Goal: Task Accomplishment & Management: Manage account settings

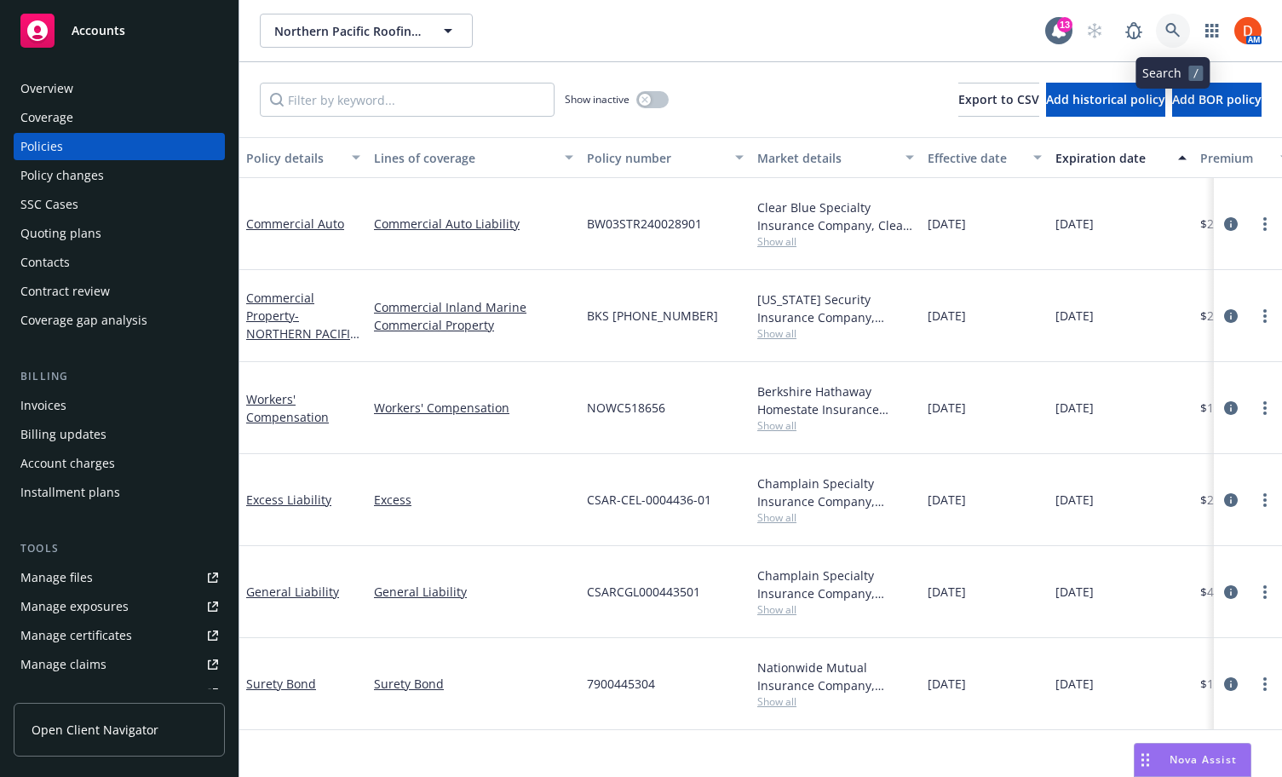
click at [1164, 43] on link at bounding box center [1173, 31] width 34 height 34
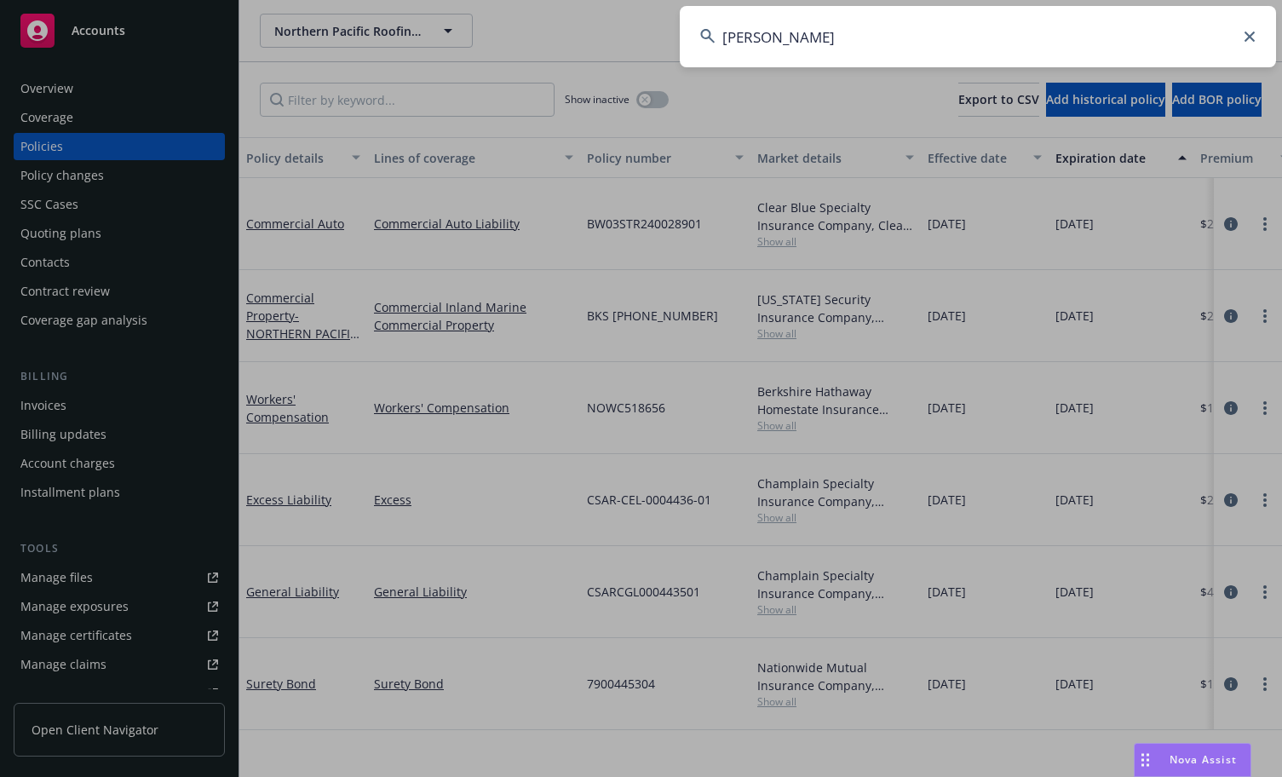
type input "hammel"
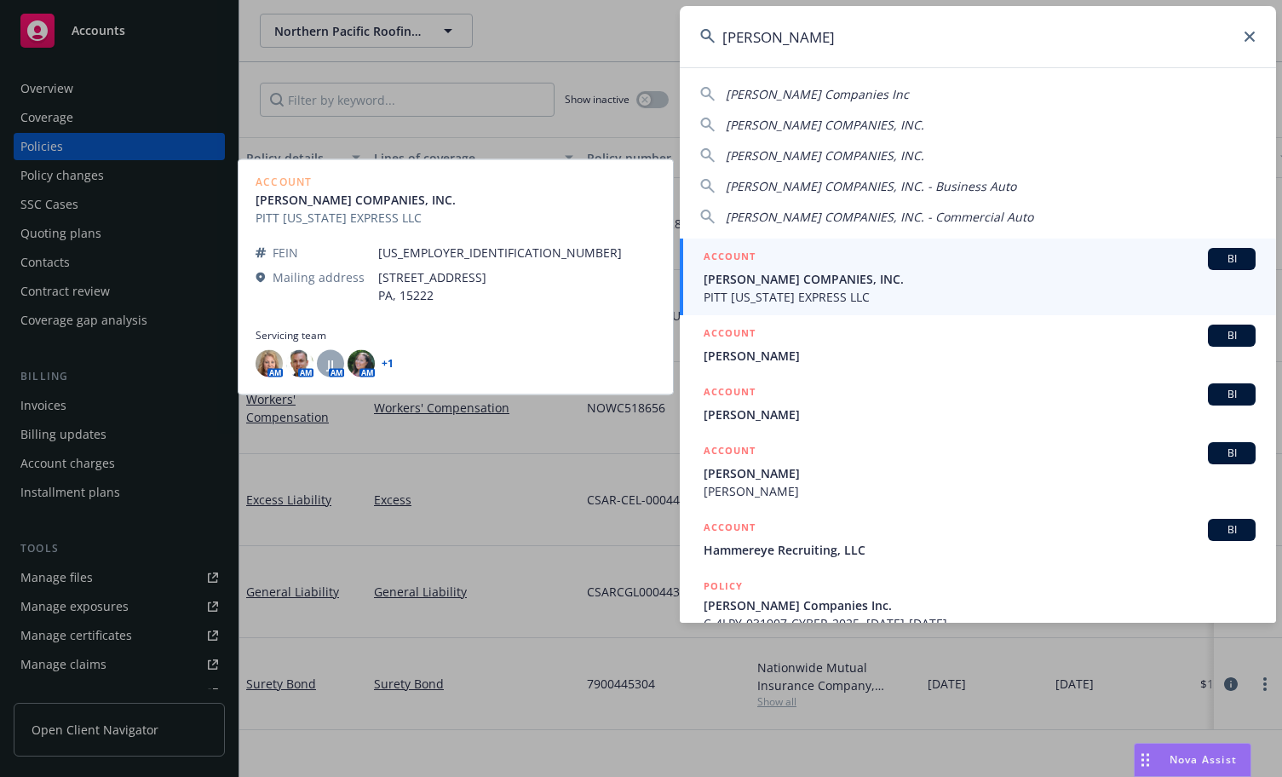
click at [1114, 275] on span "HAMMEL COMPANIES, INC." at bounding box center [980, 279] width 552 height 18
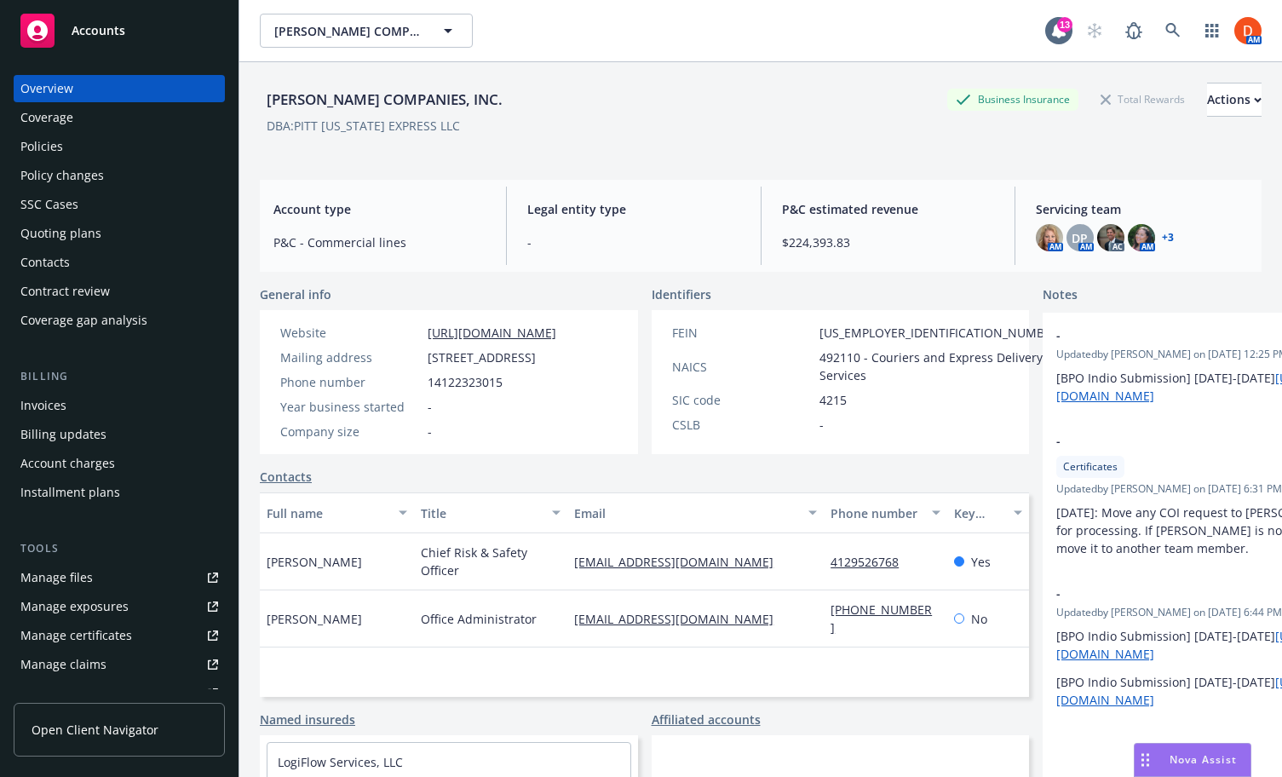
click at [133, 156] on div "Policies" at bounding box center [119, 146] width 198 height 27
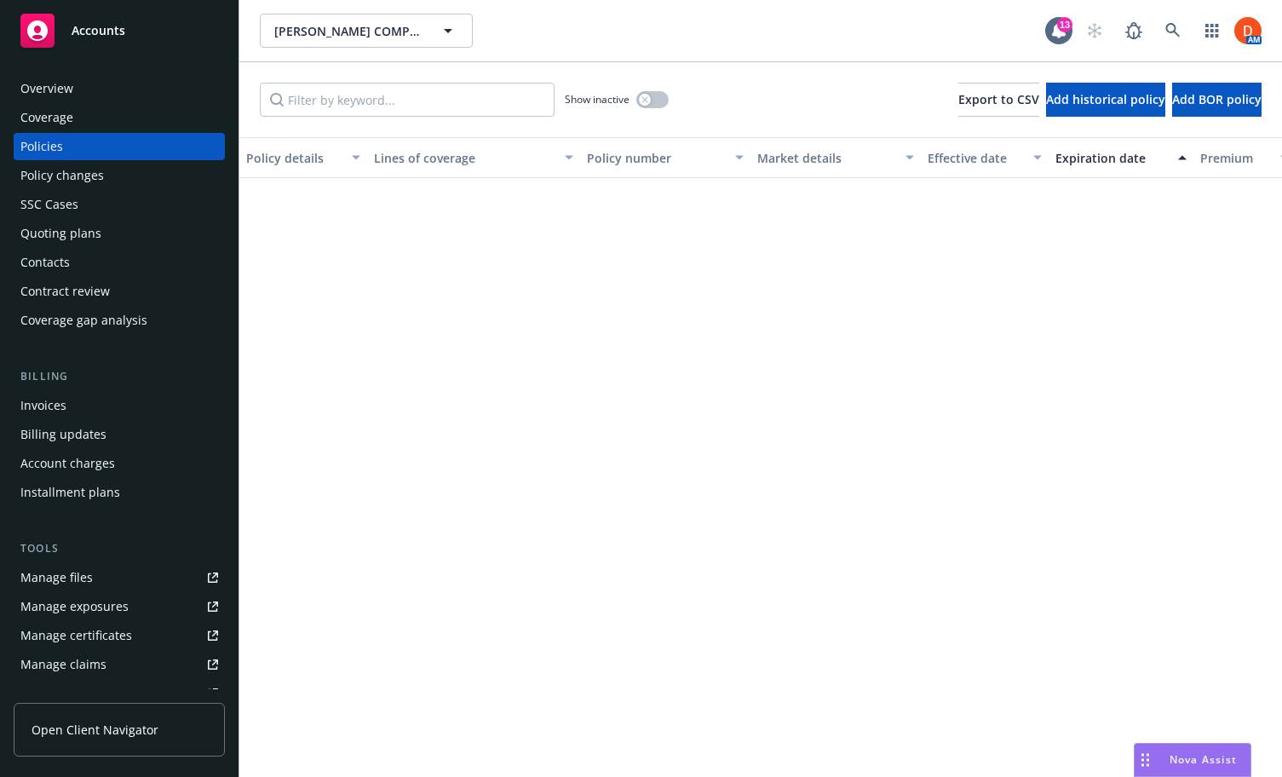
scroll to position [1636, 0]
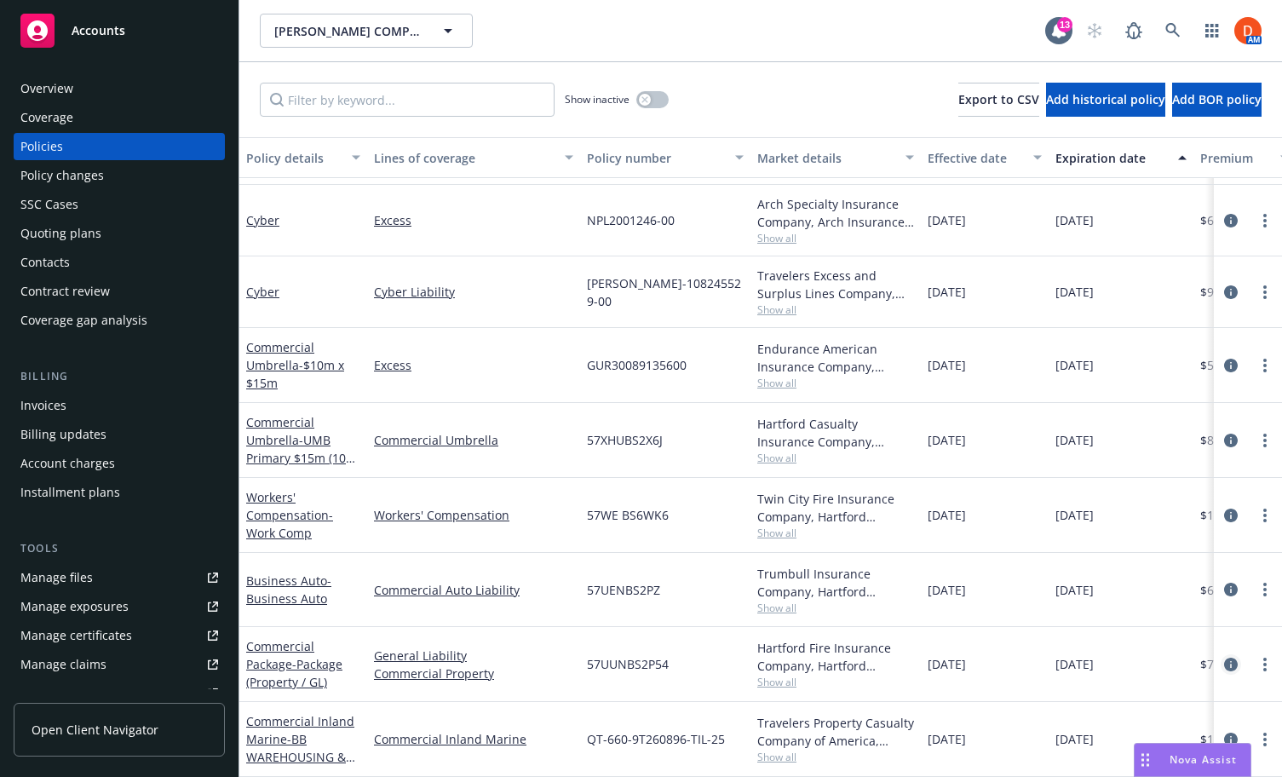
click at [1226, 670] on icon "circleInformation" at bounding box center [1231, 665] width 14 height 14
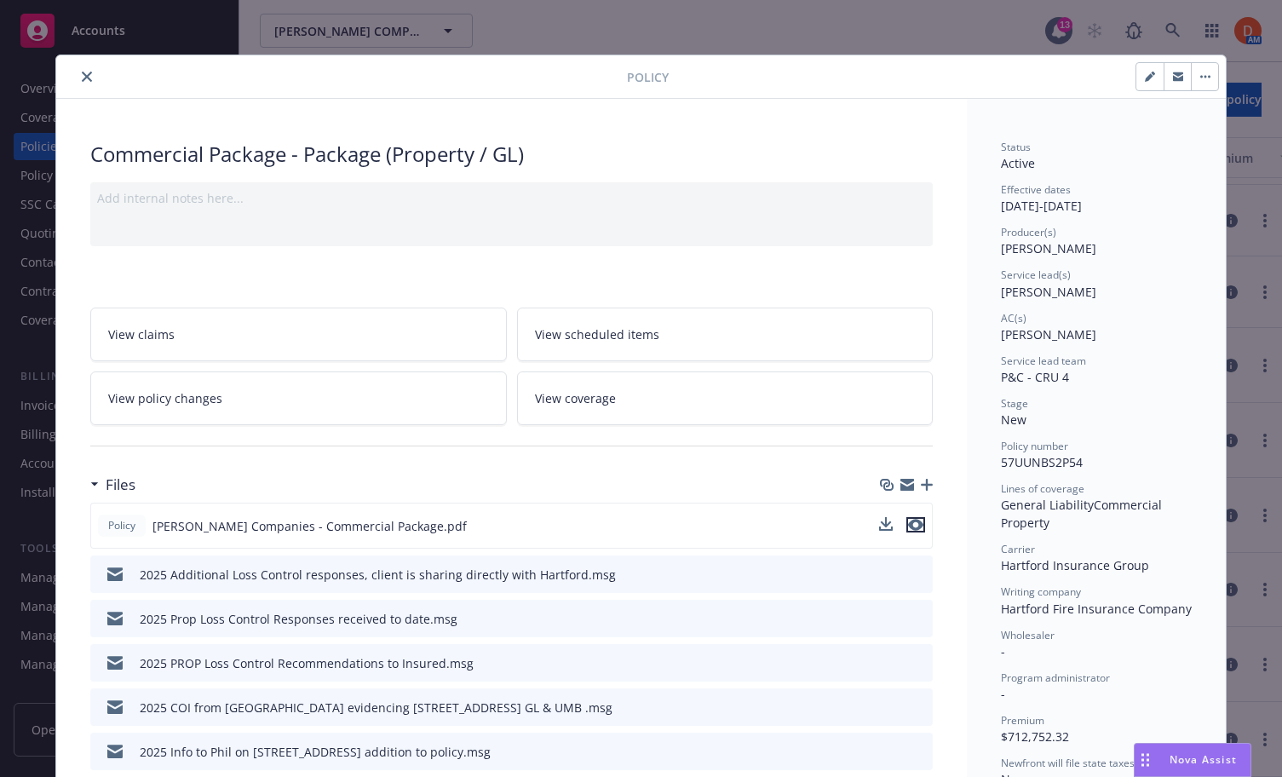
click at [914, 529] on icon "preview file" at bounding box center [915, 525] width 15 height 12
click at [890, 526] on icon "download file" at bounding box center [888, 525] width 14 height 14
click at [93, 79] on button "close" at bounding box center [87, 76] width 20 height 20
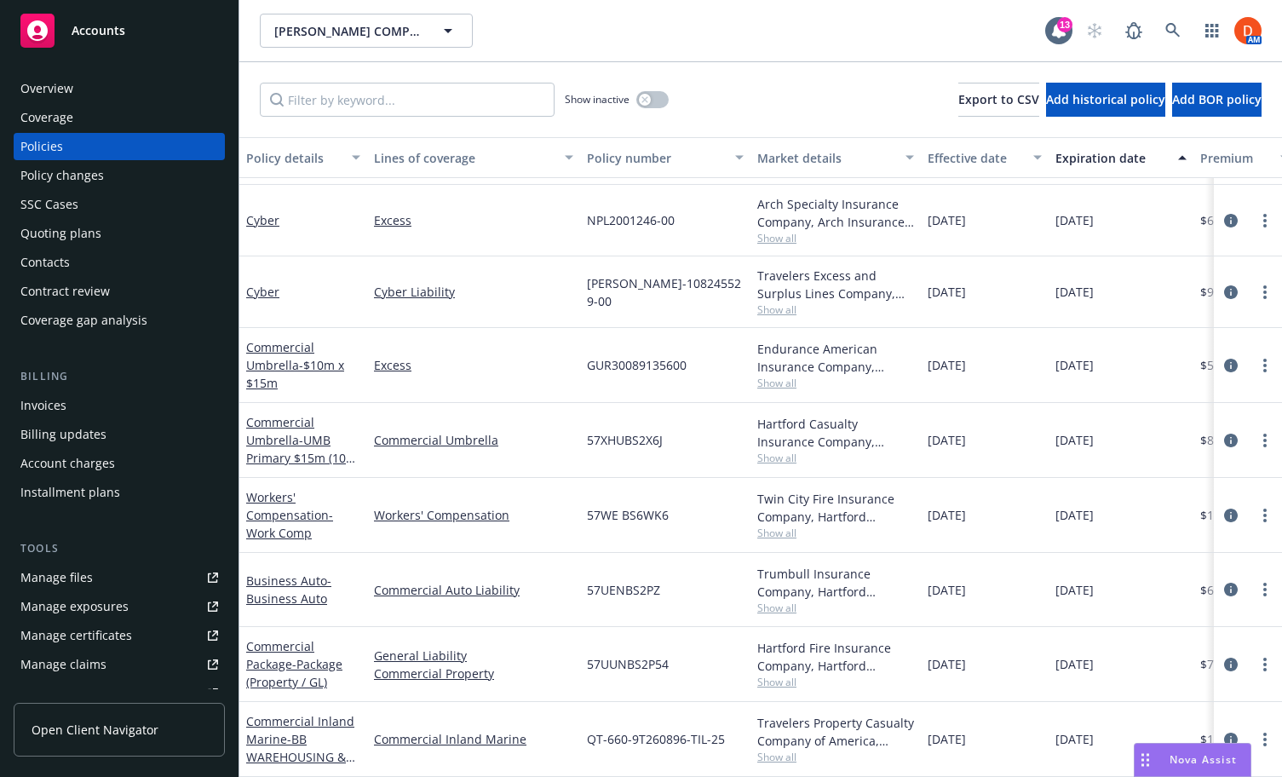
click at [93, 79] on div "Overview" at bounding box center [119, 88] width 198 height 27
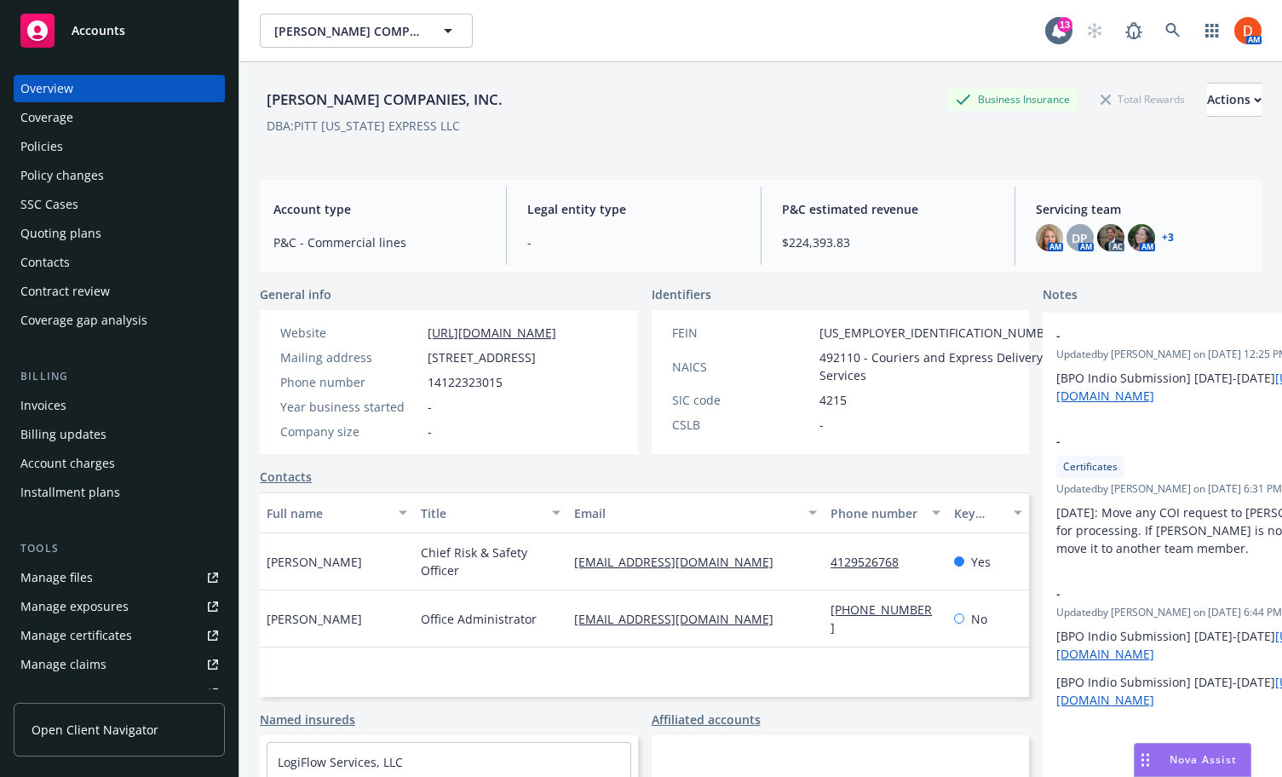
click at [1234, 757] on span "Nova Assist" at bounding box center [1203, 759] width 67 height 14
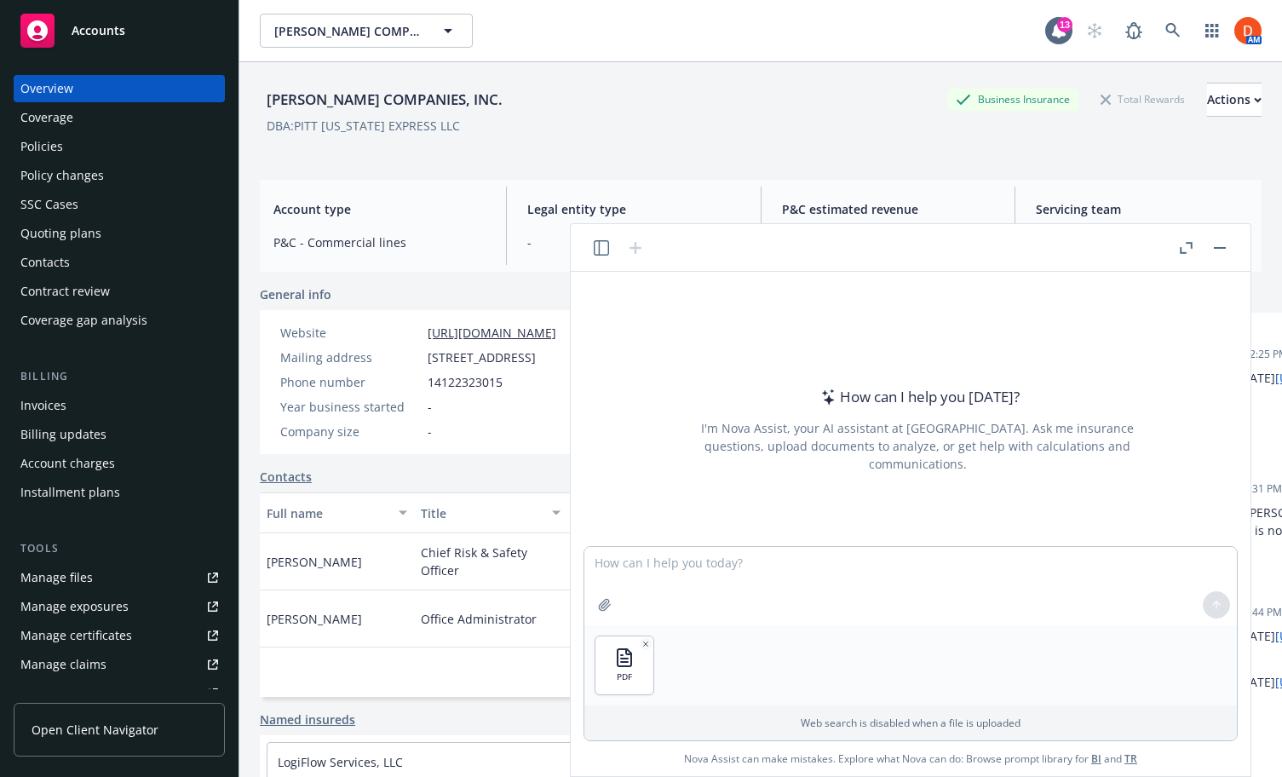
click at [107, 154] on div "Policies" at bounding box center [119, 146] width 198 height 27
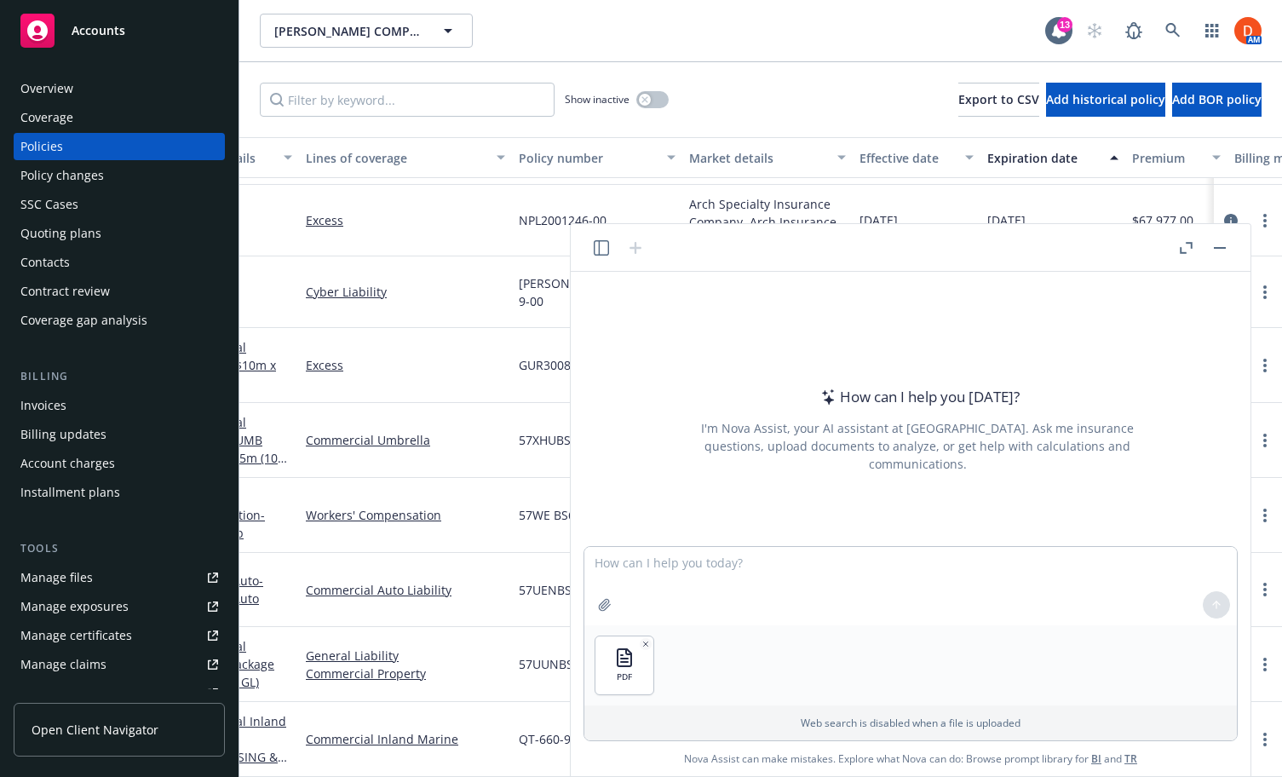
scroll to position [1636, 0]
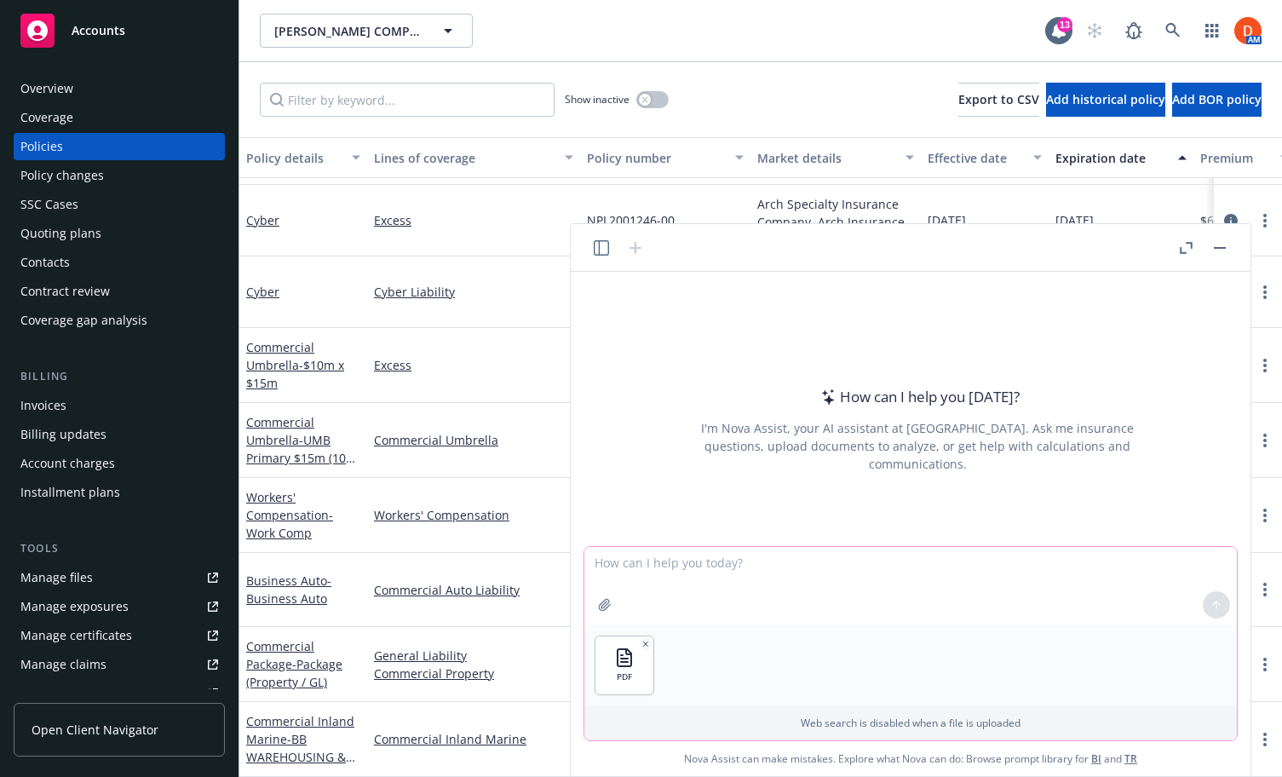
click at [708, 560] on textarea at bounding box center [910, 586] width 653 height 78
click at [843, 562] on textarea "Please provide an excel premium breakdown for each location" at bounding box center [910, 586] width 653 height 78
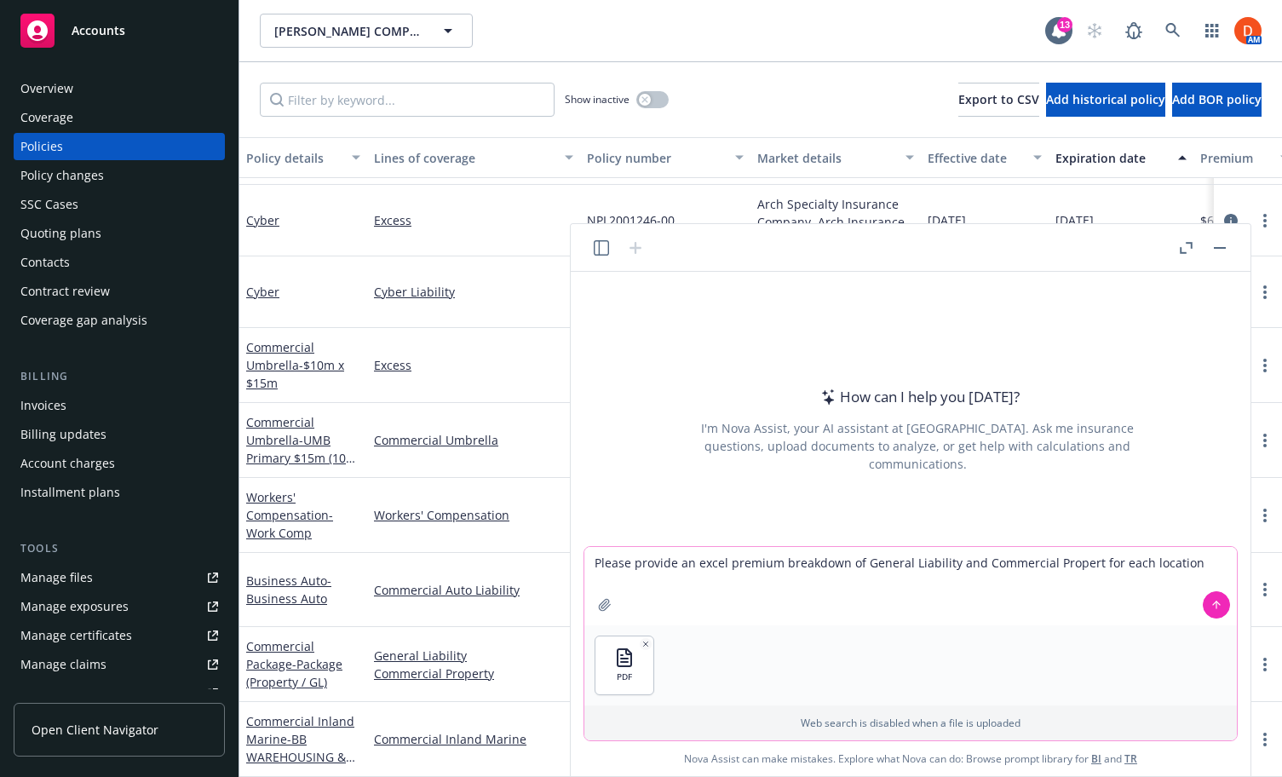
type textarea "Please provide an excel premium breakdown of General Liability and Commercial P…"
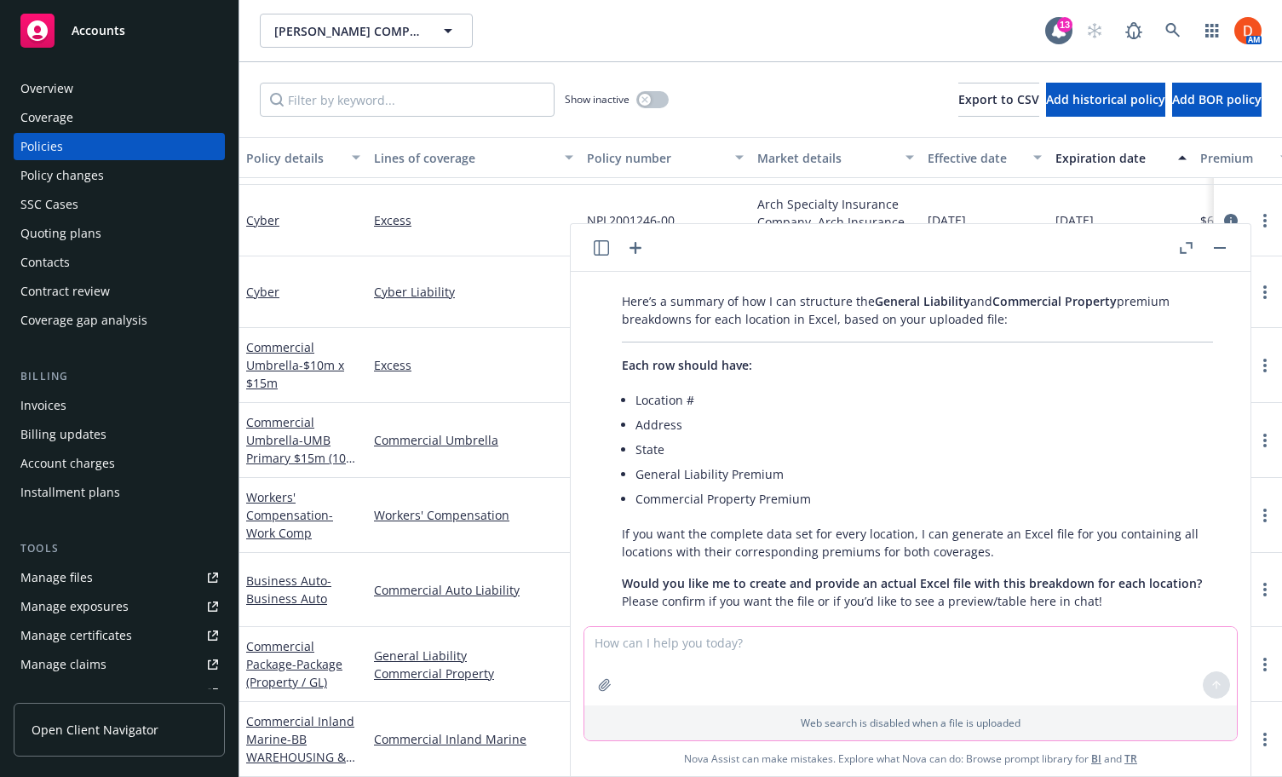
scroll to position [128, 0]
type textarea "Yes, the file please"
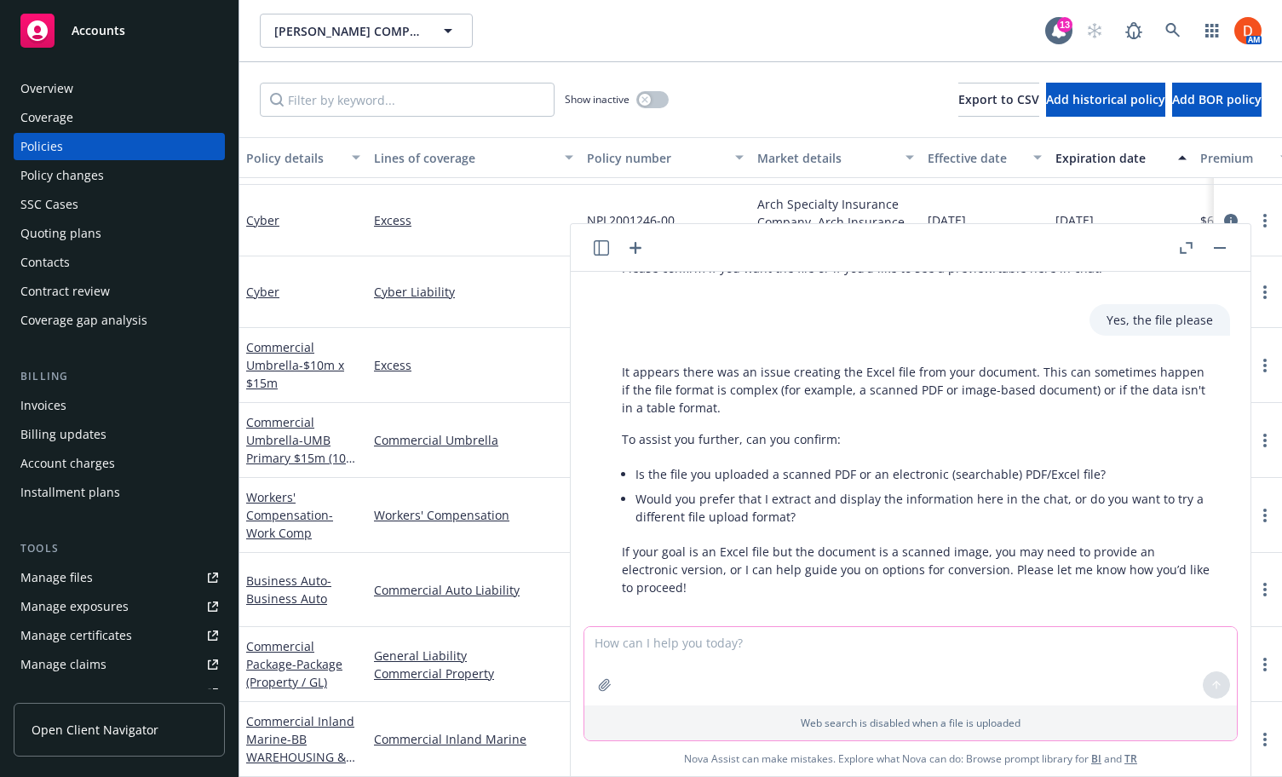
scroll to position [459, 0]
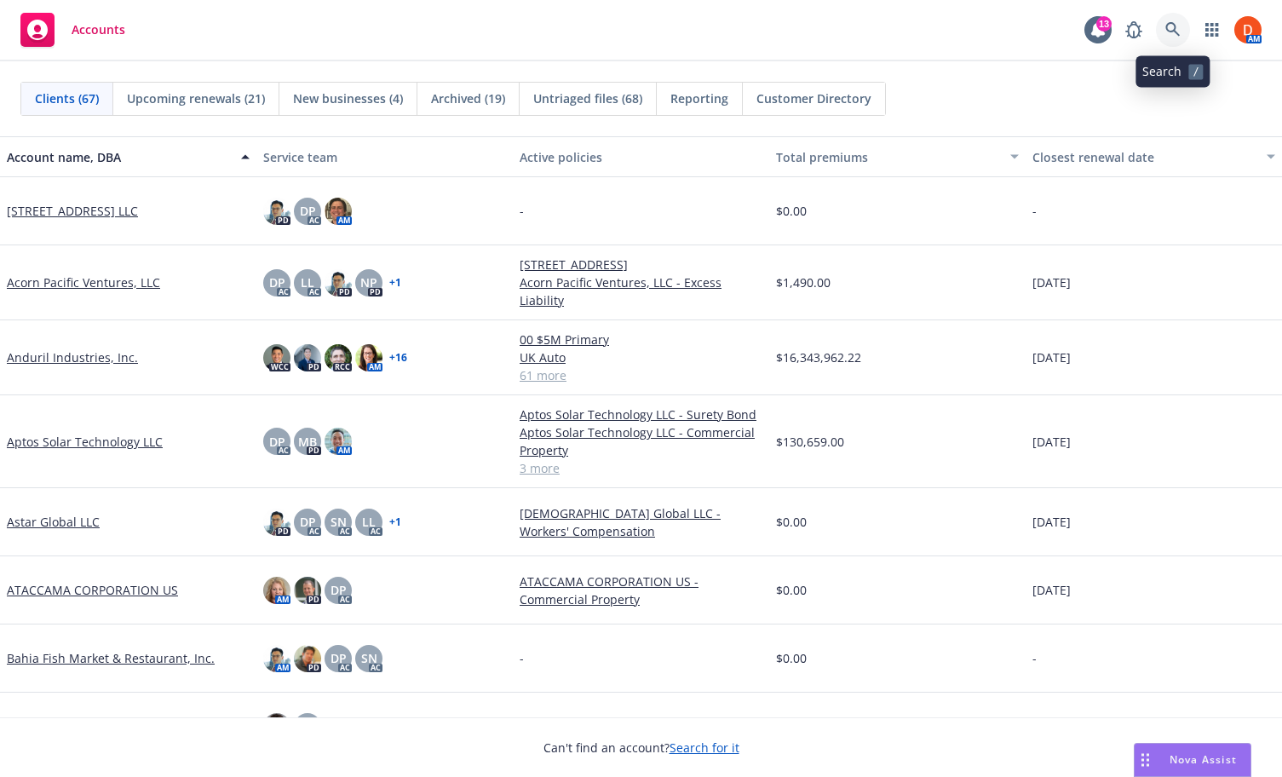
click at [1176, 41] on link at bounding box center [1173, 30] width 34 height 34
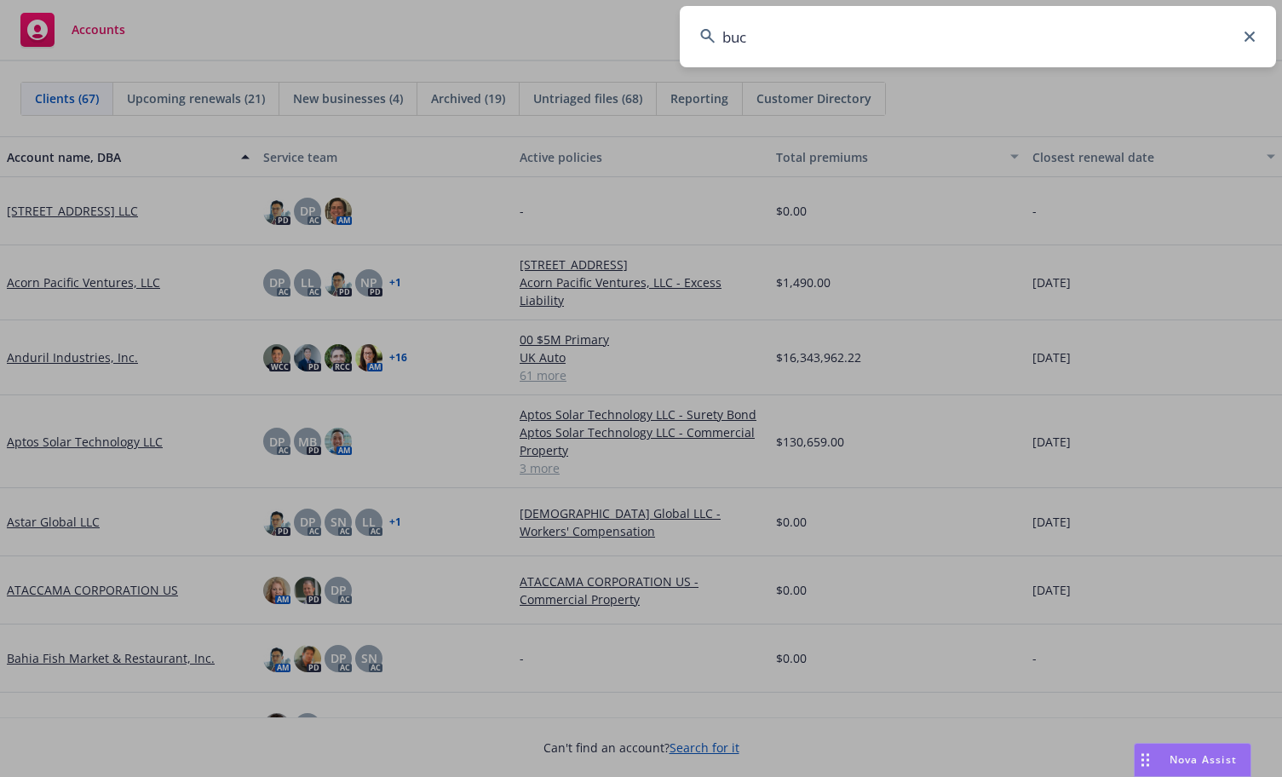
type input "buck"
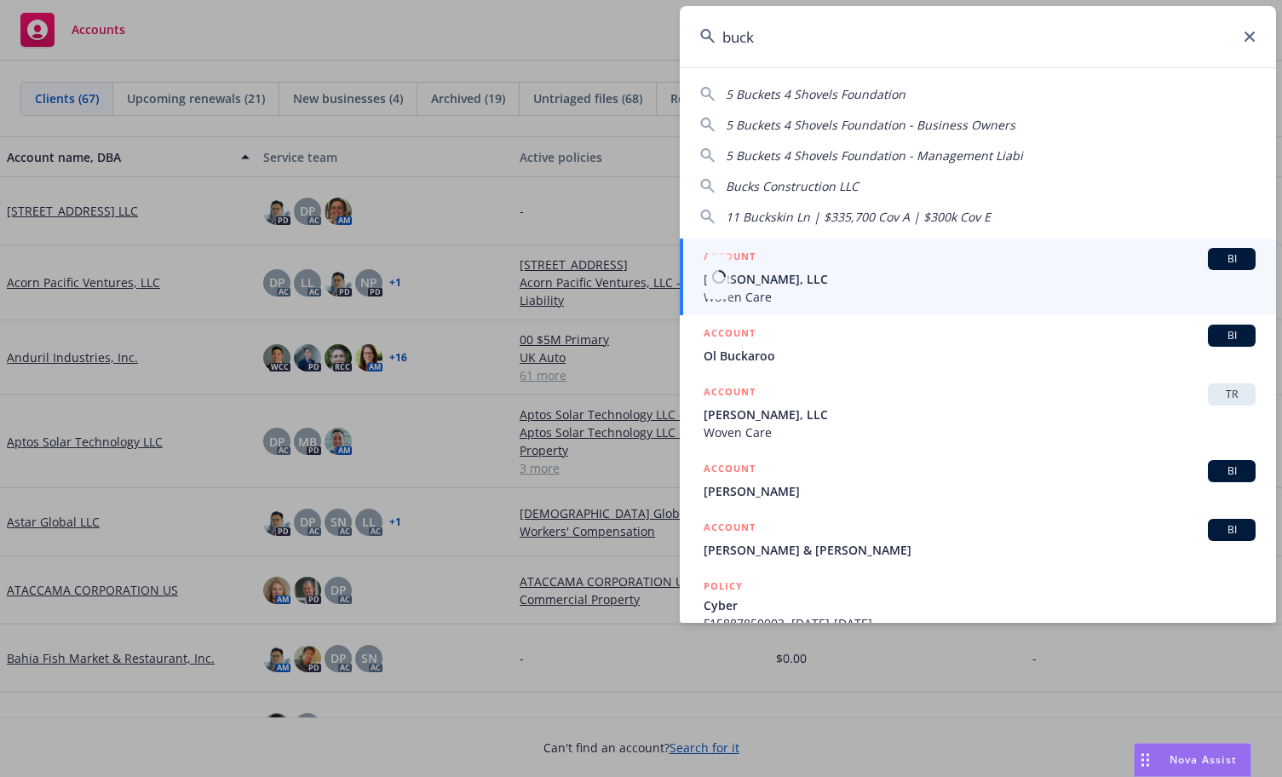
click at [855, 271] on span "[PERSON_NAME], LLC" at bounding box center [980, 279] width 552 height 18
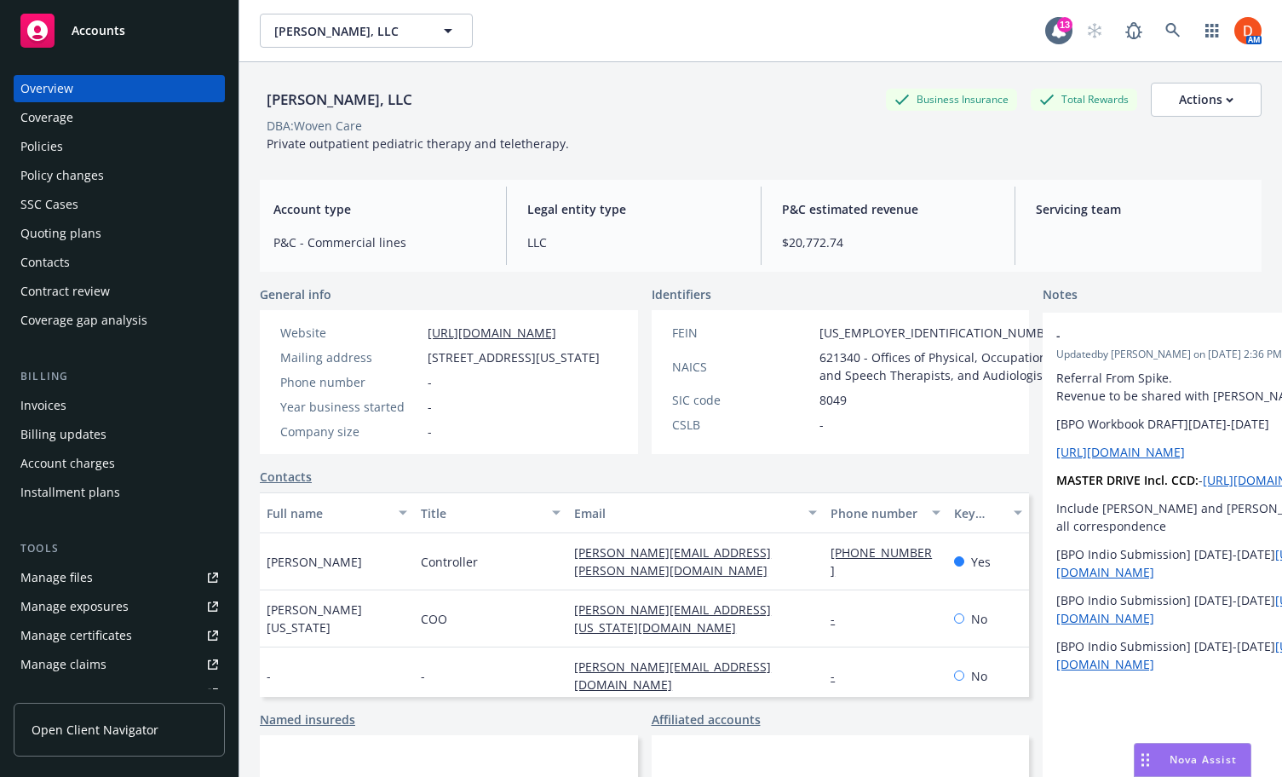
click at [129, 147] on div "Policies" at bounding box center [119, 146] width 198 height 27
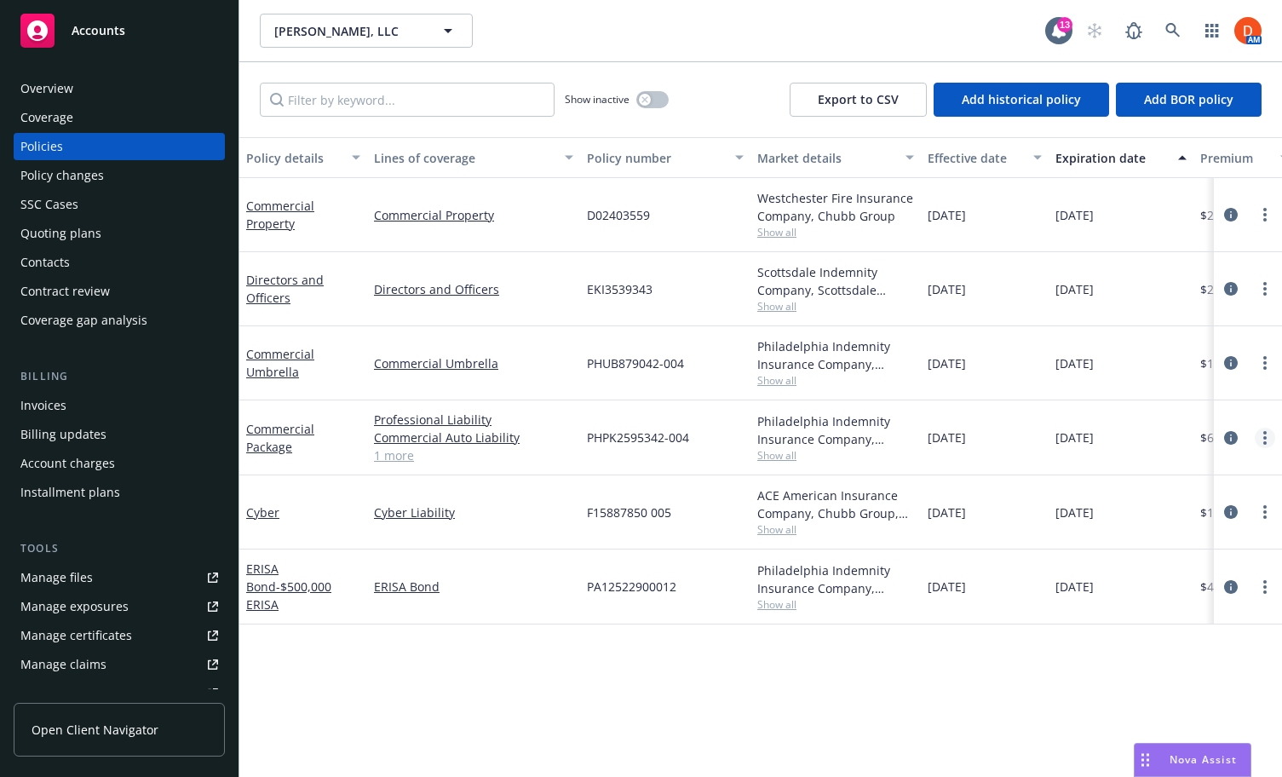
click at [1266, 435] on icon "more" at bounding box center [1264, 438] width 3 height 14
click at [1239, 492] on link "Renew with incumbent" at bounding box center [1174, 507] width 200 height 34
select select "12"
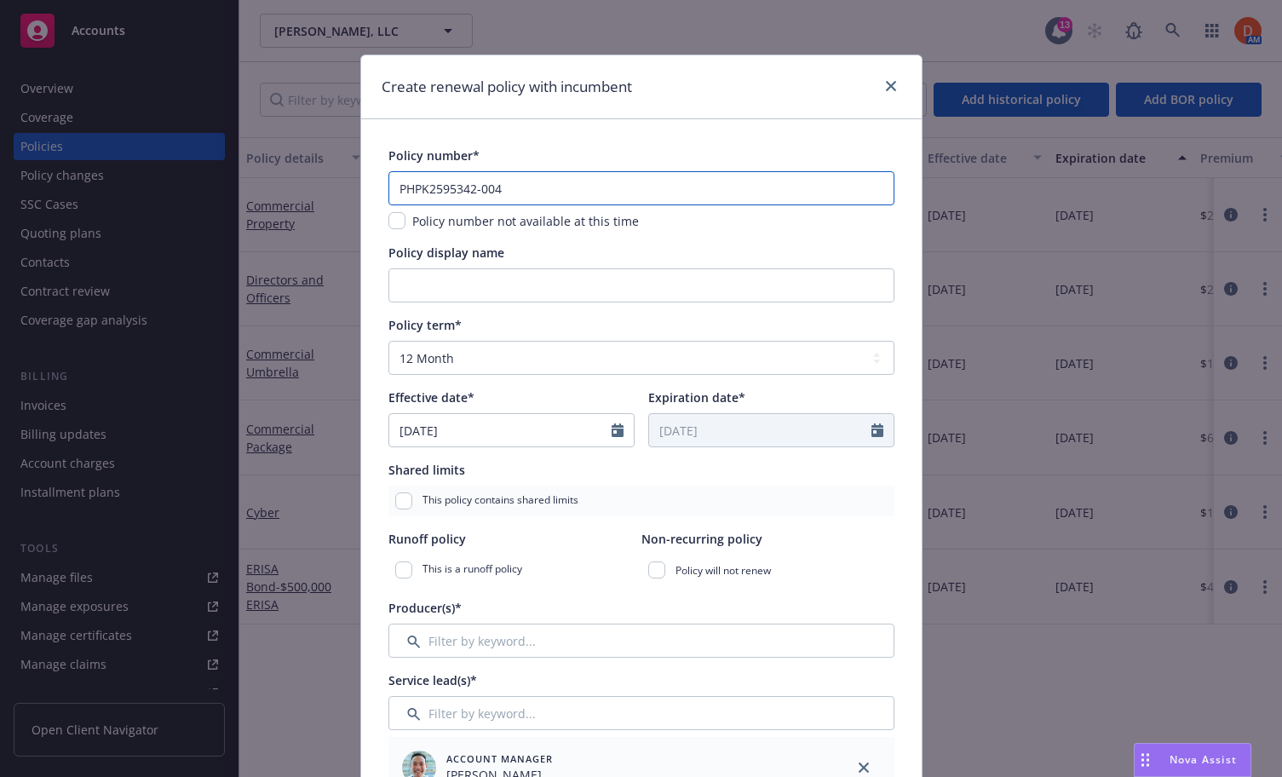
click at [478, 196] on input "PHPK2595342-004" at bounding box center [641, 188] width 506 height 34
paste input "5"
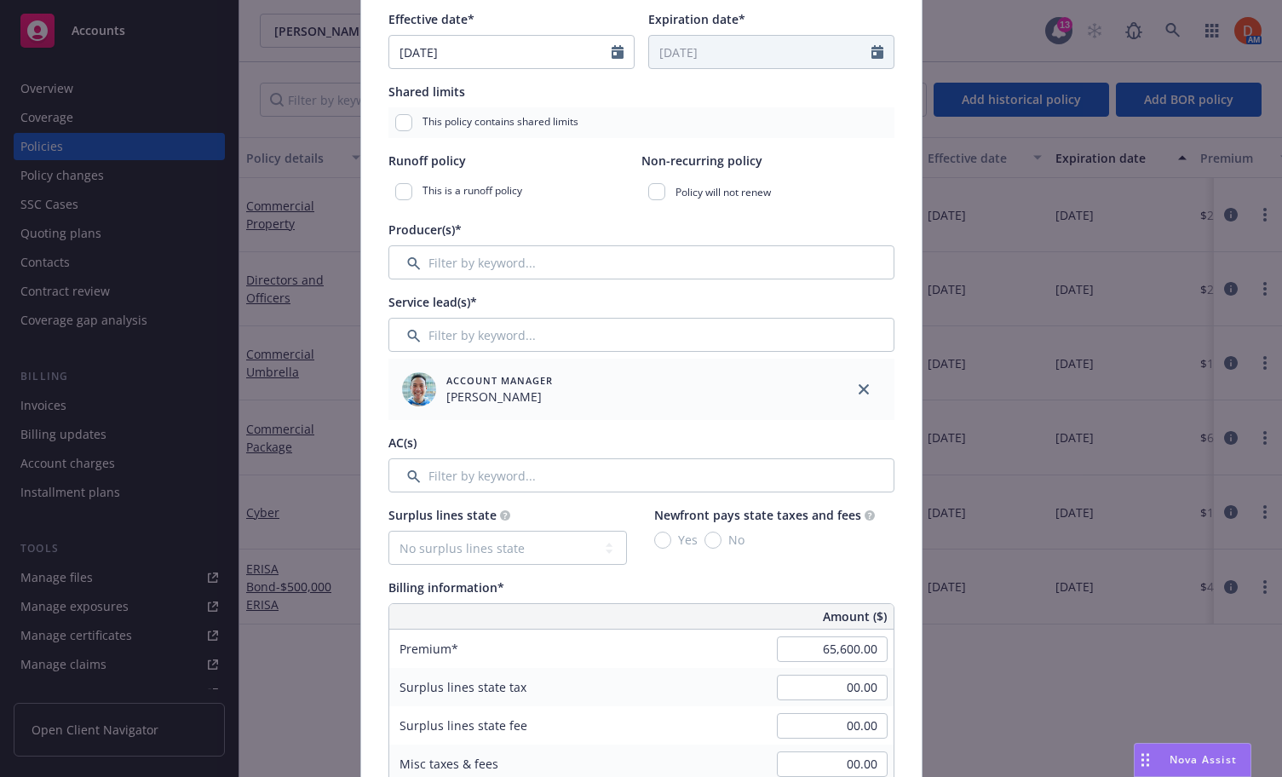
scroll to position [388, 0]
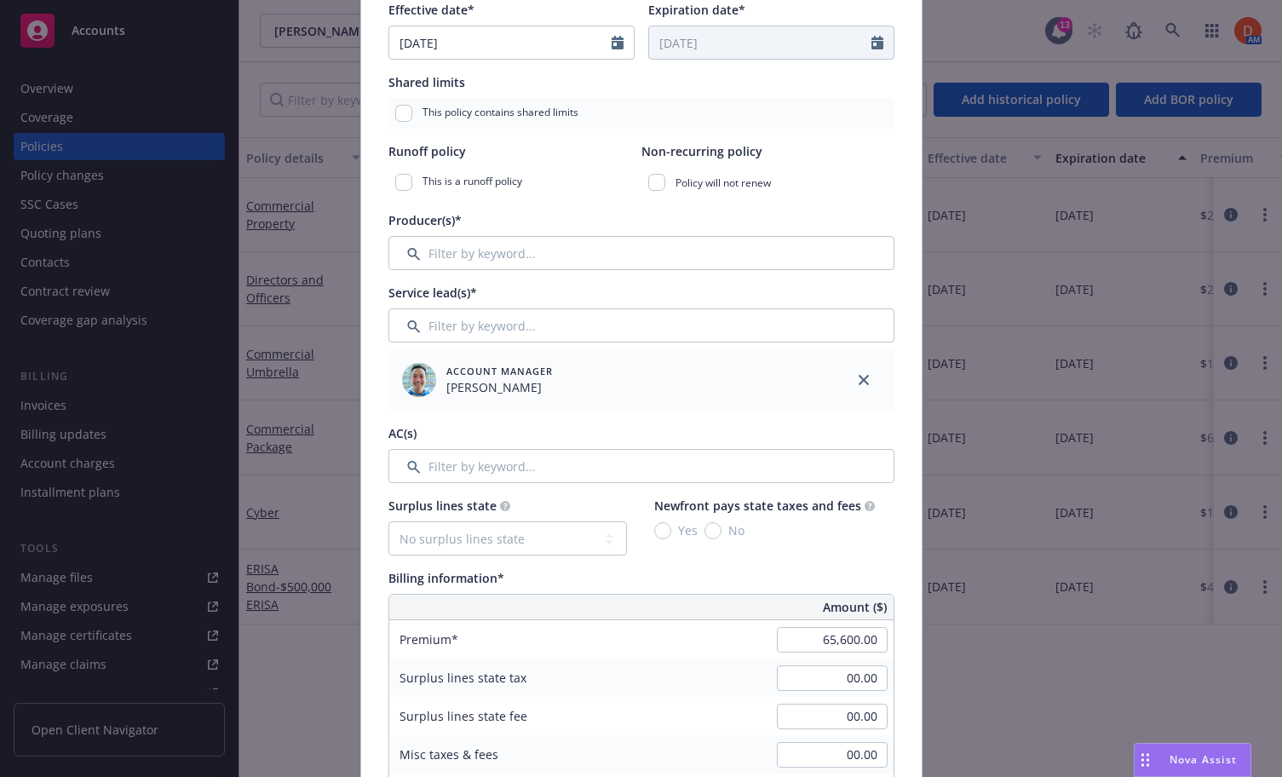
type input "PHPK2595342-005"
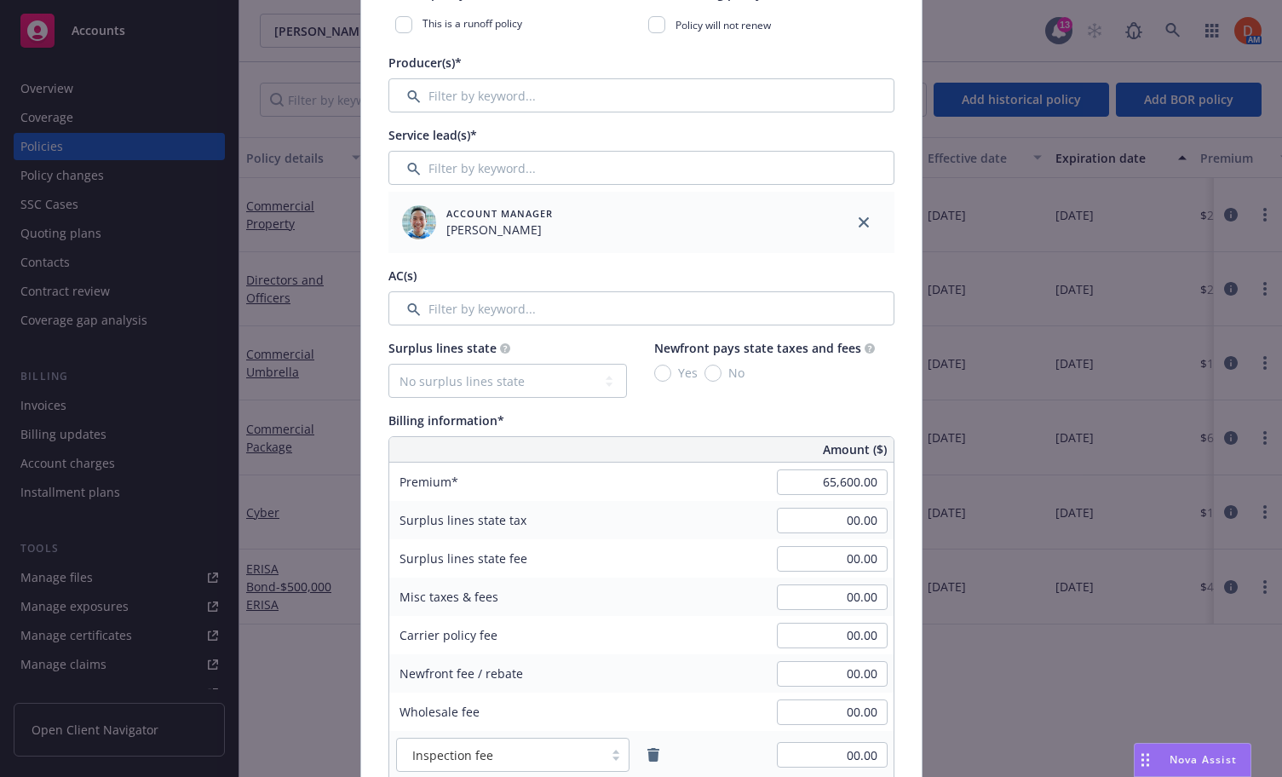
scroll to position [579, 0]
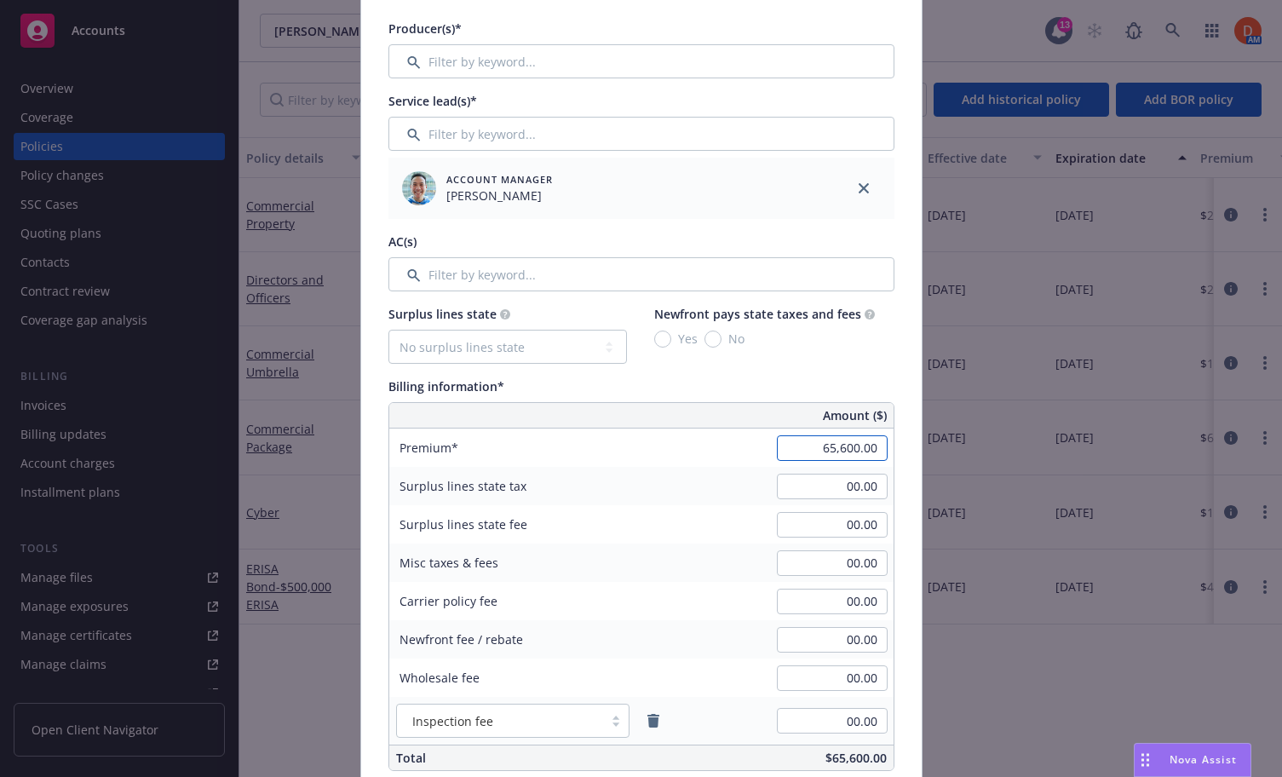
click at [838, 451] on input "65,600.00" at bounding box center [832, 448] width 111 height 26
click at [877, 380] on div "Billing information*" at bounding box center [641, 386] width 506 height 18
type input "78,248.00"
type input "11737.2"
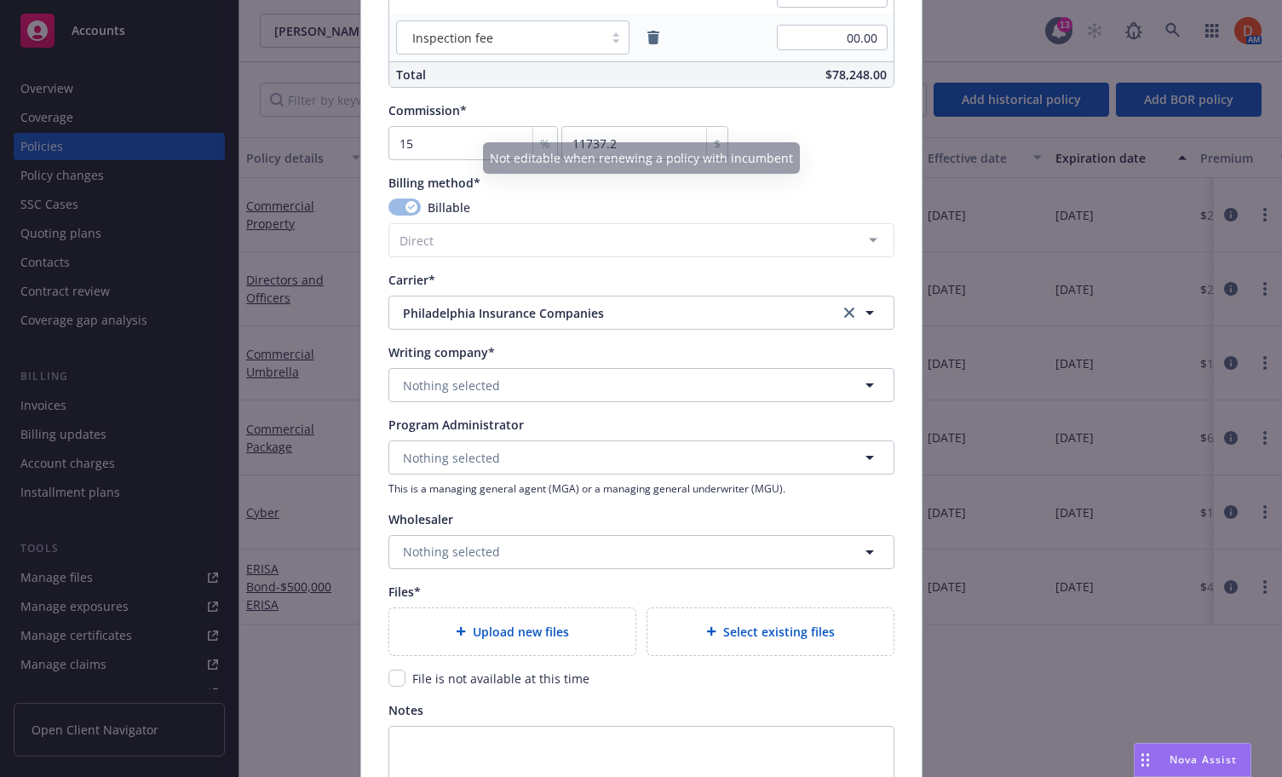
scroll to position [1303, 0]
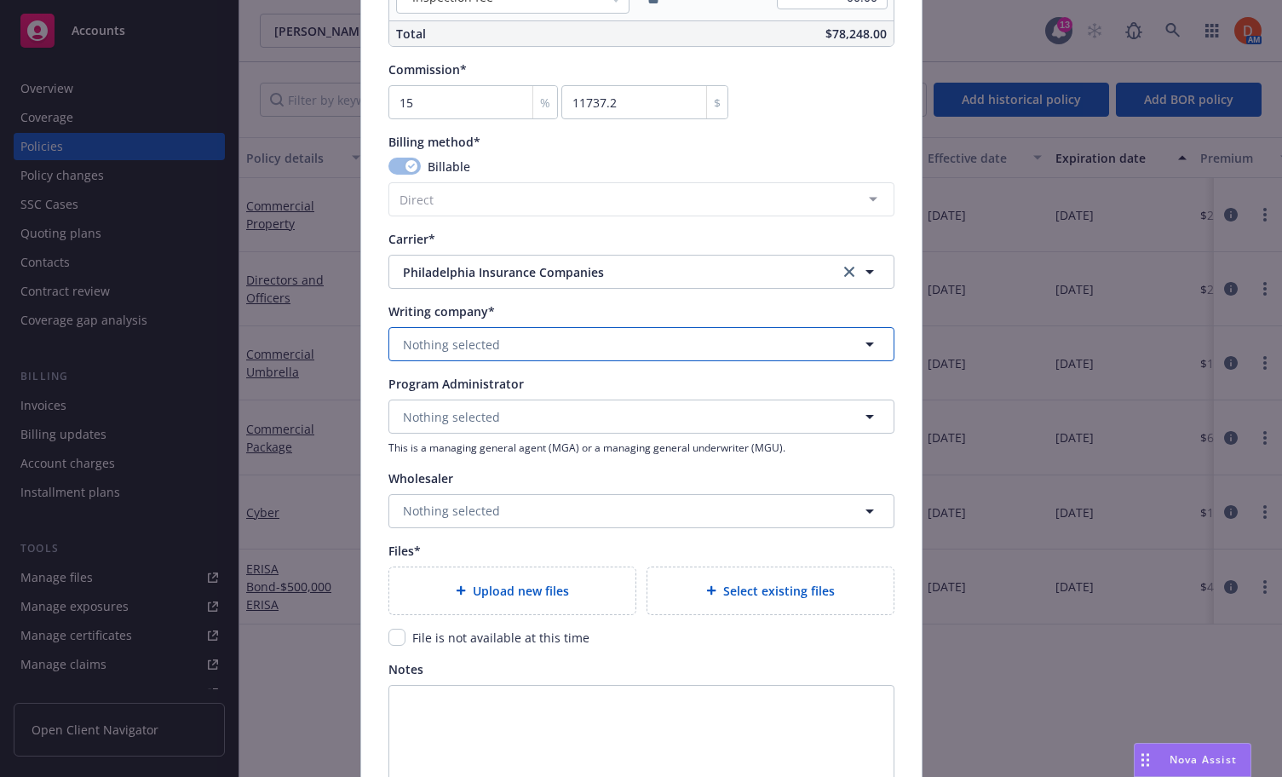
click at [527, 335] on button "Nothing selected" at bounding box center [641, 344] width 506 height 34
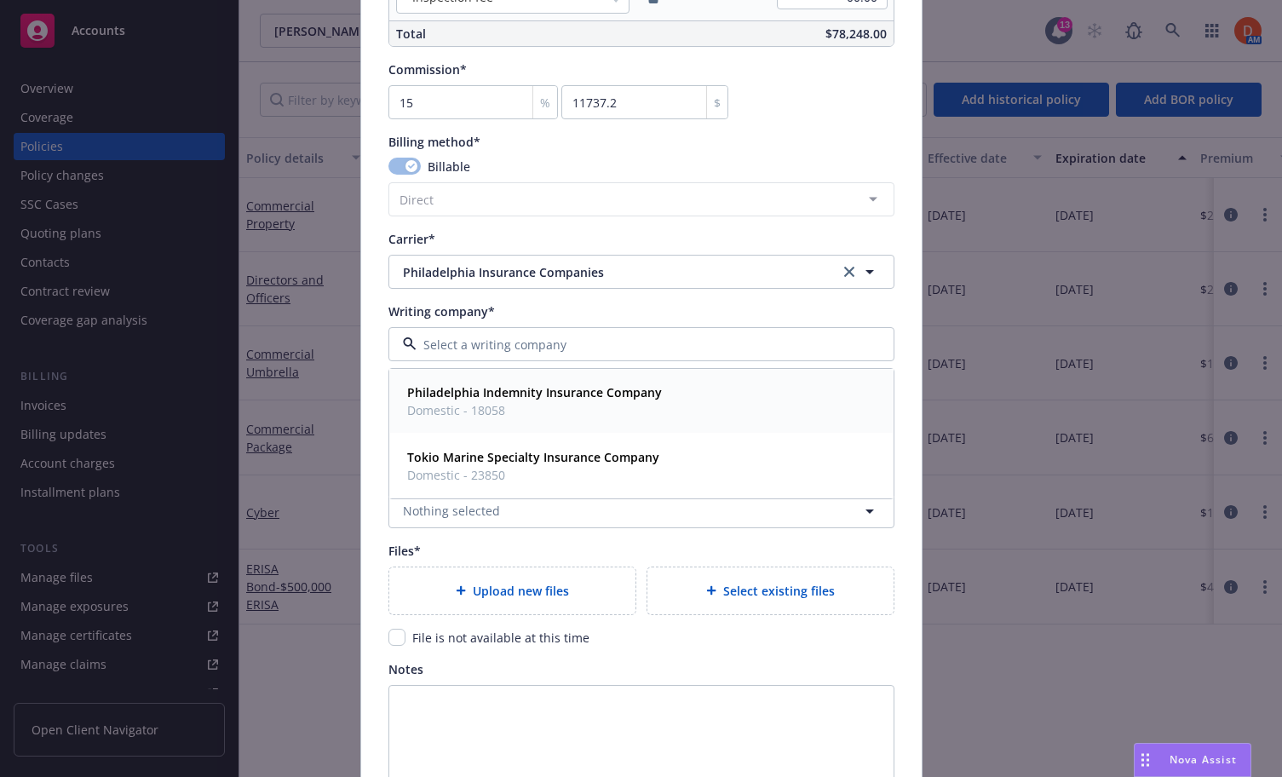
click at [529, 384] on strong "Philadelphia Indemnity Insurance Company" at bounding box center [534, 392] width 255 height 16
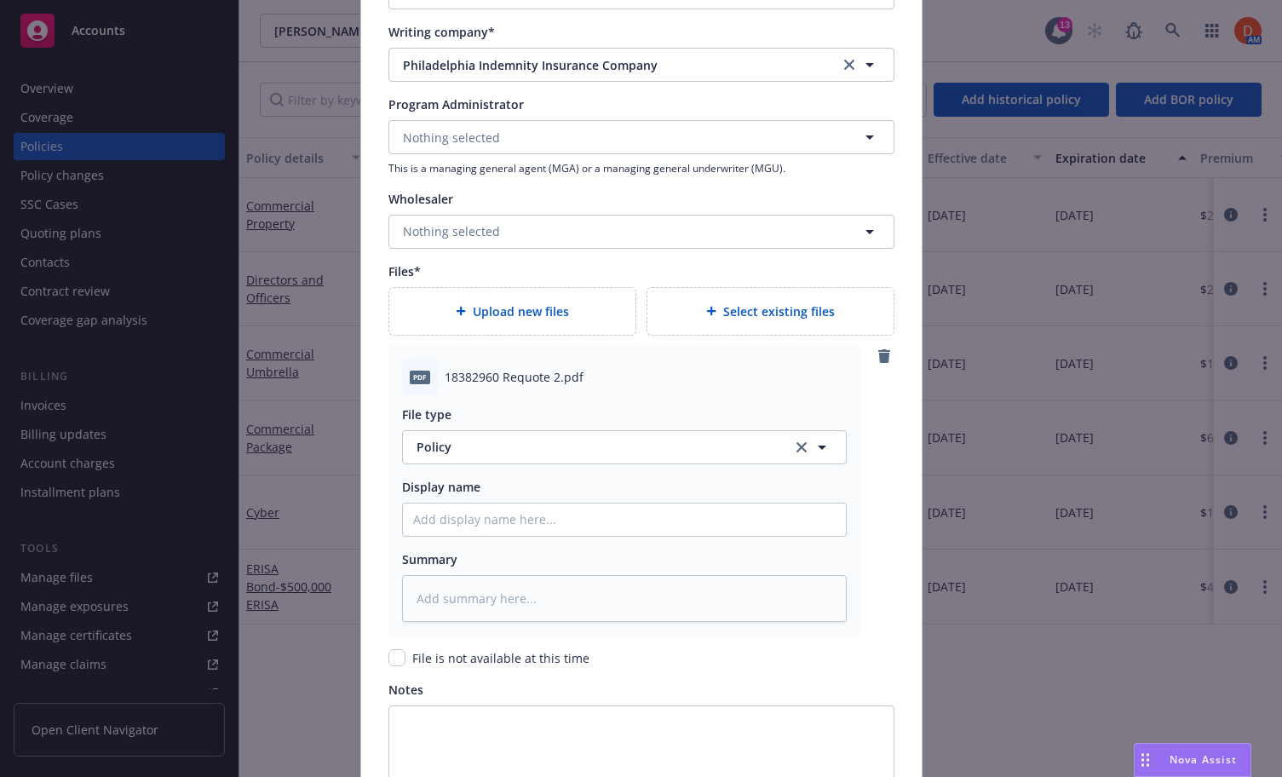
scroll to position [1798, 0]
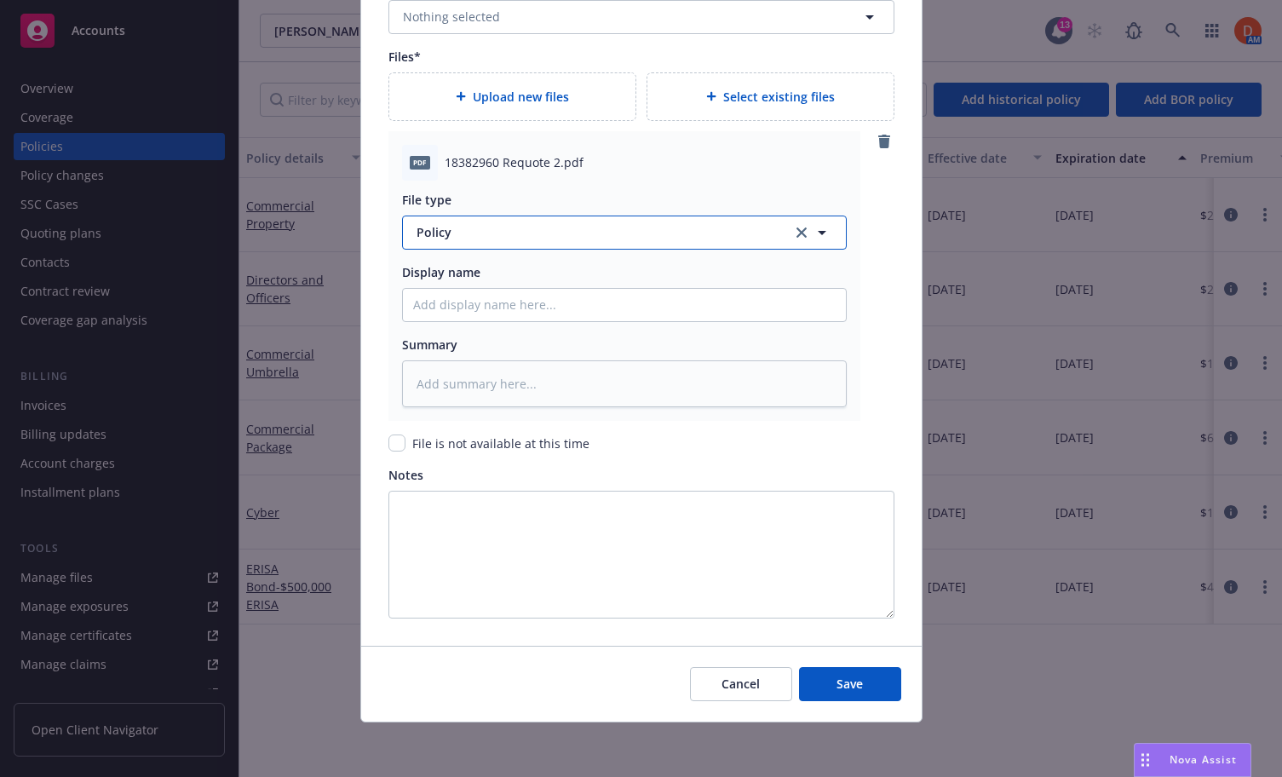
click at [666, 235] on span "Policy" at bounding box center [595, 232] width 356 height 18
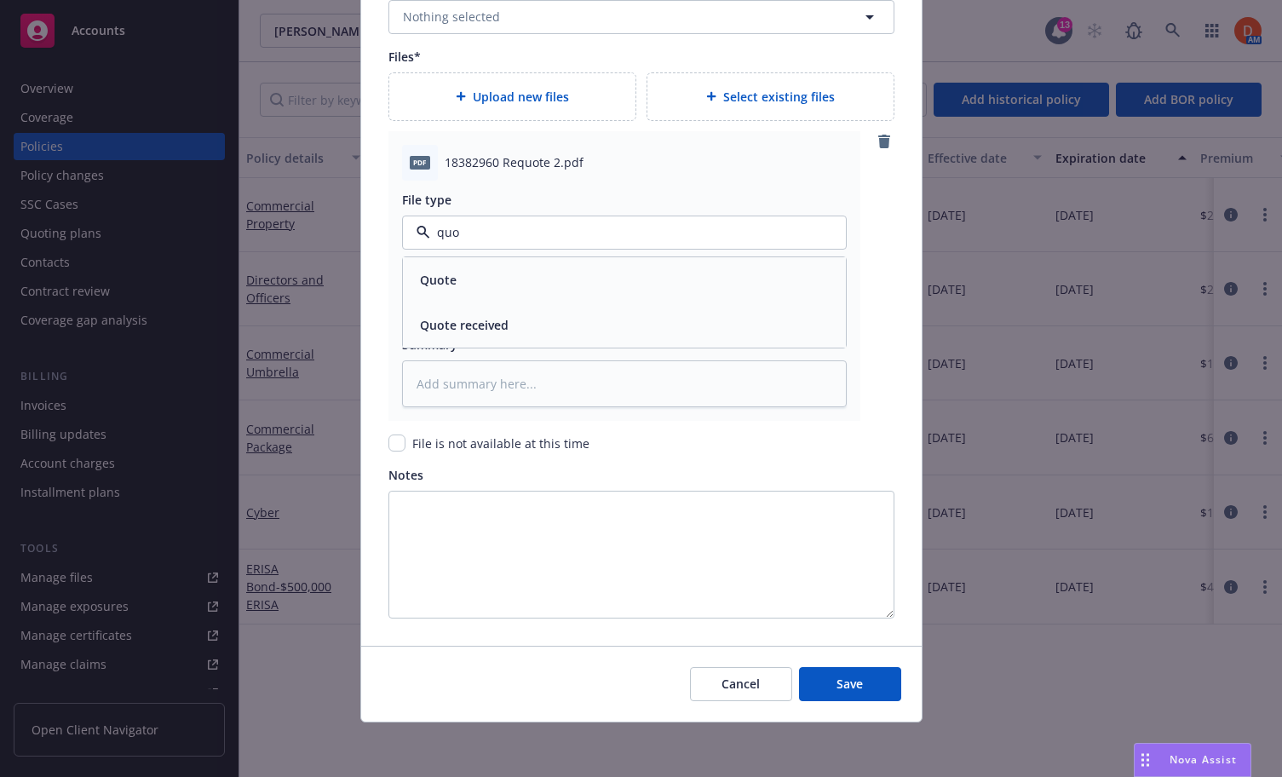
type input "quot"
click at [616, 270] on div "Quote" at bounding box center [624, 280] width 423 height 25
click at [869, 672] on button "Save" at bounding box center [850, 684] width 102 height 34
type textarea "x"
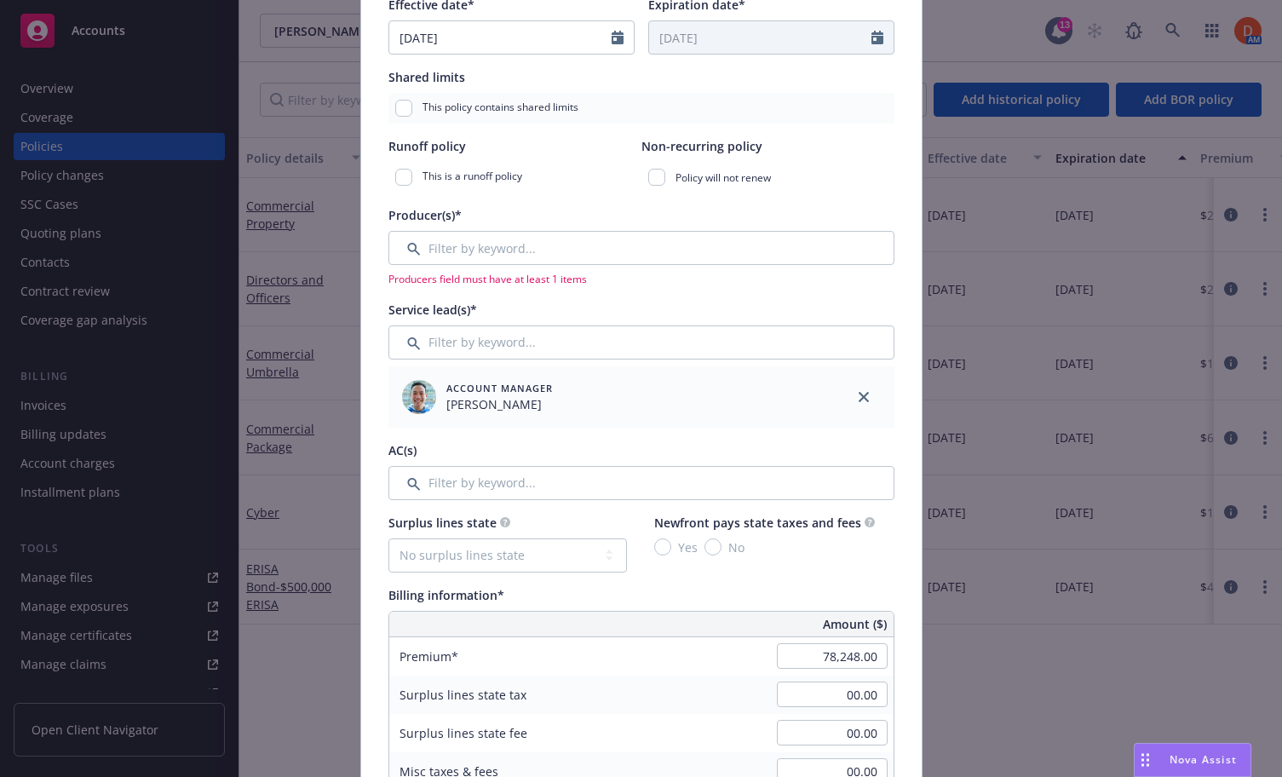
scroll to position [379, 0]
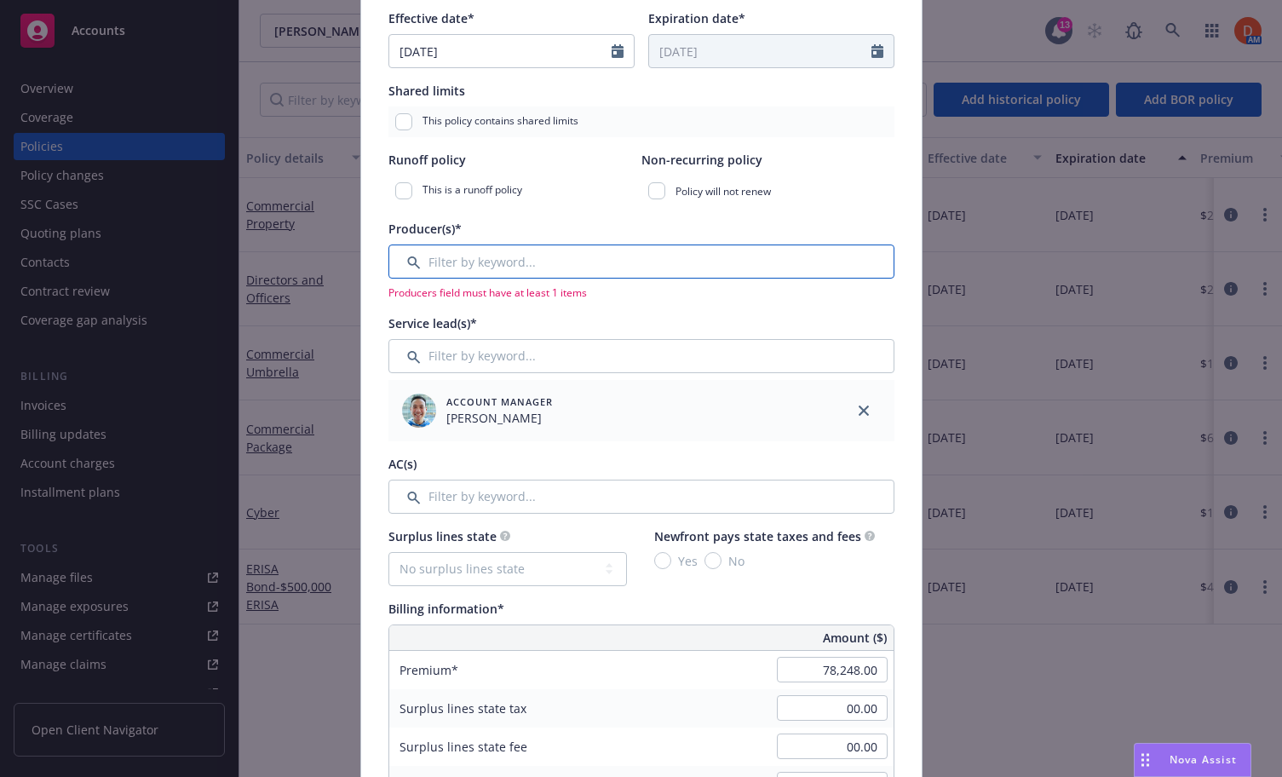
click at [646, 261] on input "Filter by keyword..." at bounding box center [641, 262] width 506 height 34
type input "j"
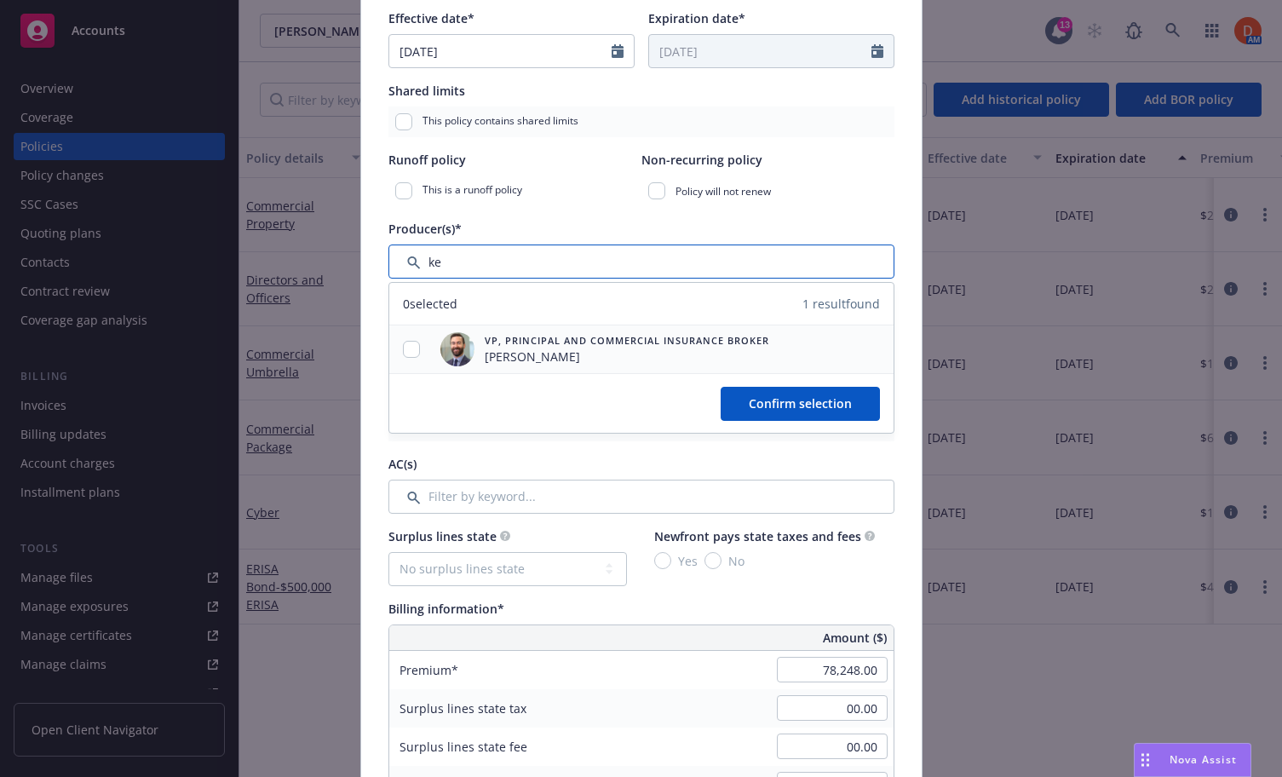
type input "ke"
click at [418, 351] on input "checkbox" at bounding box center [411, 349] width 17 height 17
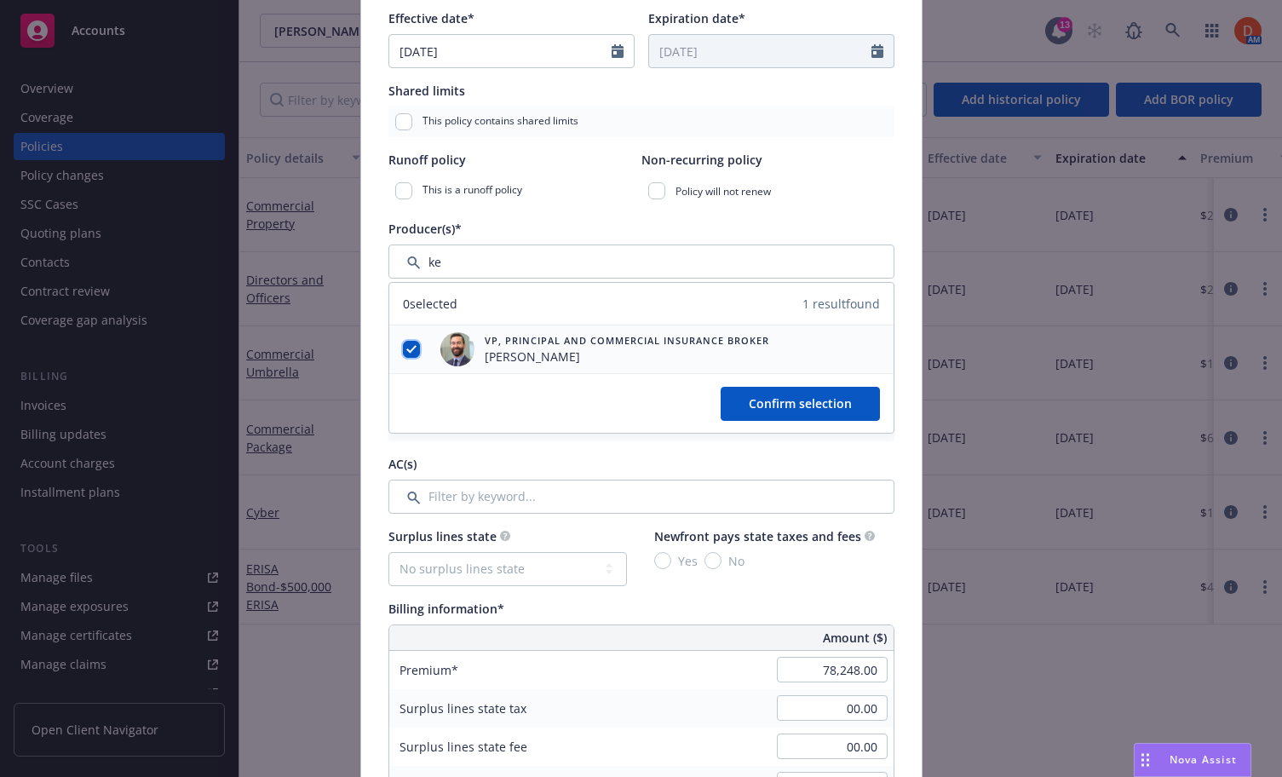
checkbox input "true"
click at [810, 412] on button "Confirm selection" at bounding box center [800, 404] width 159 height 34
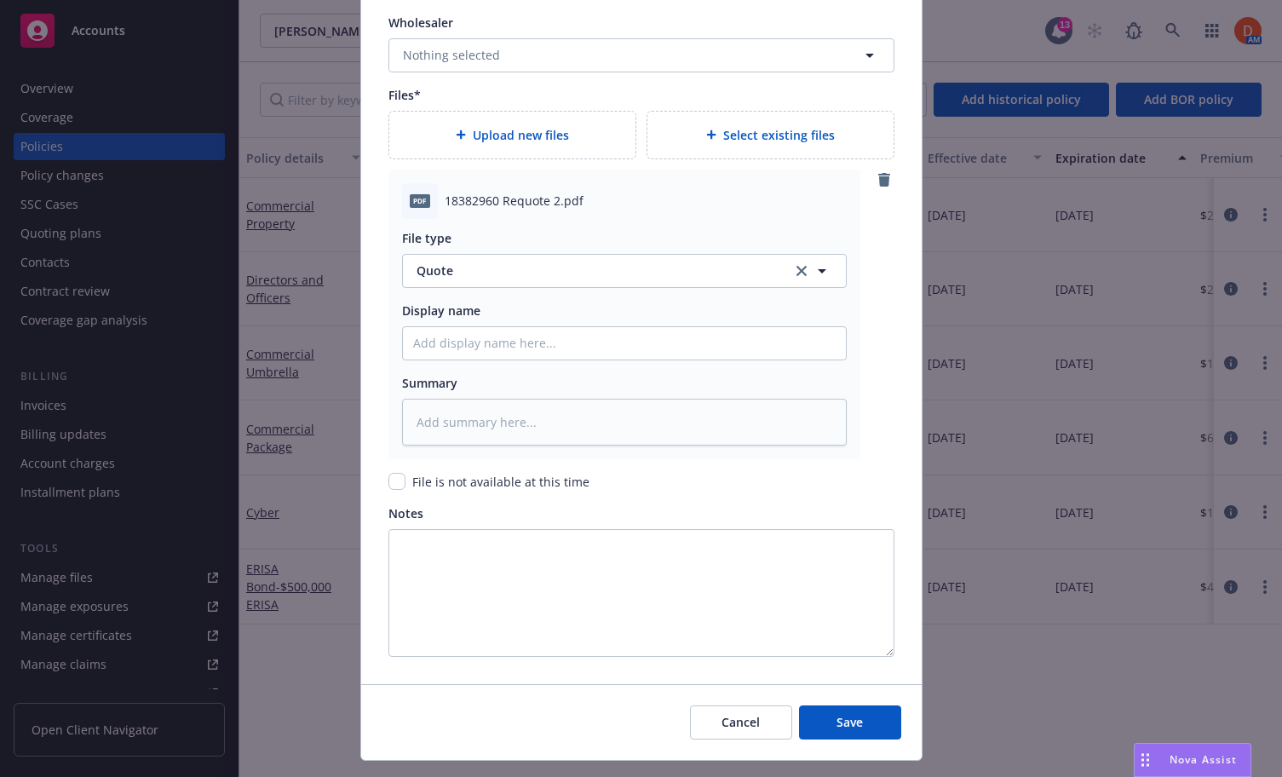
scroll to position [1866, 0]
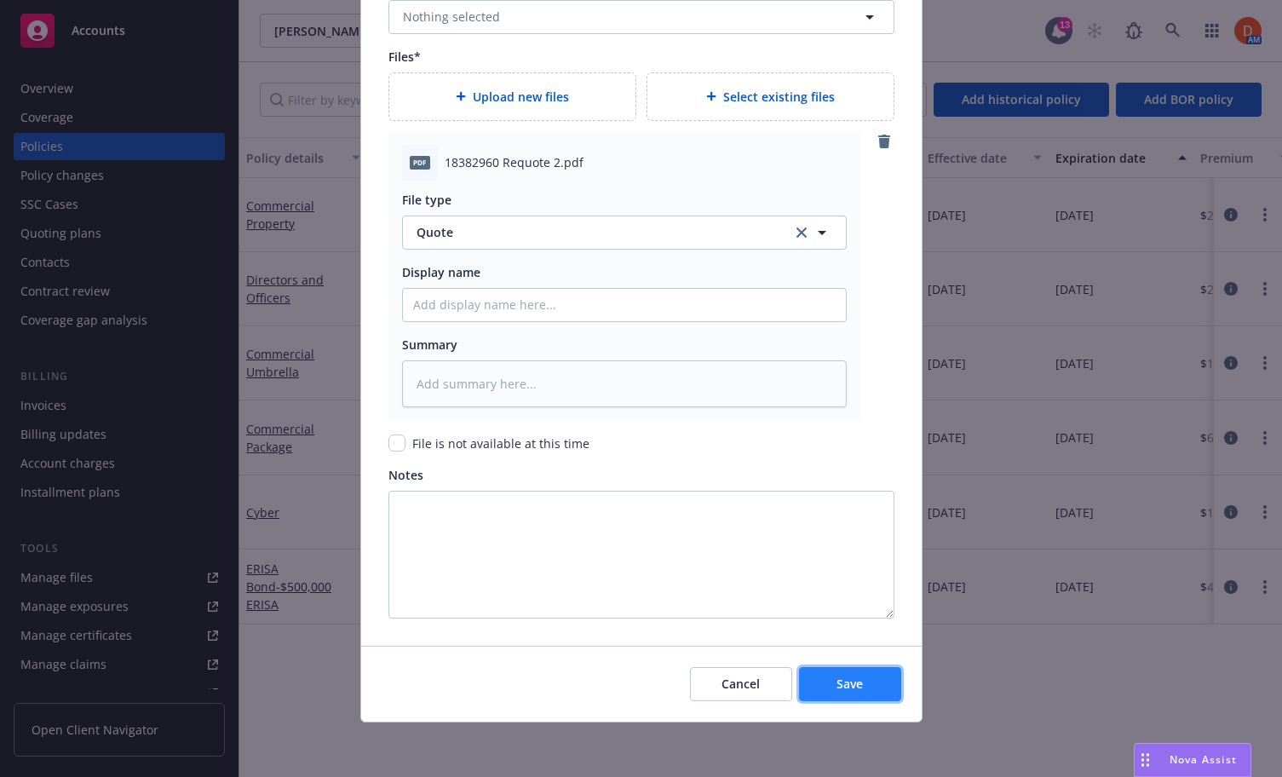
click at [831, 687] on button "Save" at bounding box center [850, 684] width 102 height 34
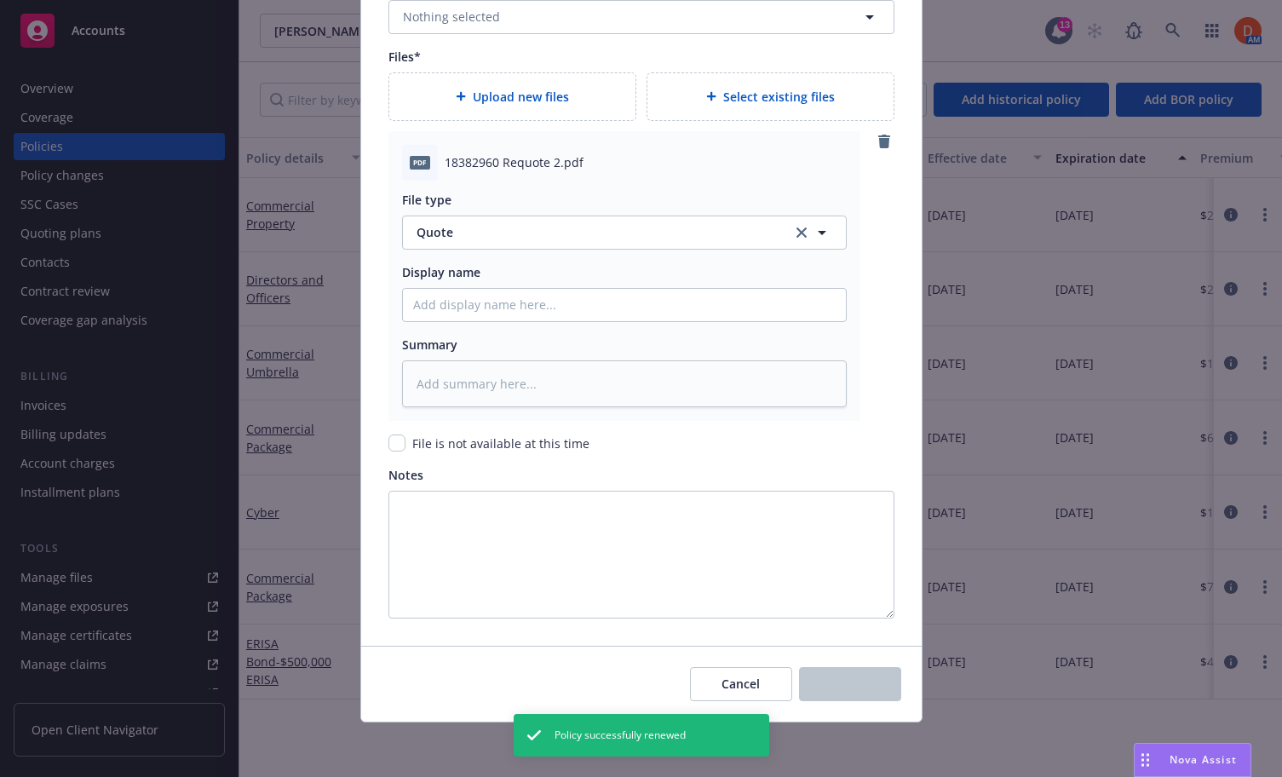
type textarea "x"
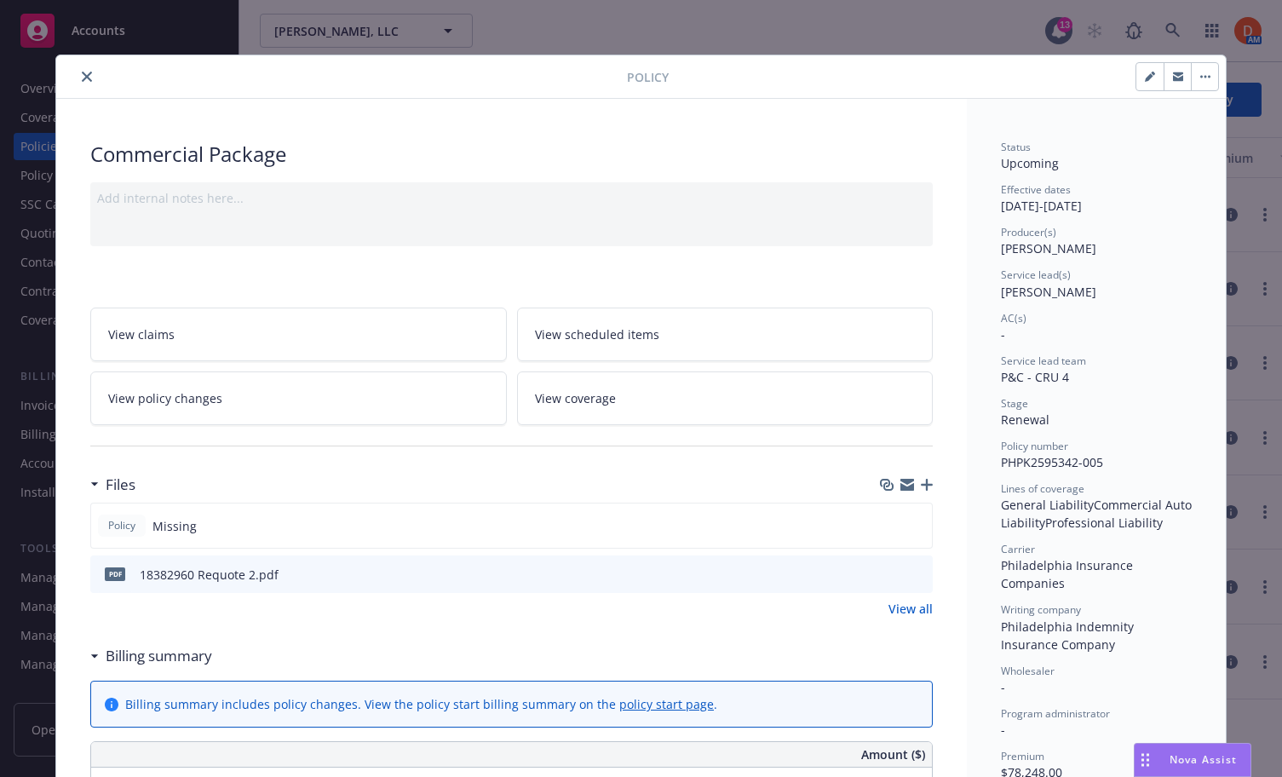
click at [93, 83] on button "close" at bounding box center [87, 76] width 20 height 20
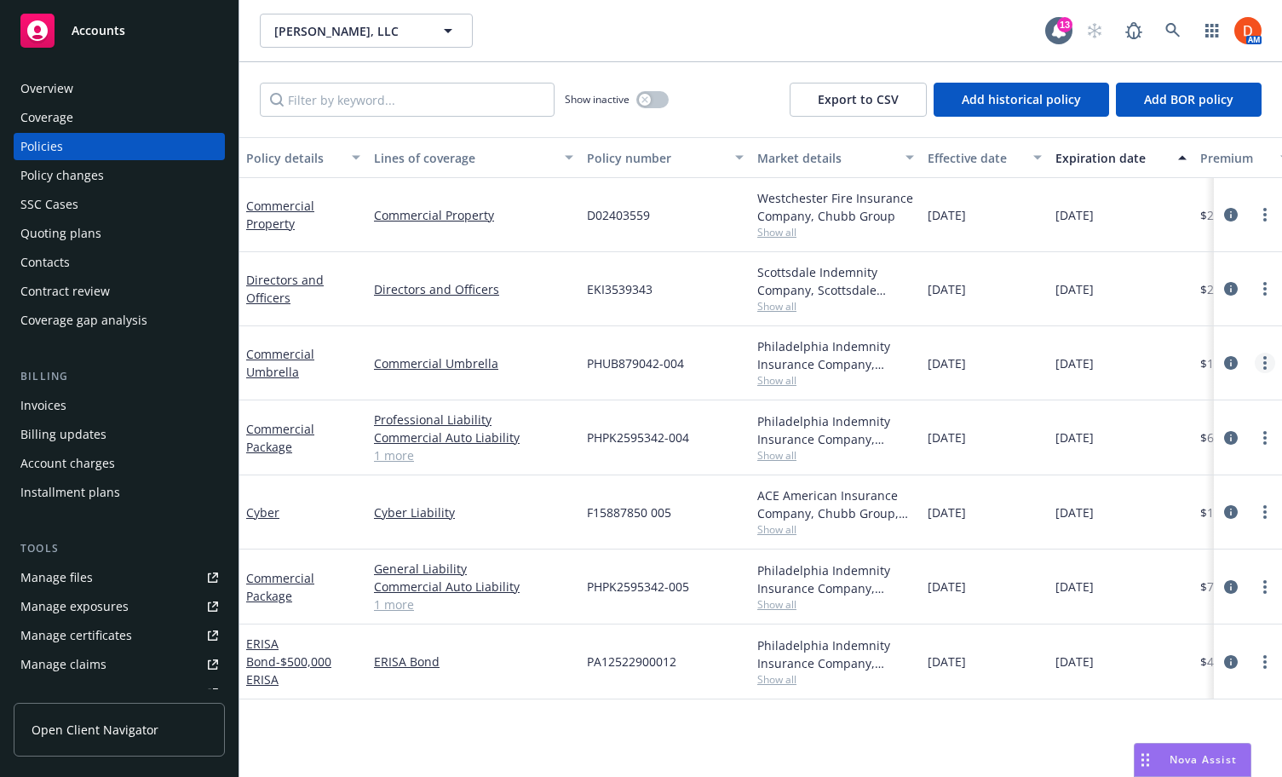
click at [1266, 361] on icon "more" at bounding box center [1264, 363] width 3 height 14
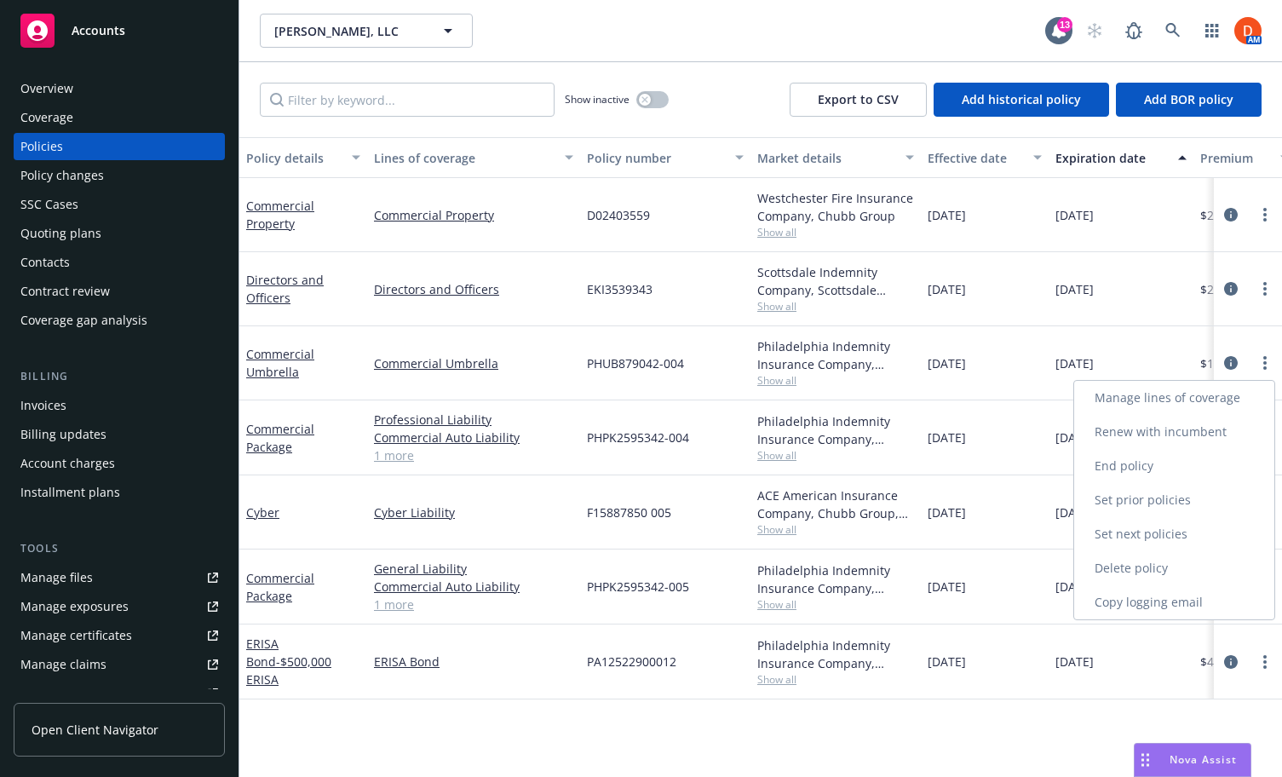
click at [1221, 425] on link "Renew with incumbent" at bounding box center [1174, 432] width 200 height 34
select select "12"
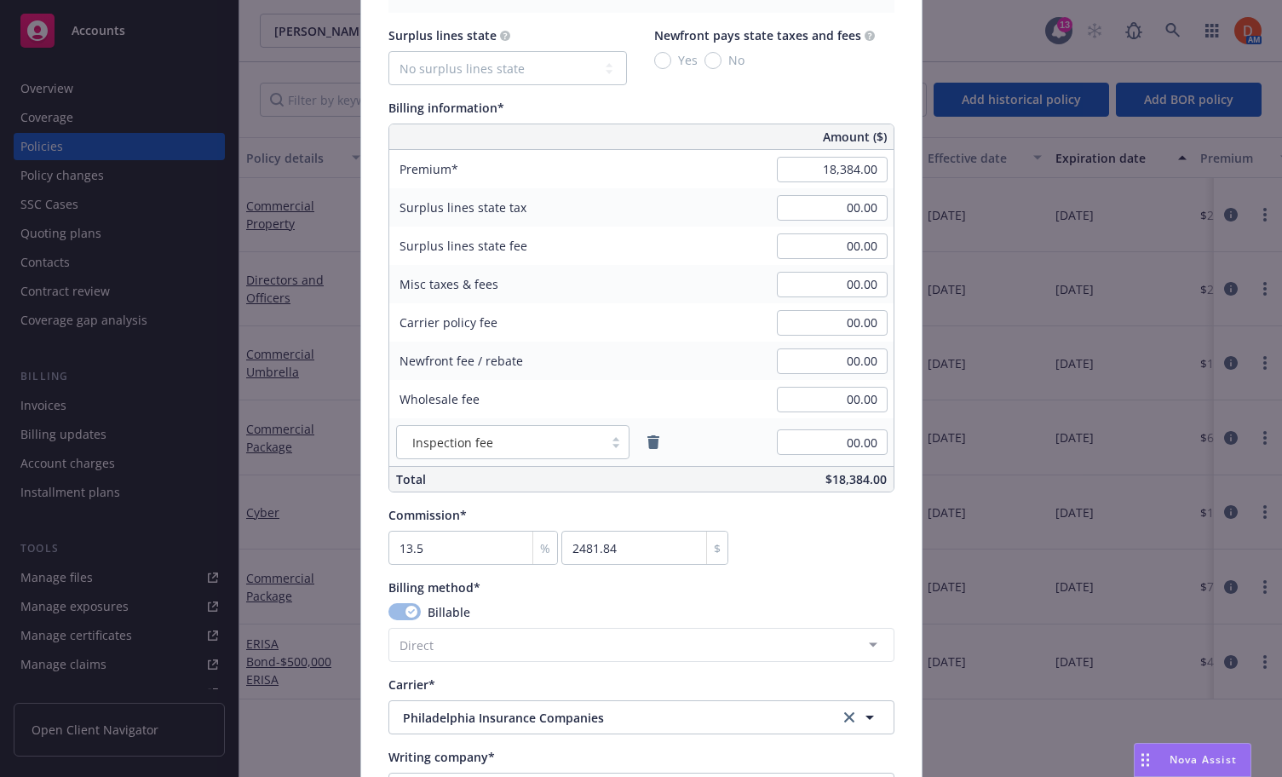
scroll to position [959, 0]
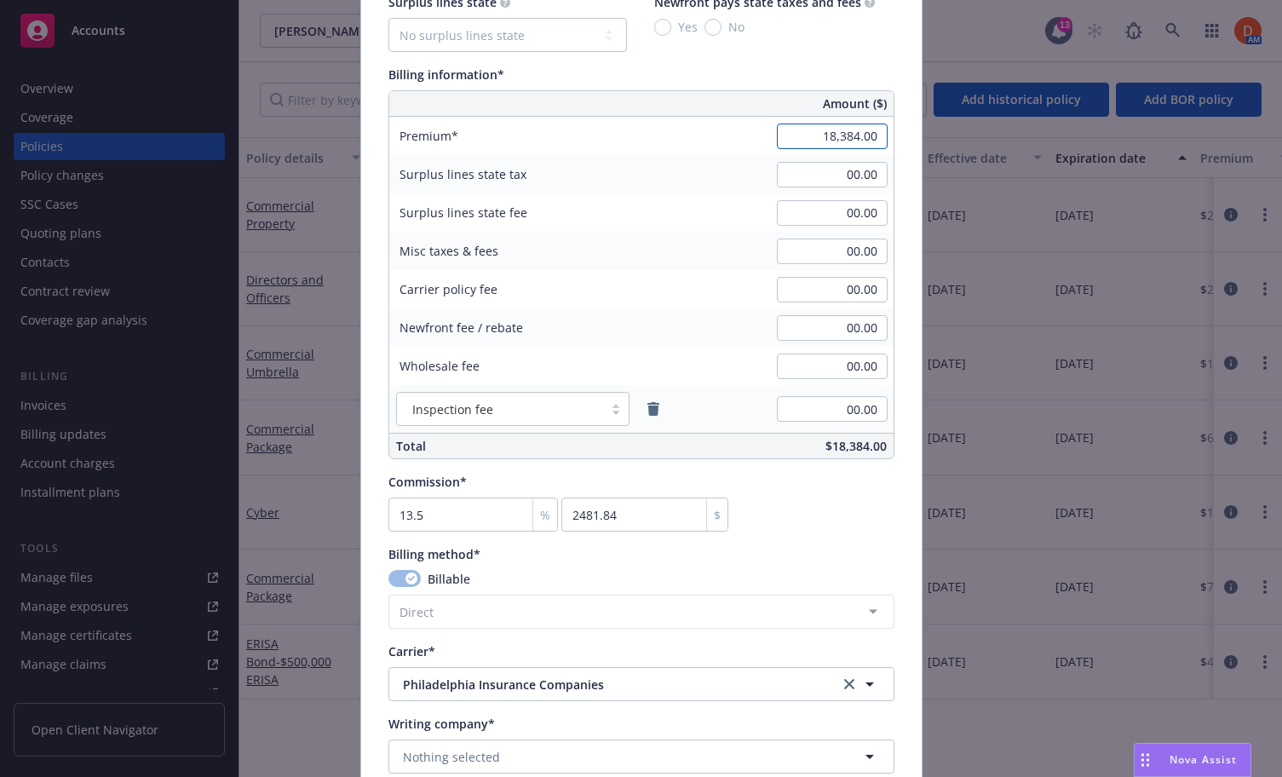
click at [841, 131] on input "18,384.00" at bounding box center [832, 137] width 111 height 26
click at [791, 513] on div "Commission* 13.5 % 2481.84 $" at bounding box center [641, 502] width 506 height 59
type input "22,680.00"
type input "3061.8"
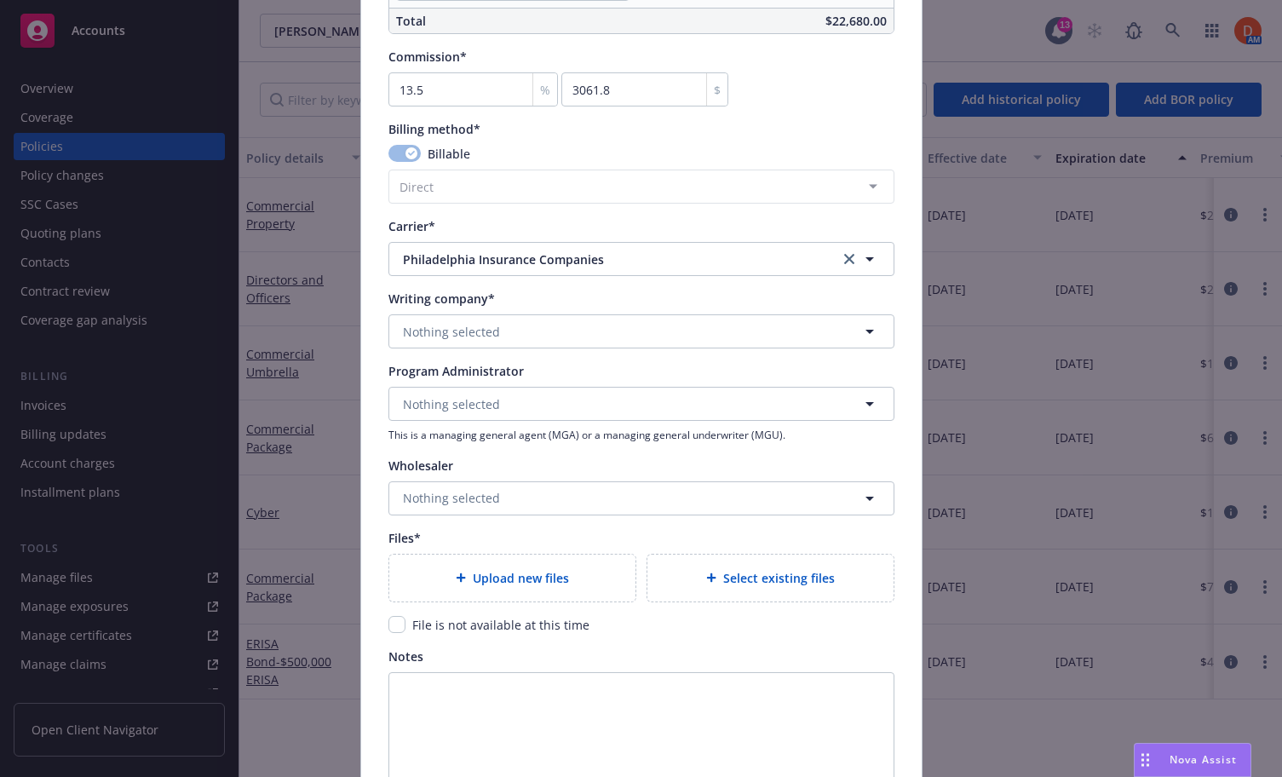
scroll to position [1528, 0]
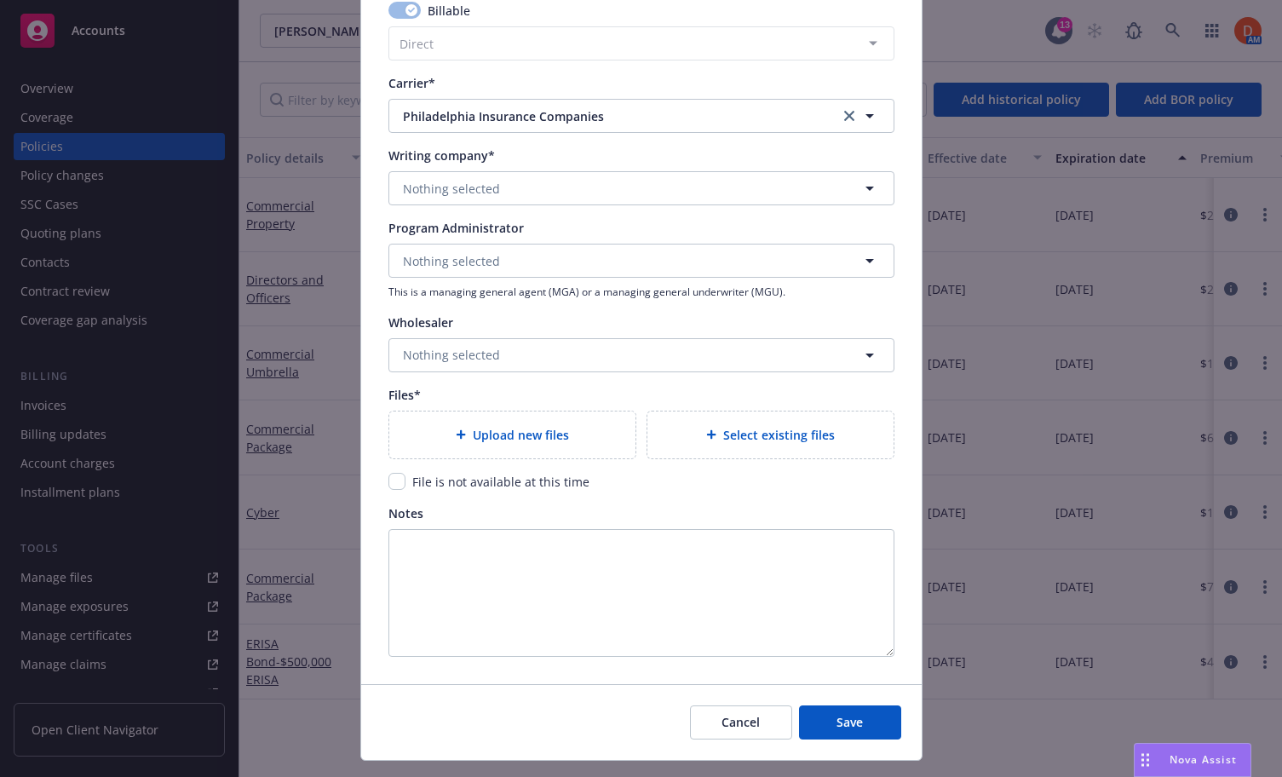
type textarea "x"
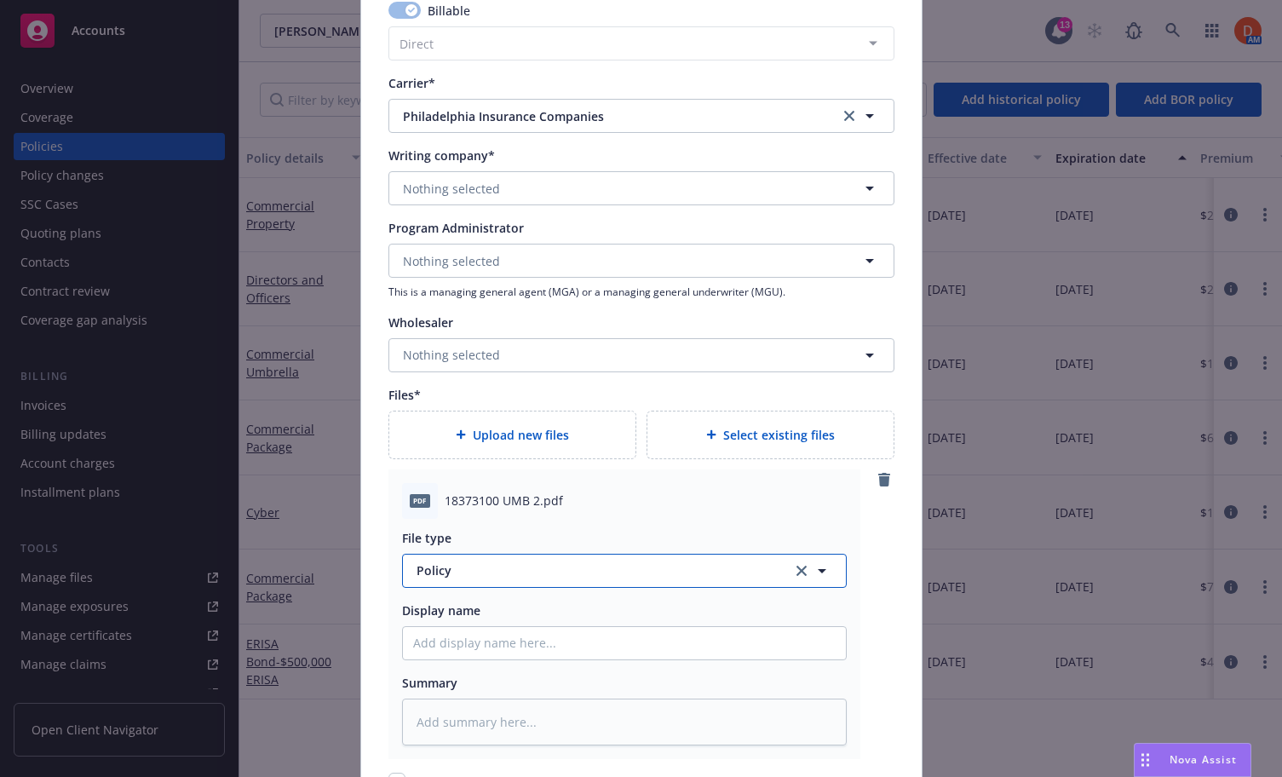
click at [568, 581] on button "Policy" at bounding box center [624, 571] width 445 height 34
type input "quote"
click at [439, 470] on span "Quote" at bounding box center [438, 478] width 37 height 18
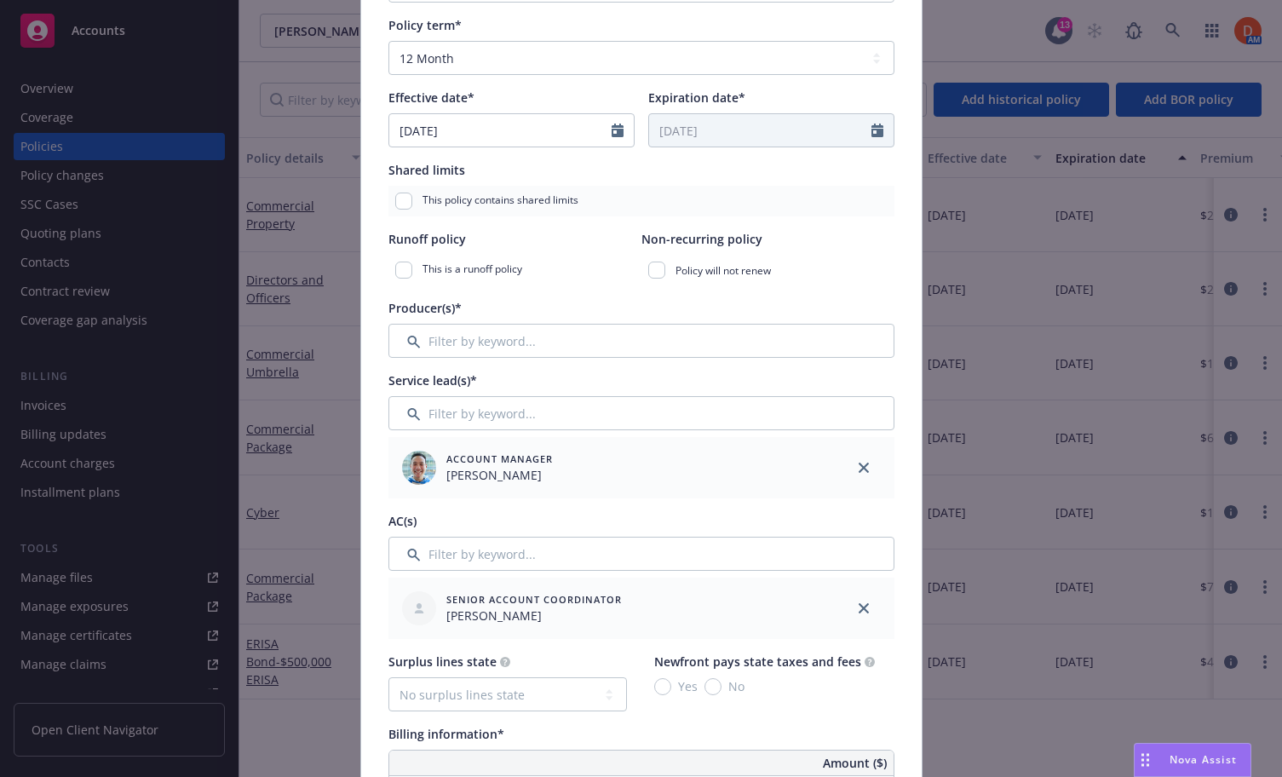
scroll to position [0, 0]
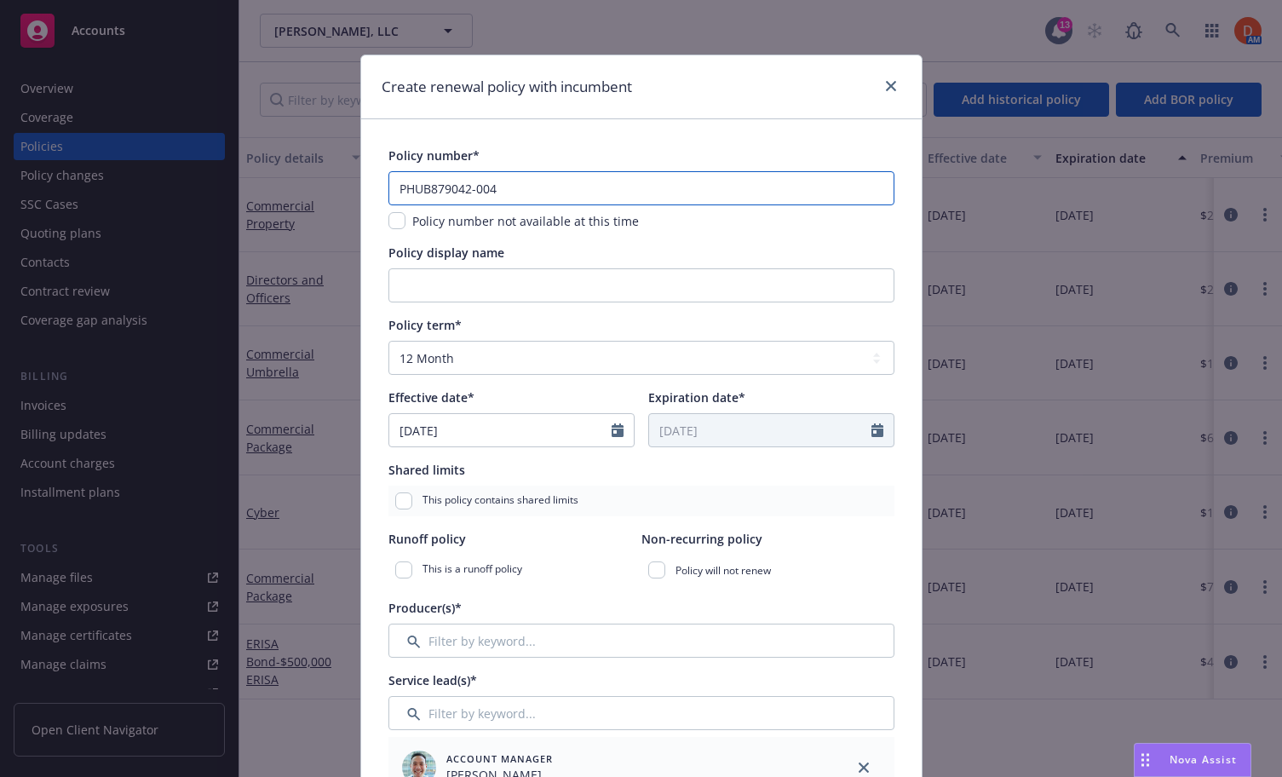
click at [512, 193] on input "PHUB879042-004" at bounding box center [641, 188] width 506 height 34
paste input "PHUB879042-005"
type textarea "x"
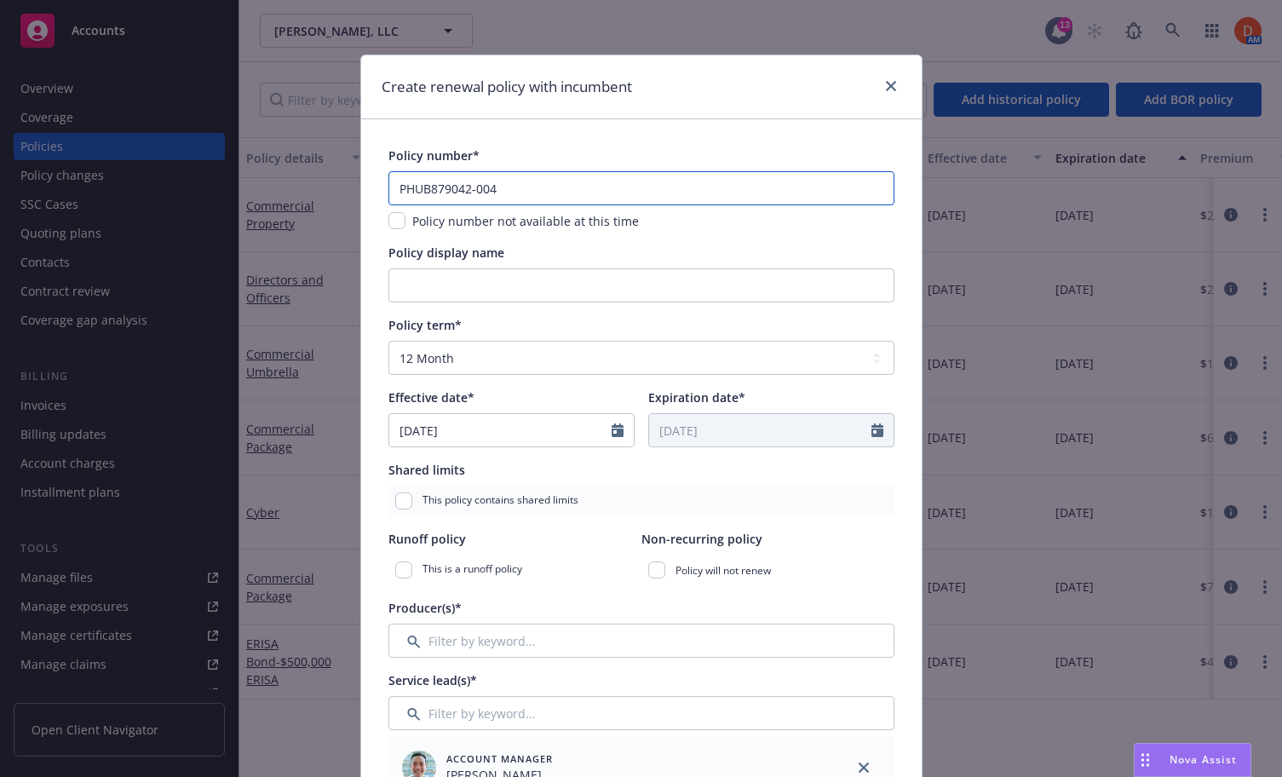
type input "PHUB879042-005"
drag, startPoint x: 411, startPoint y: 192, endPoint x: 499, endPoint y: 222, distance: 93.5
click at [411, 192] on input "PHUB879042-005" at bounding box center [641, 188] width 506 height 34
type textarea "x"
type input "PHUB879042-005"
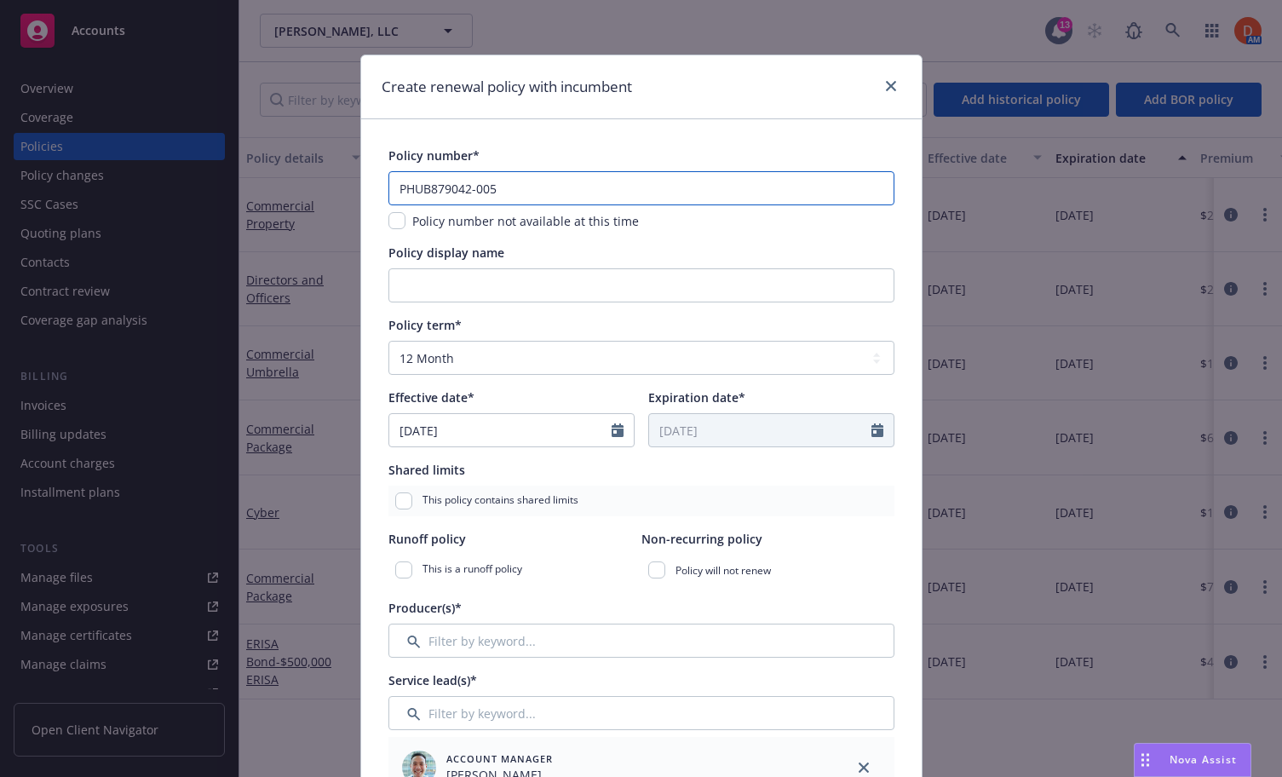
type textarea "x"
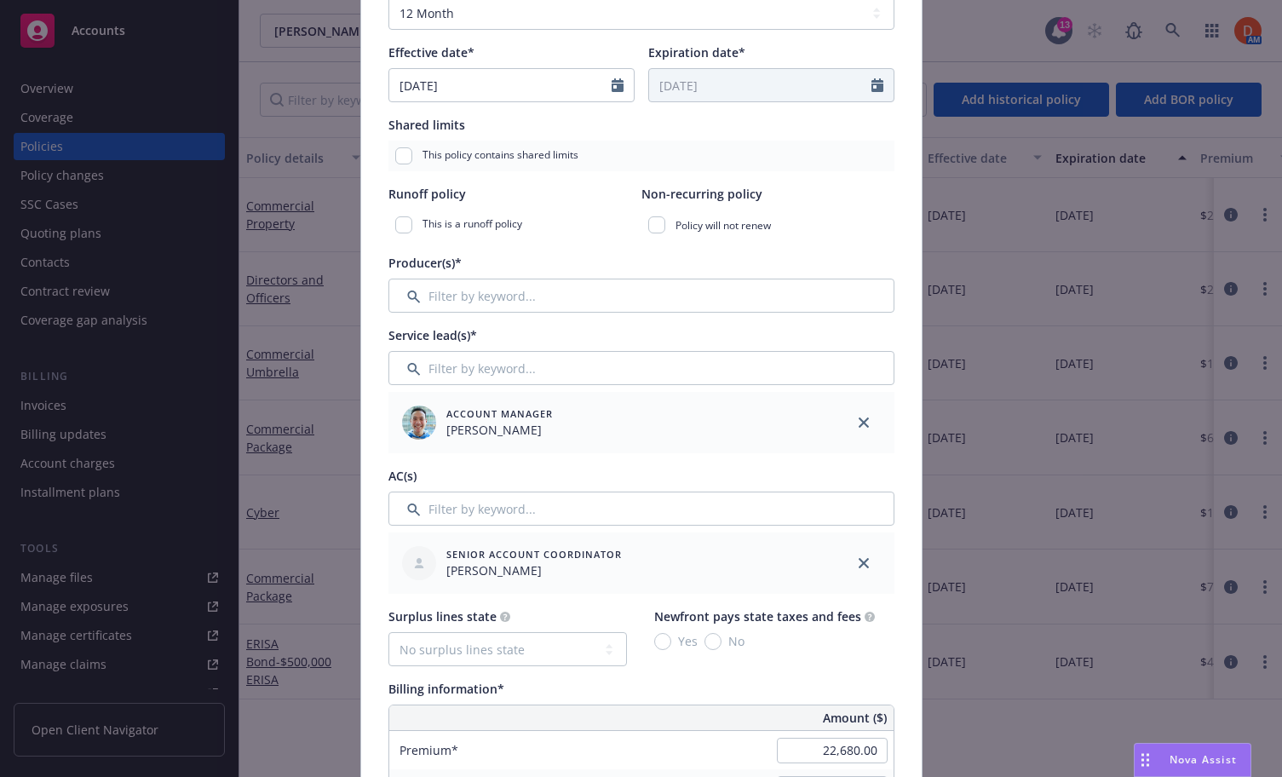
scroll to position [500, 0]
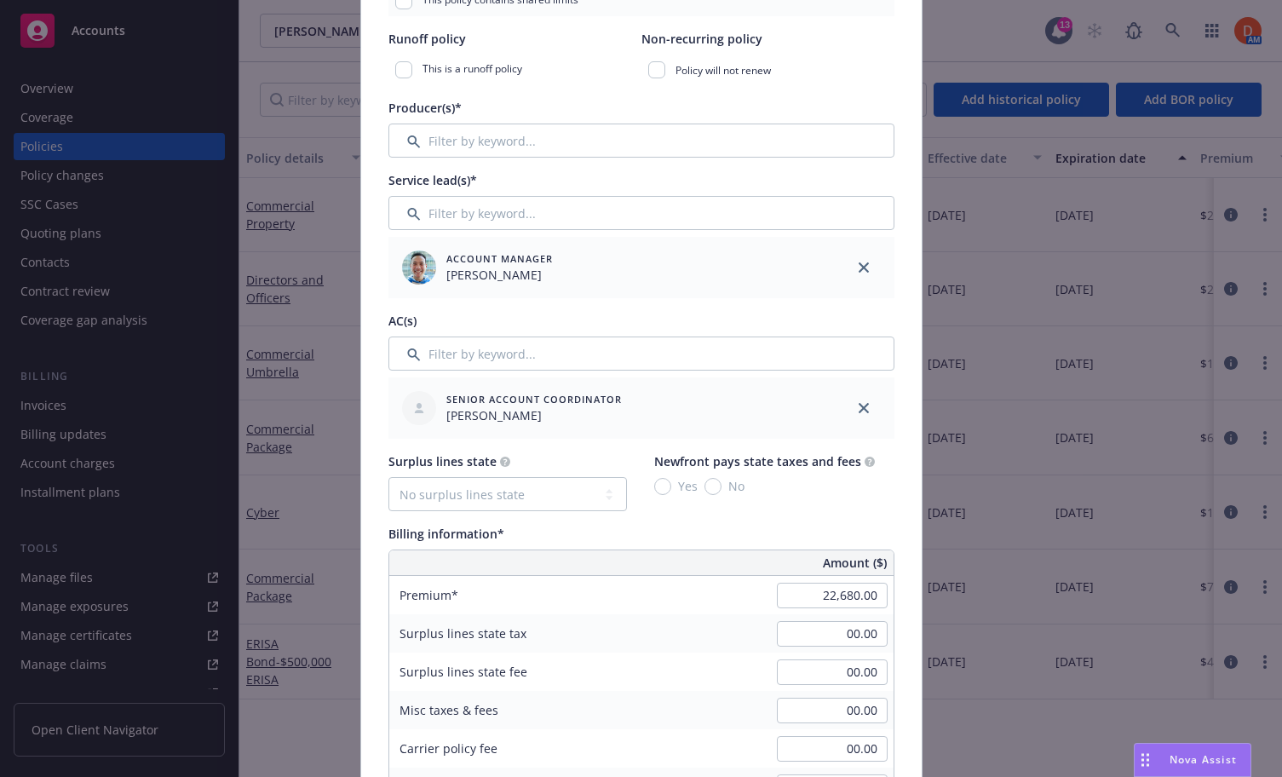
type input "PHUB879042-005"
click at [539, 153] on input "Filter by keyword..." at bounding box center [641, 141] width 506 height 34
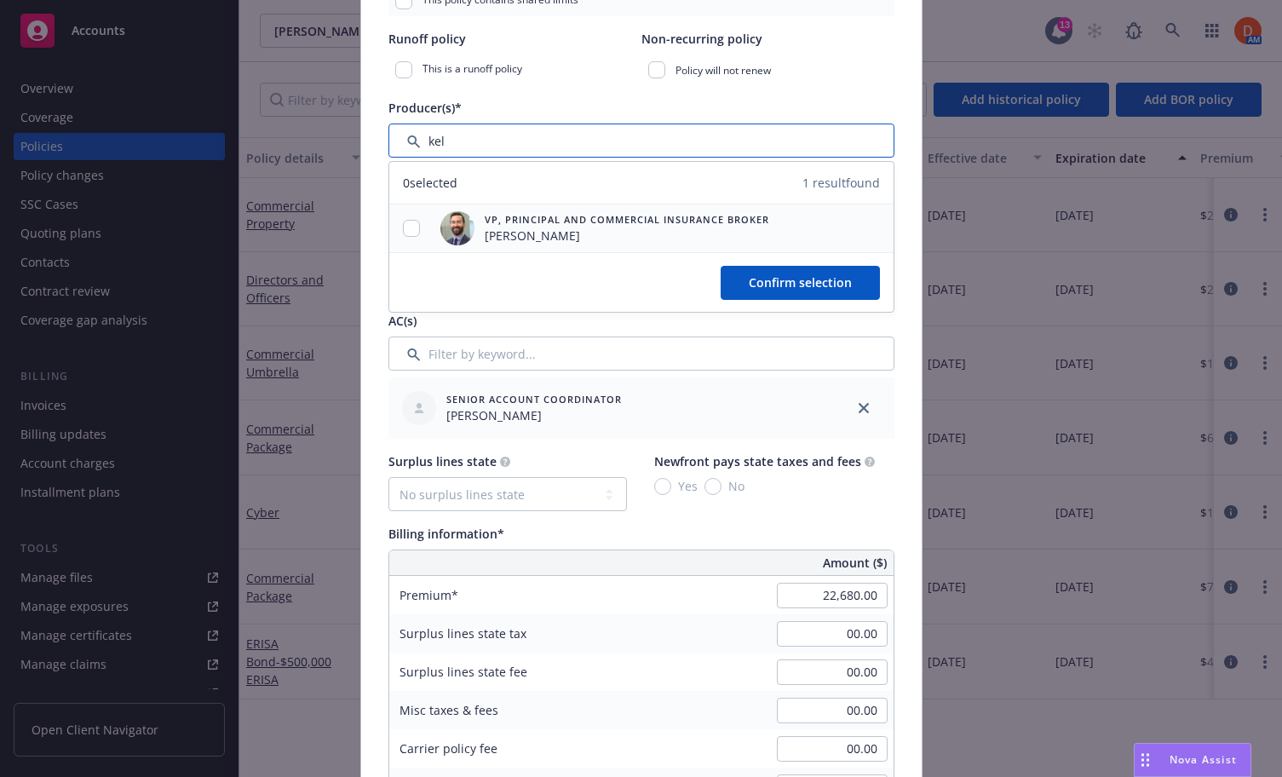
type input "kel"
click at [414, 227] on input "checkbox" at bounding box center [411, 228] width 17 height 17
checkbox input "true"
click at [568, 118] on div "Producer(s)* 1 selected Unselect all 1 result found VP, Principal and Commercia…" at bounding box center [641, 128] width 506 height 59
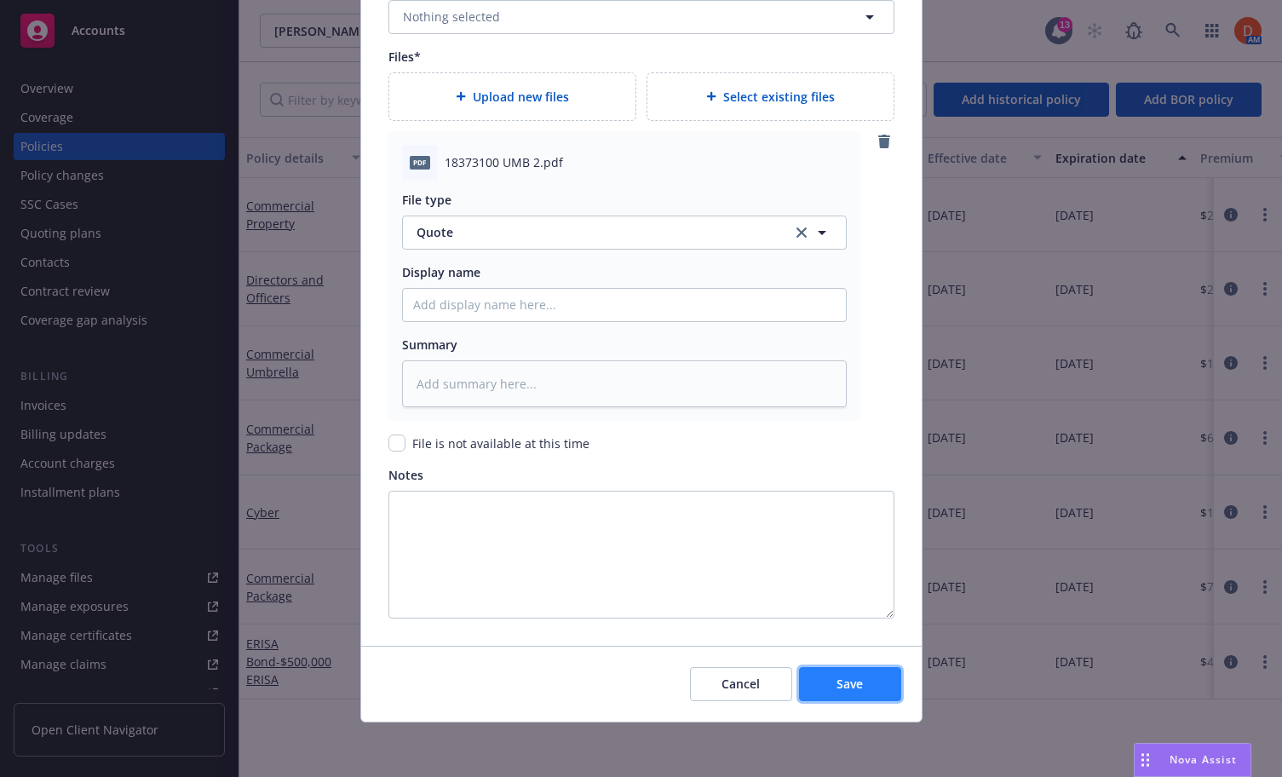
click at [867, 693] on button "Save" at bounding box center [850, 684] width 102 height 34
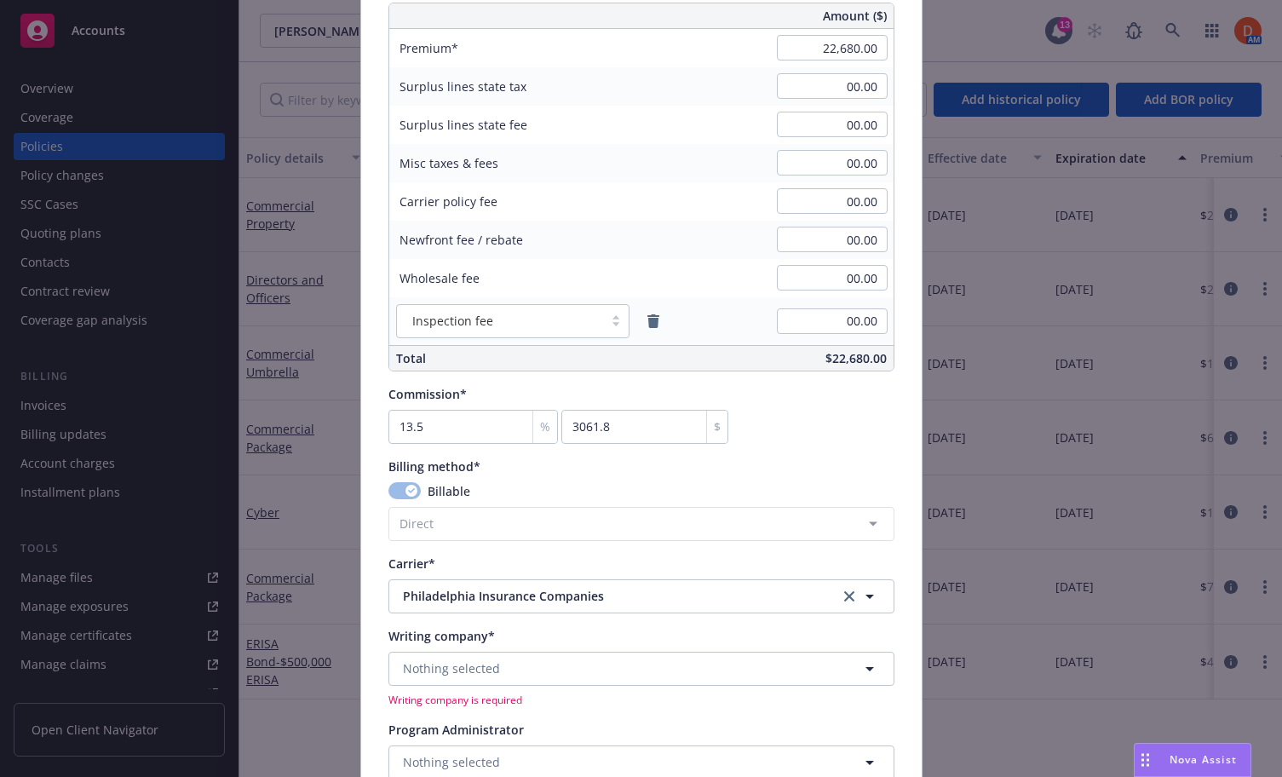
scroll to position [1092, 0]
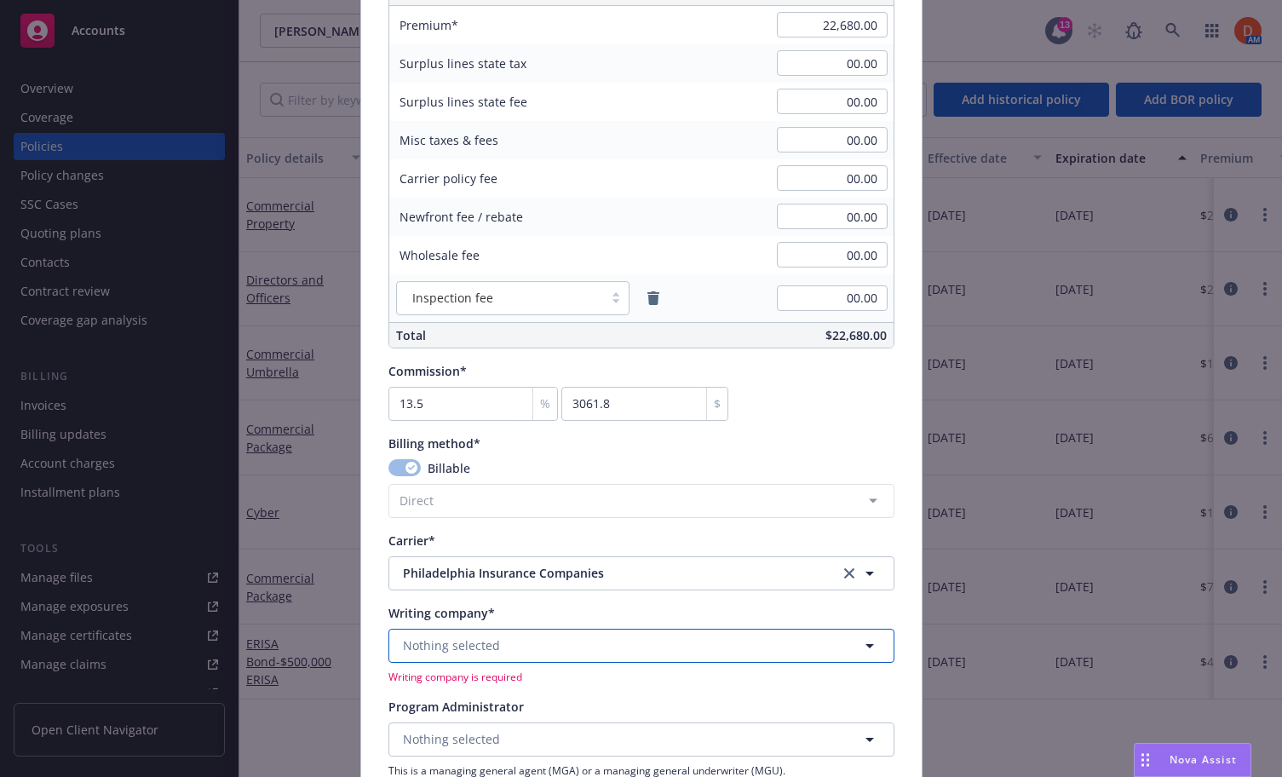
click at [750, 656] on button "Nothing selected" at bounding box center [641, 646] width 506 height 34
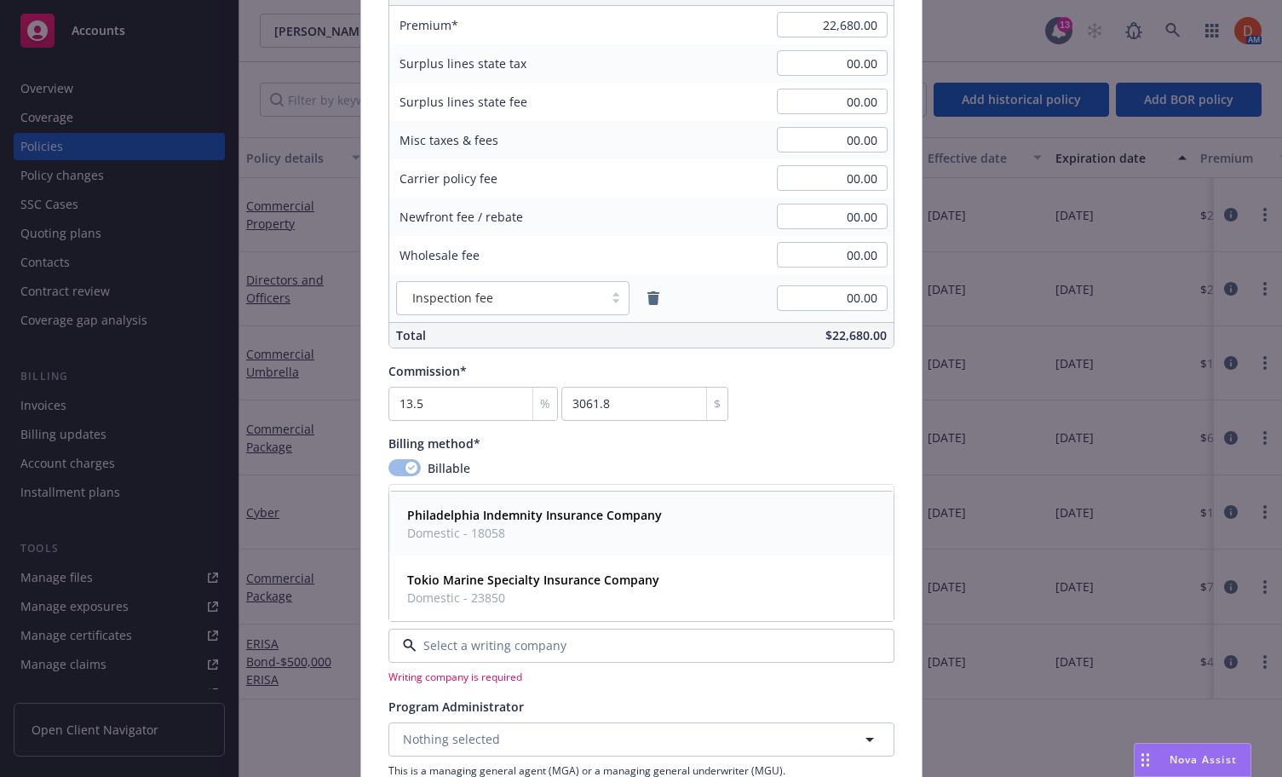
click at [675, 533] on div "Philadelphia Indemnity Insurance Company Domestic - 18058" at bounding box center [641, 524] width 482 height 43
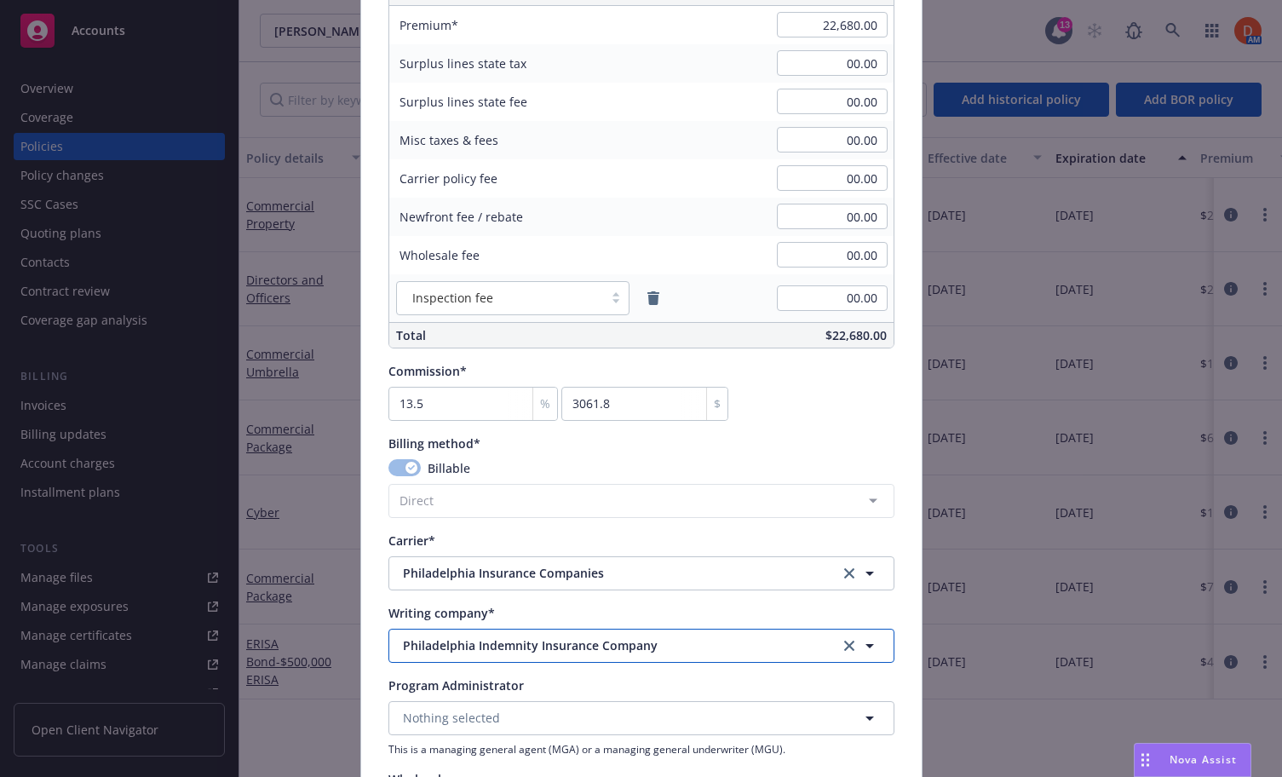
click at [480, 657] on button "Philadelphia Indemnity Insurance Company" at bounding box center [641, 646] width 506 height 34
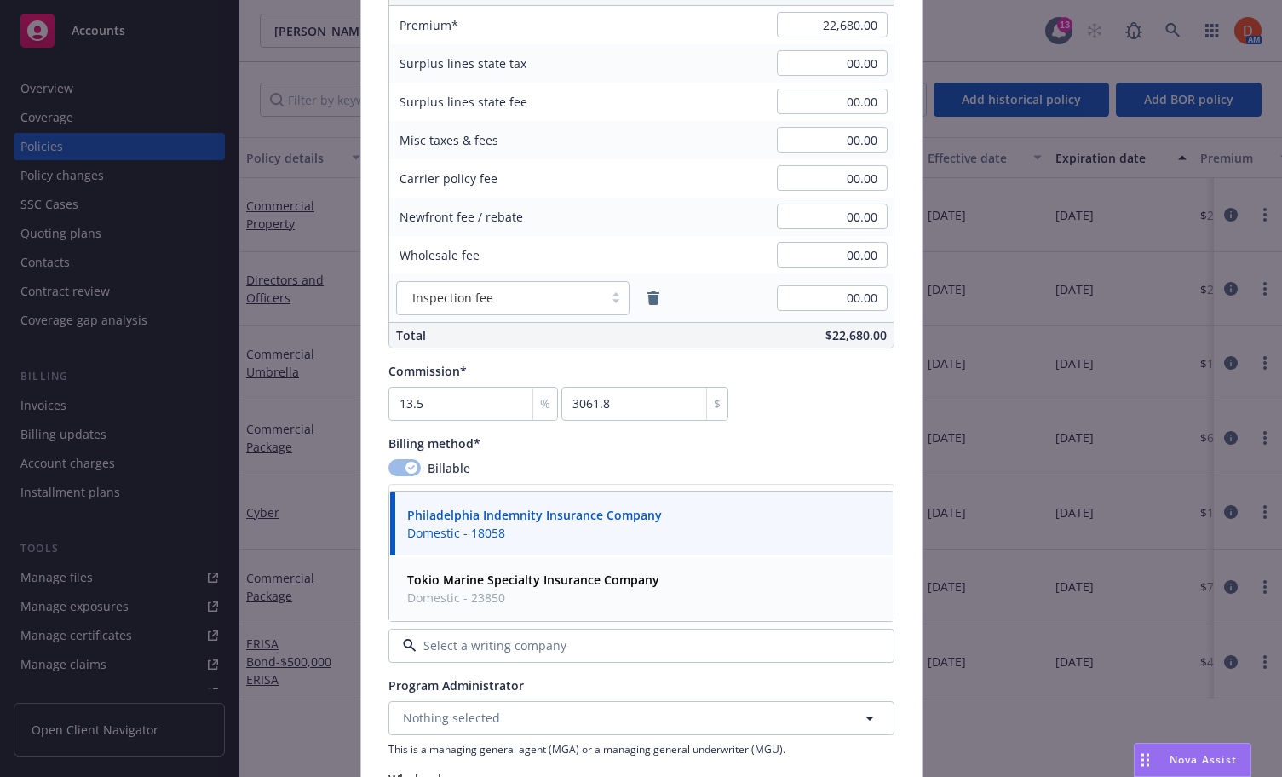
click at [485, 601] on span "Domestic - 23850" at bounding box center [533, 598] width 252 height 18
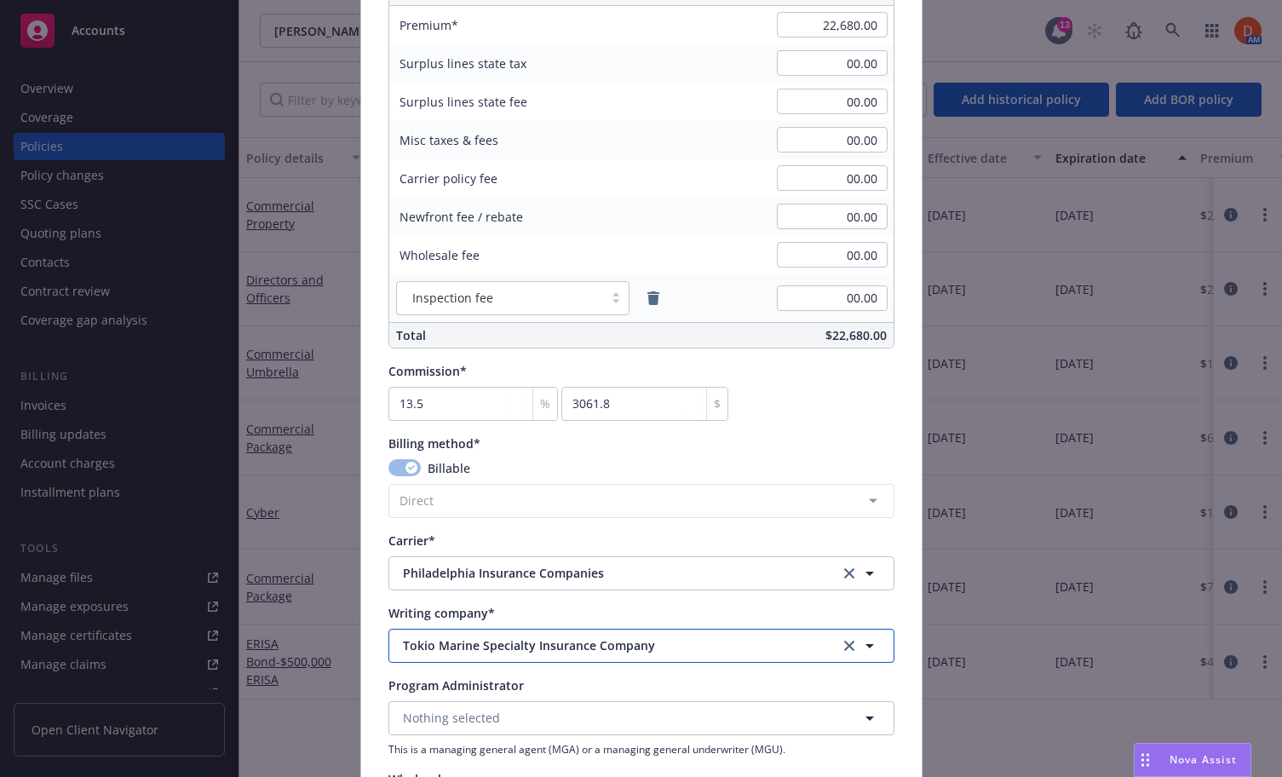
click at [554, 631] on button "Tokio Marine Specialty Insurance Company" at bounding box center [641, 646] width 506 height 34
click at [550, 526] on span "Domestic - 18058" at bounding box center [534, 533] width 255 height 18
type textarea "x"
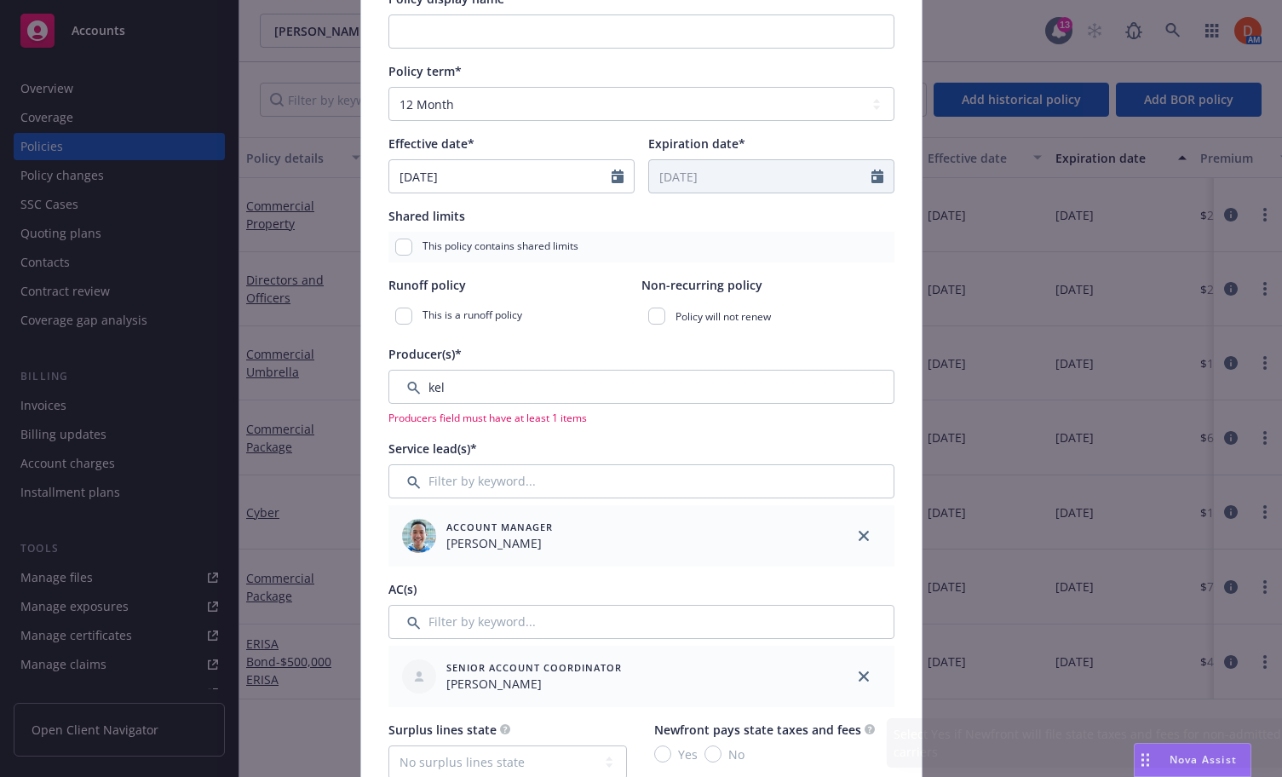
scroll to position [234, 0]
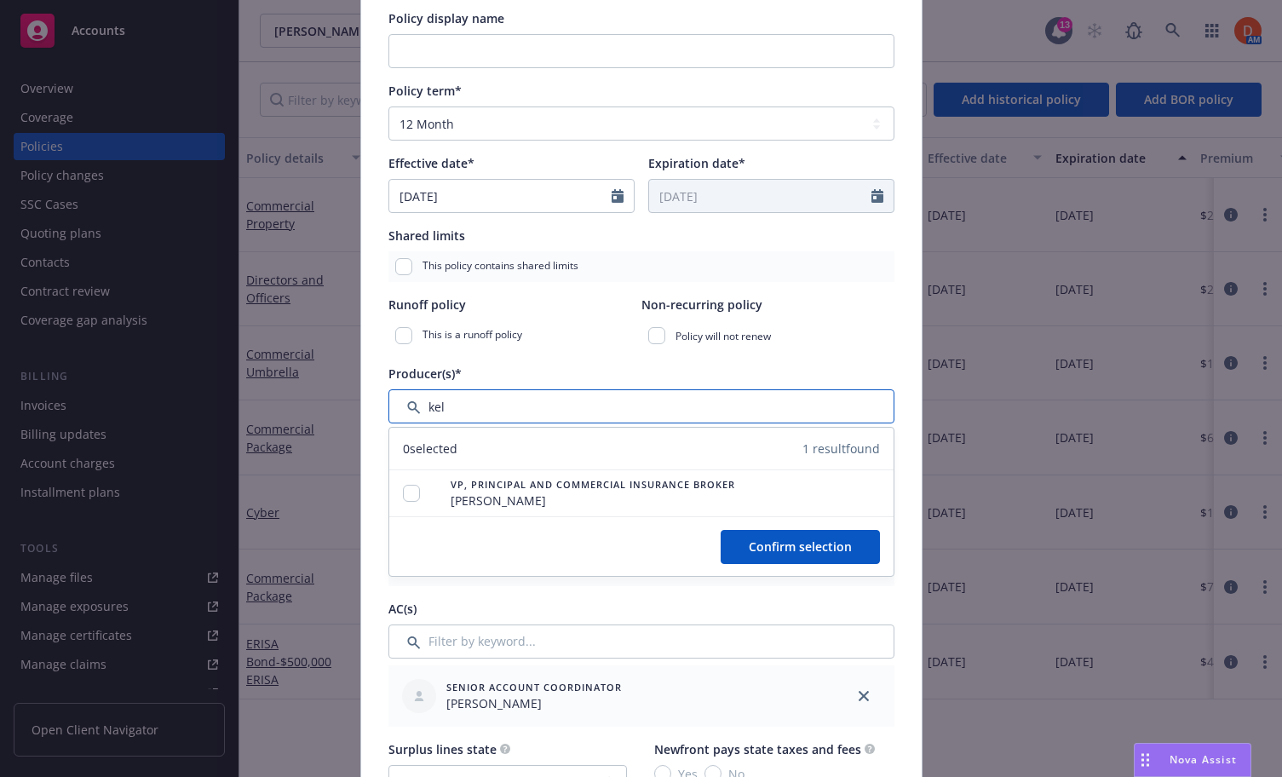
click at [629, 406] on input "Filter by keyword..." at bounding box center [641, 406] width 506 height 34
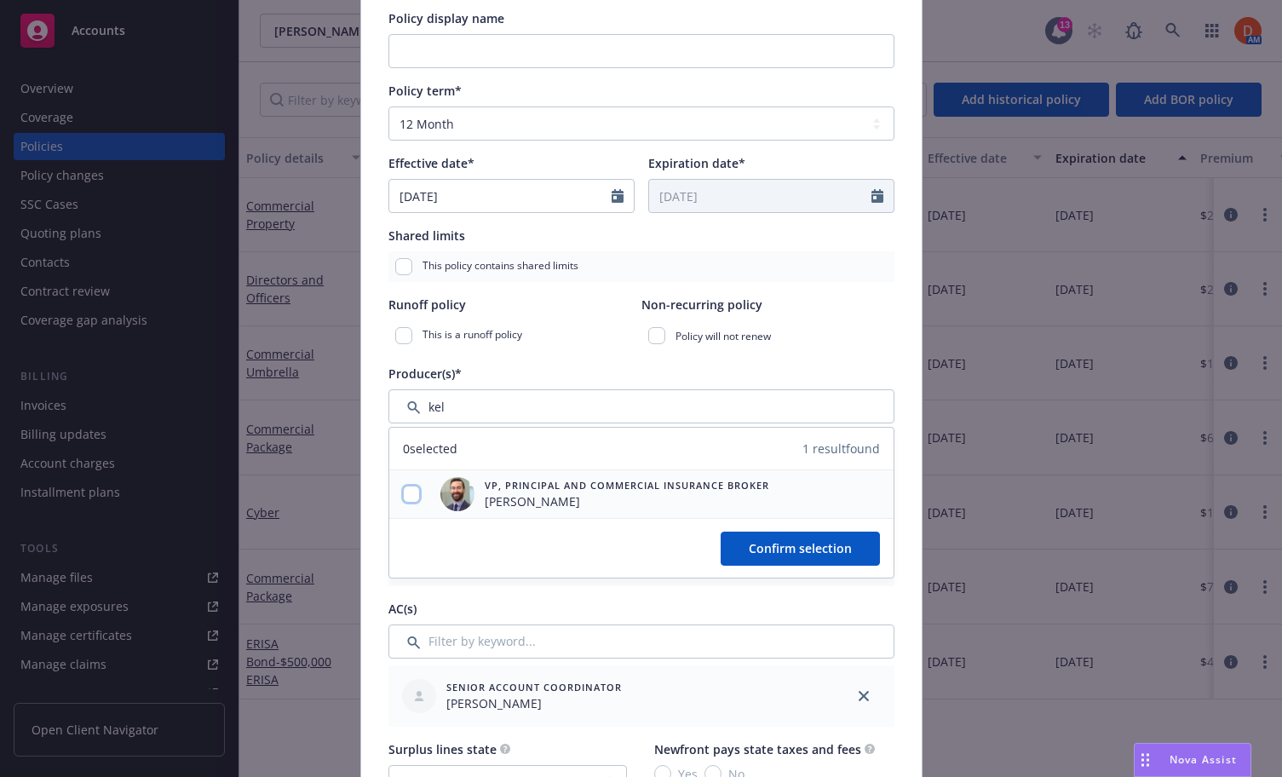
click at [411, 494] on input "checkbox" at bounding box center [411, 494] width 17 height 17
checkbox input "true"
click at [770, 537] on button "Confirm selection" at bounding box center [800, 549] width 159 height 34
type textarea "x"
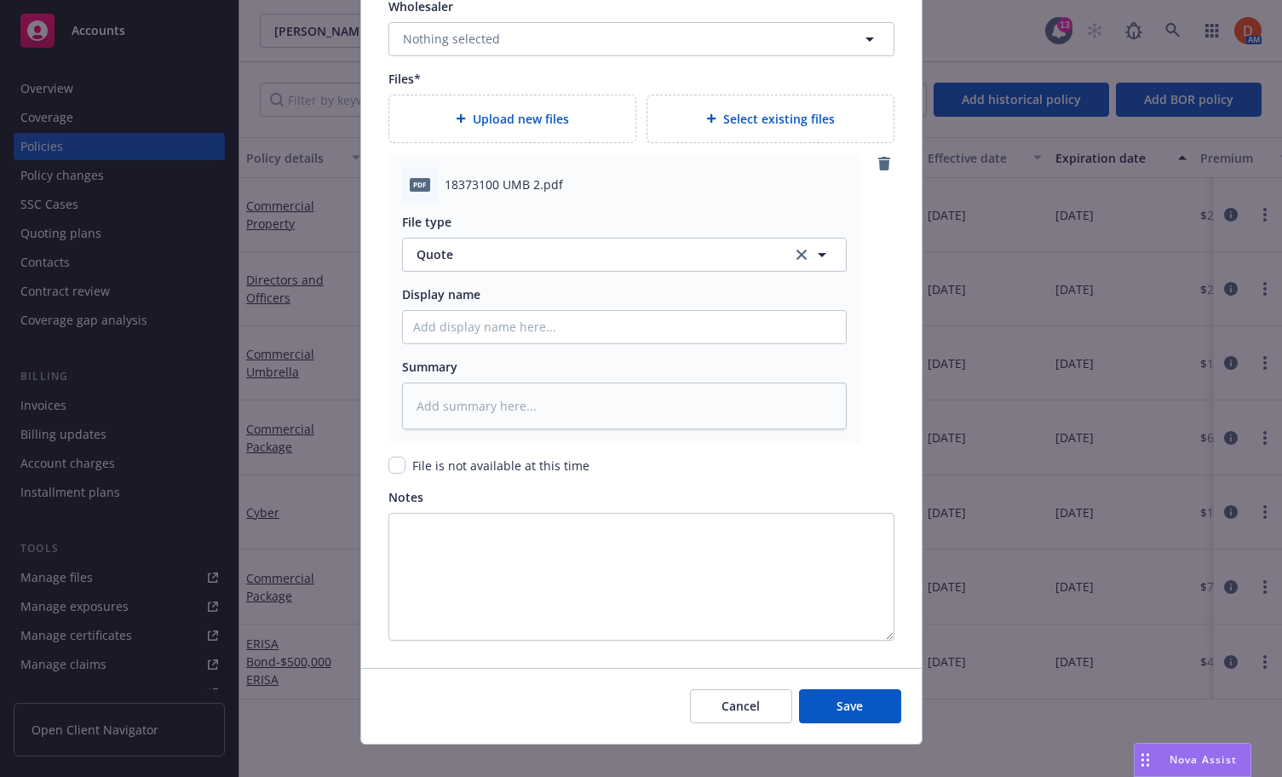
scroll to position [1934, 0]
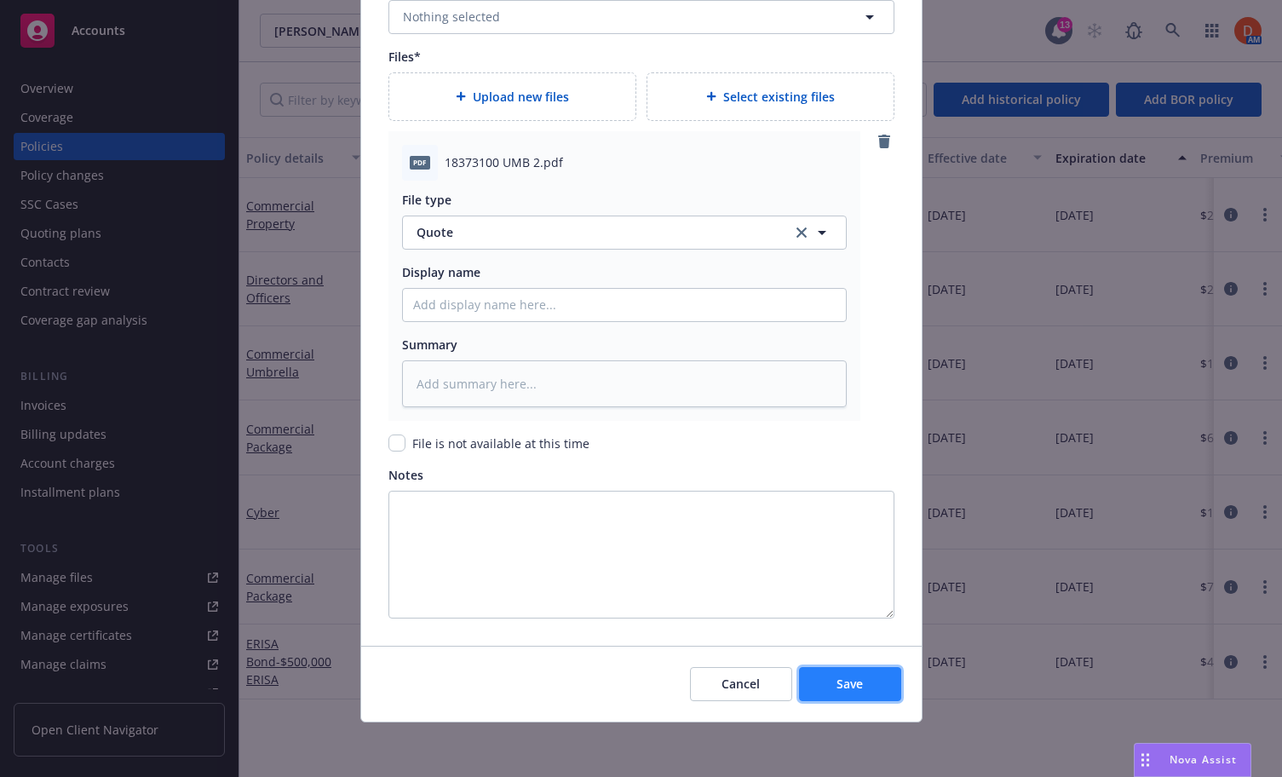
click at [862, 693] on button "Save" at bounding box center [850, 684] width 102 height 34
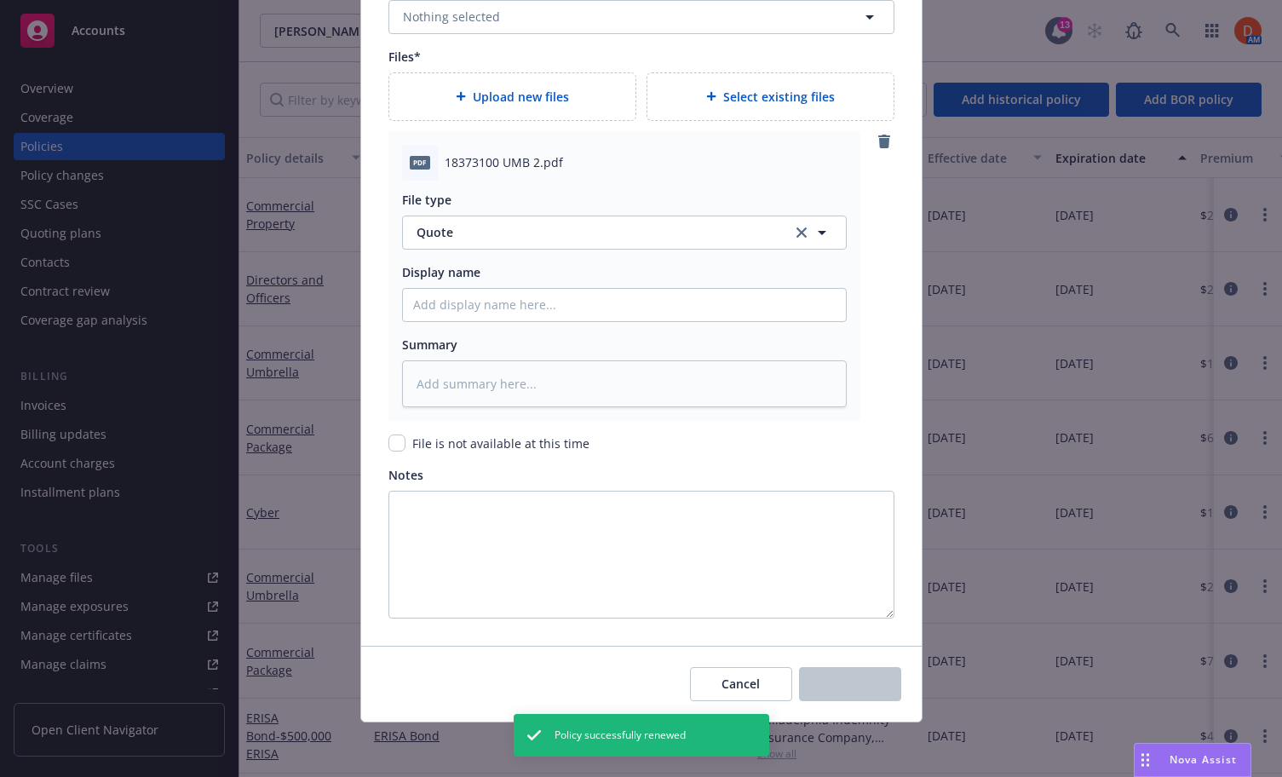
type textarea "x"
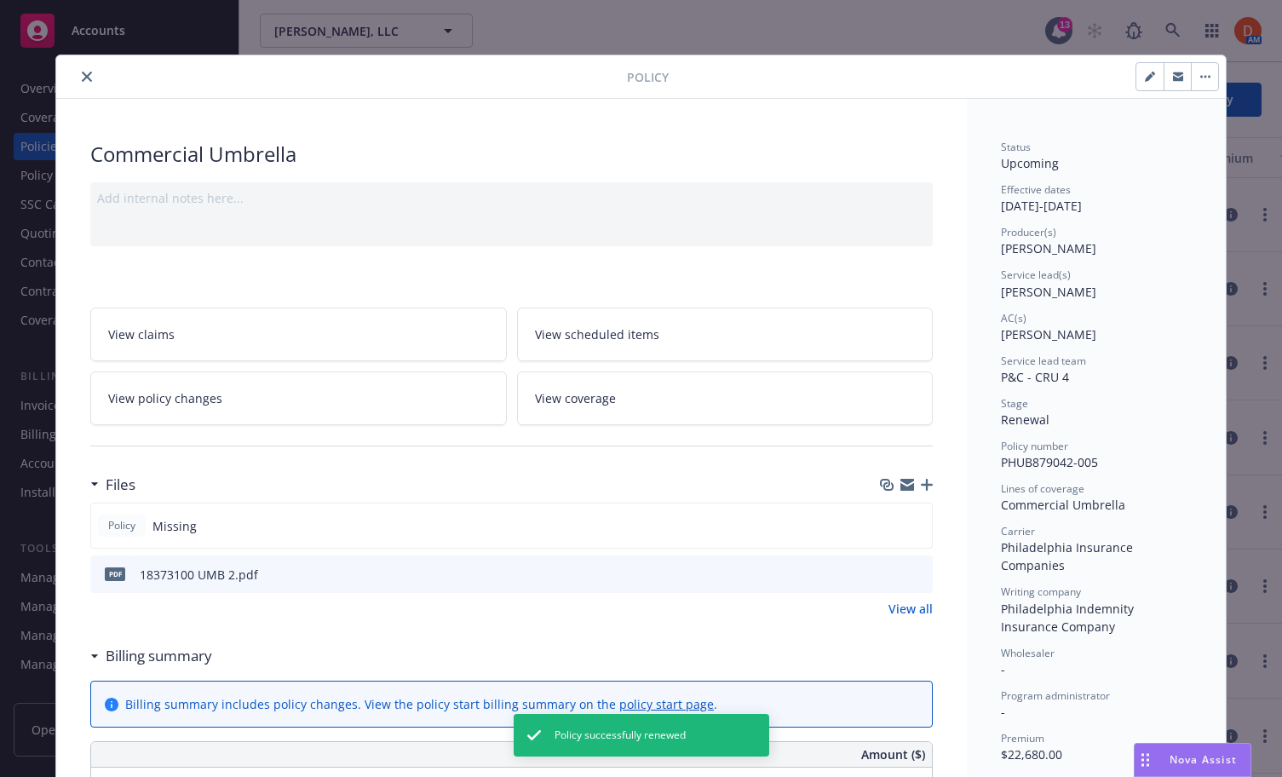
click at [79, 75] on button "close" at bounding box center [87, 76] width 20 height 20
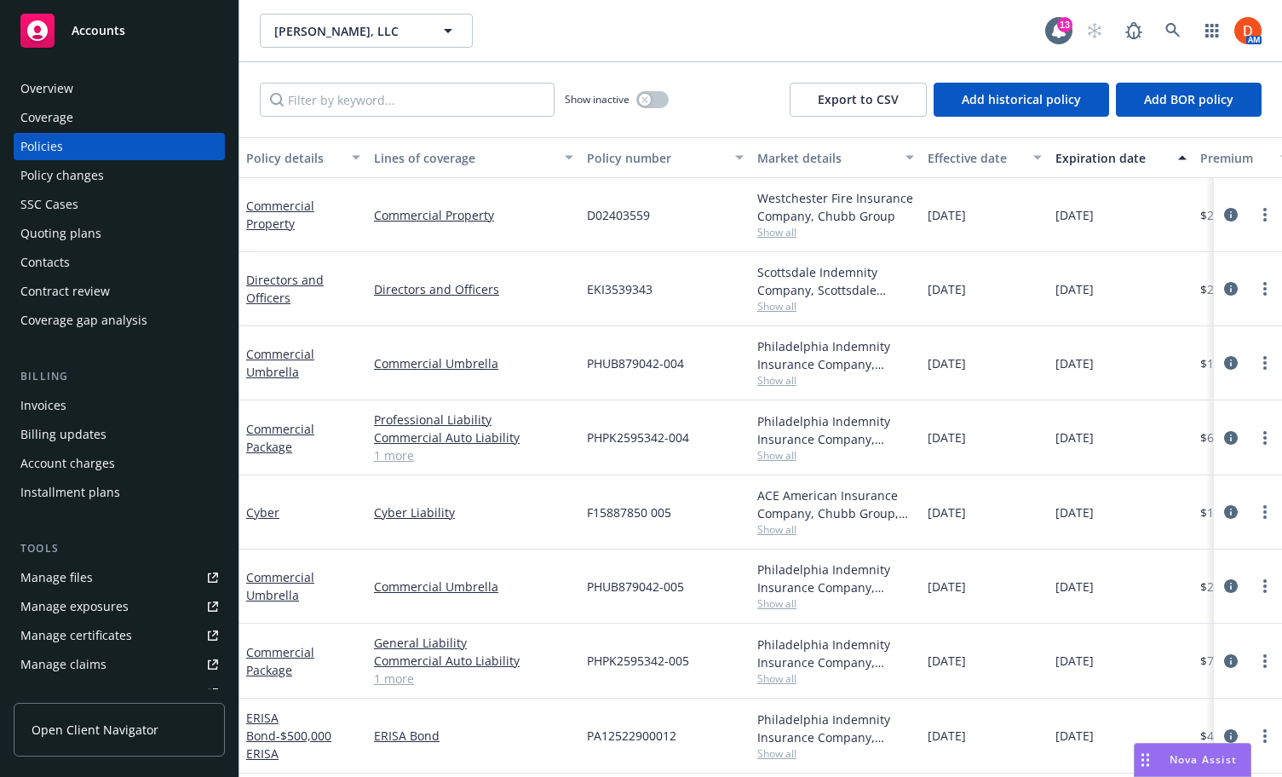
click at [1254, 206] on div at bounding box center [1248, 214] width 55 height 20
click at [1261, 210] on link "more" at bounding box center [1265, 214] width 20 height 20
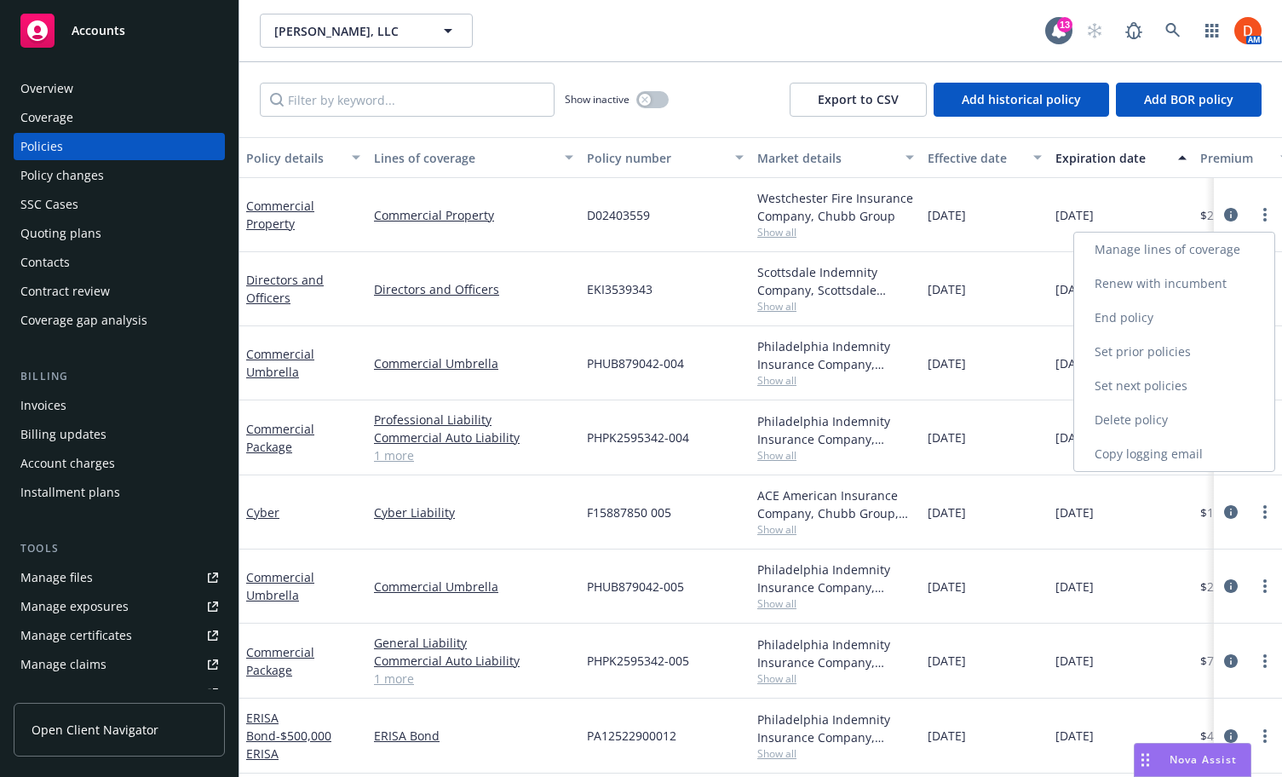
click at [1222, 279] on link "Renew with incumbent" at bounding box center [1174, 284] width 200 height 34
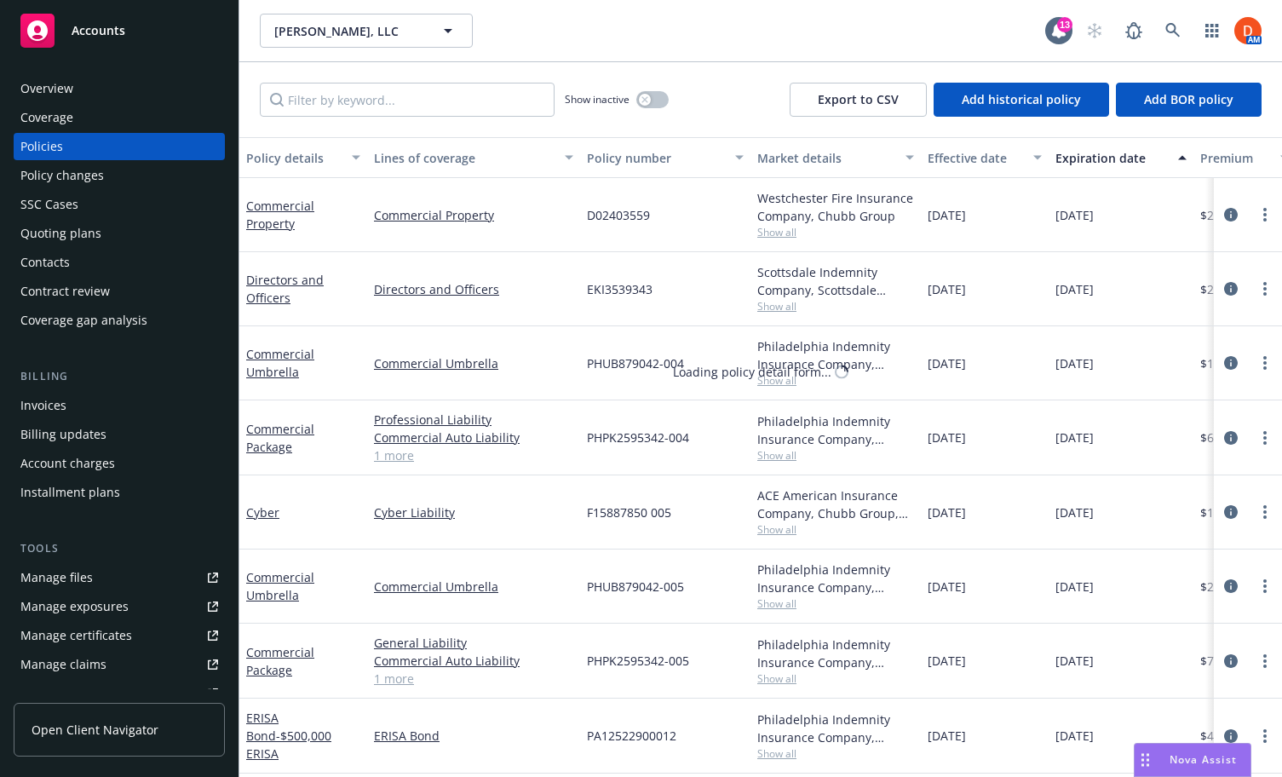
select select "12"
select select "CA"
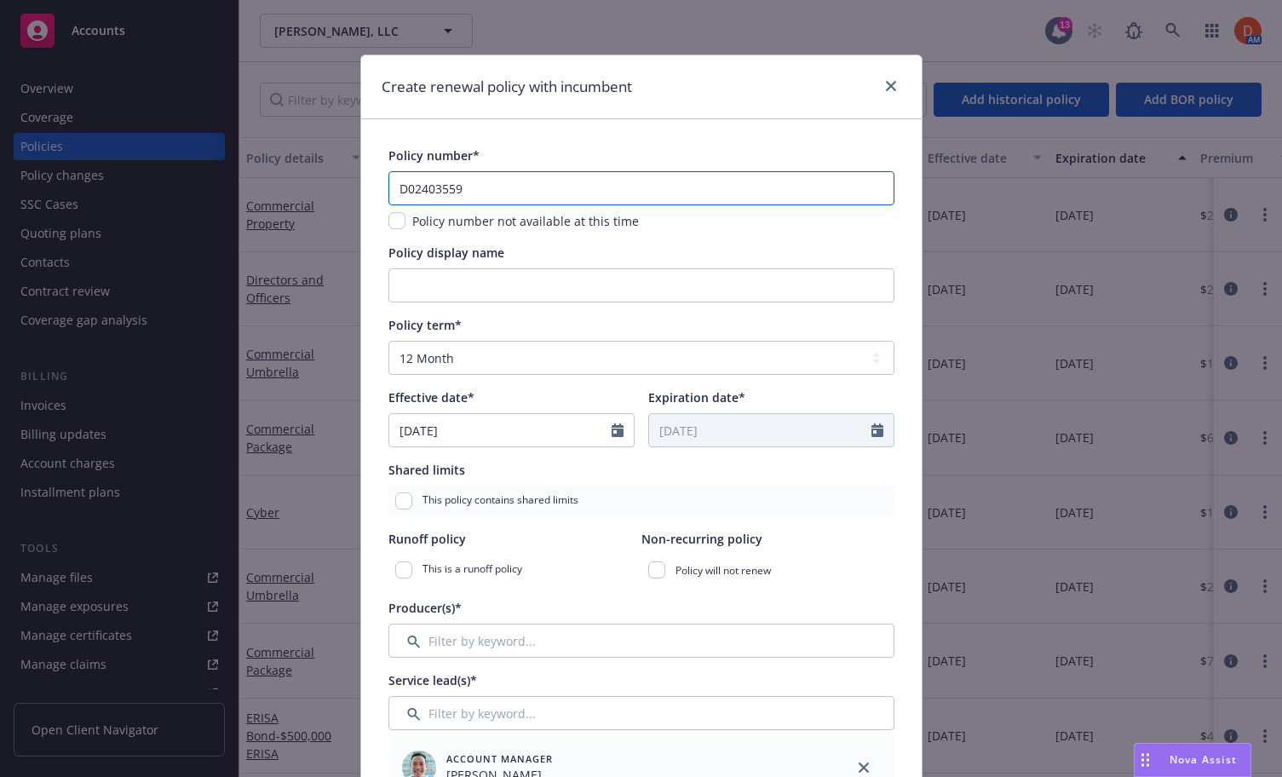
click at [523, 192] on input "D02403559" at bounding box center [641, 188] width 506 height 34
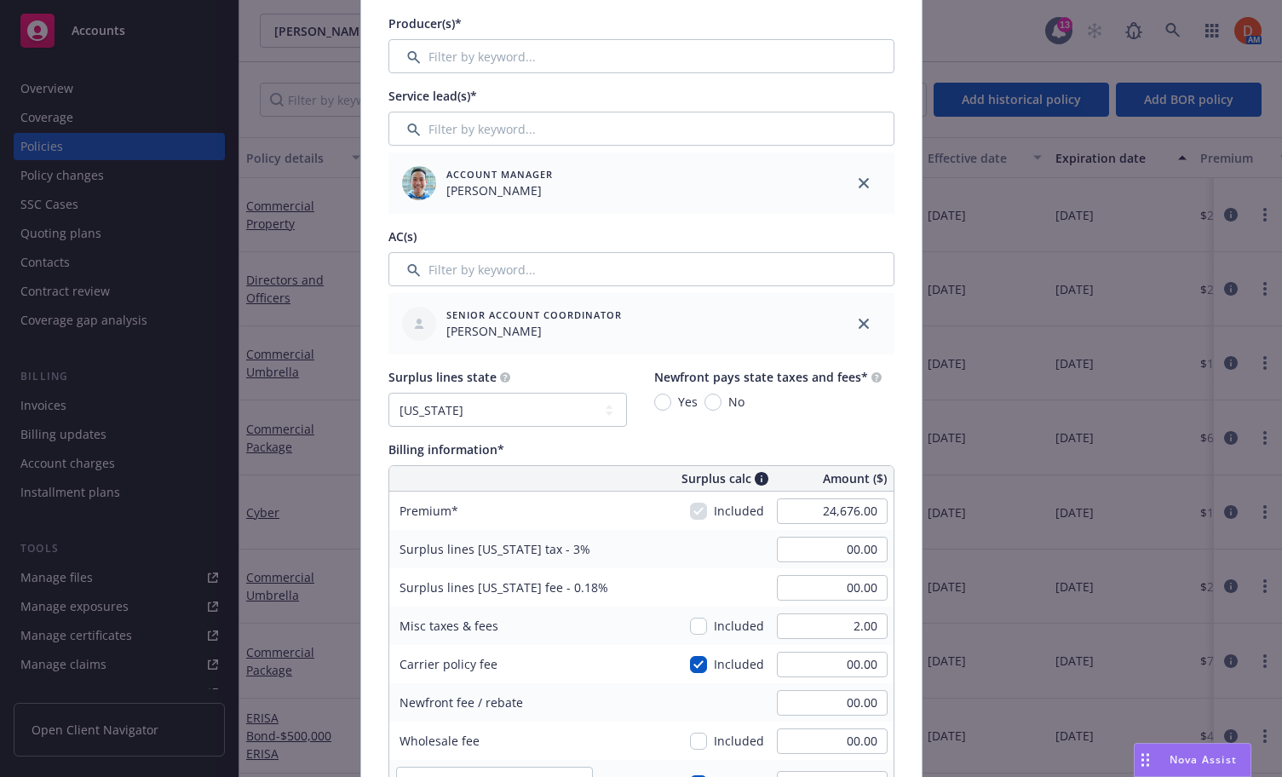
scroll to position [585, 0]
click at [854, 509] on input "24,676.00" at bounding box center [832, 511] width 111 height 26
click at [861, 441] on div "Billing information*" at bounding box center [641, 449] width 506 height 18
type input "26,408.00"
type input "792.24"
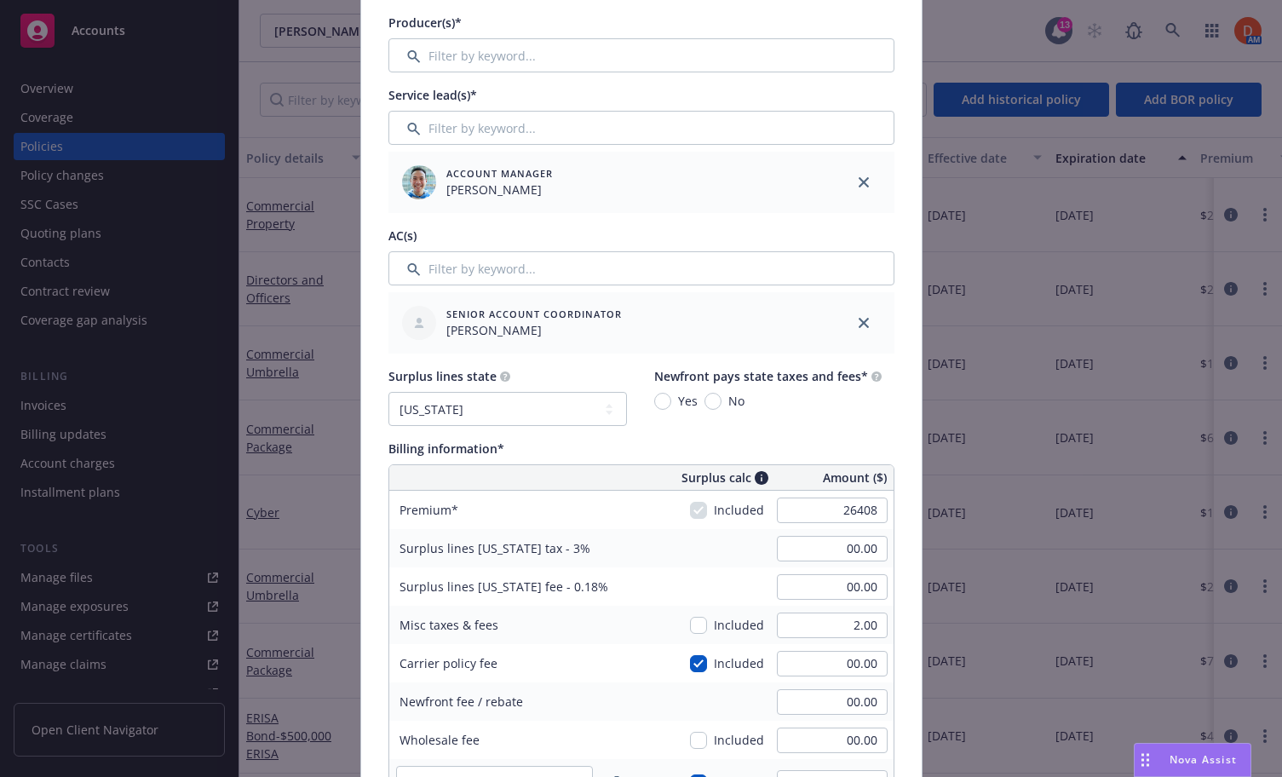
type input "47.53"
type input "3961.2"
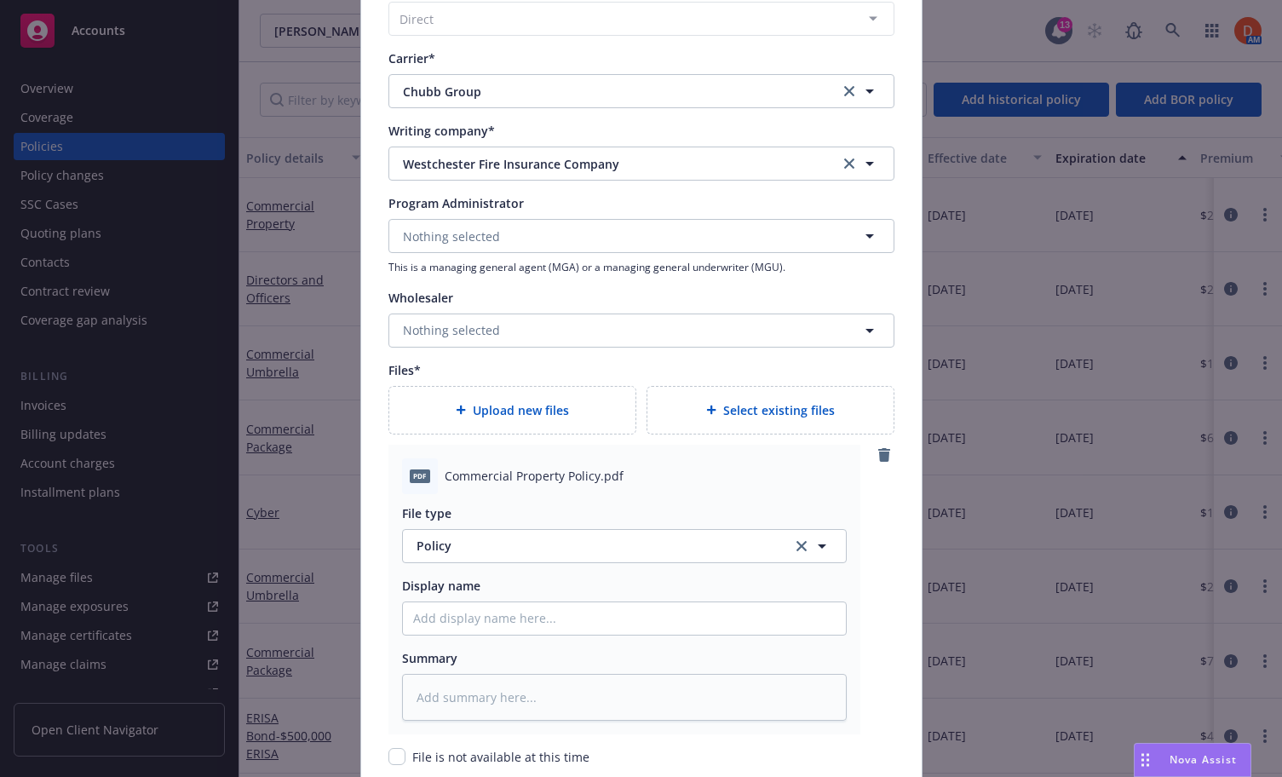
scroll to position [1866, 0]
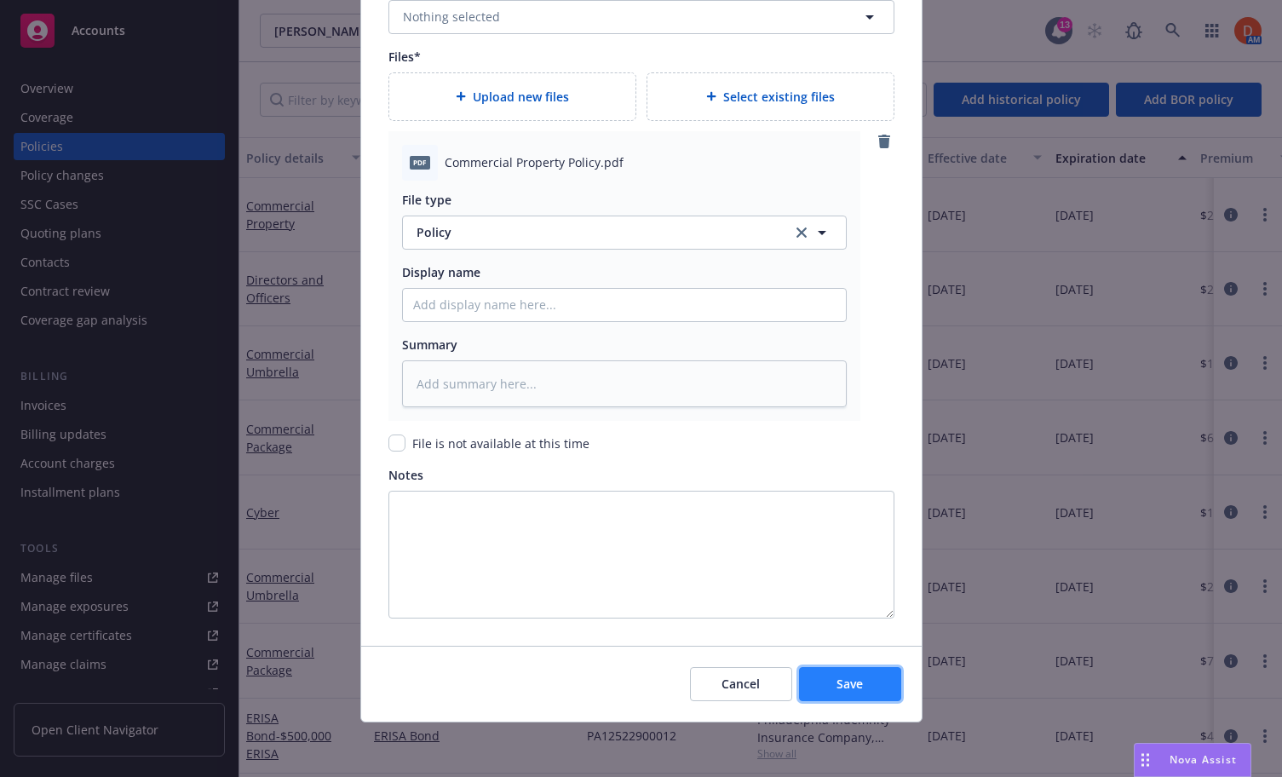
click at [869, 681] on button "Save" at bounding box center [850, 684] width 102 height 34
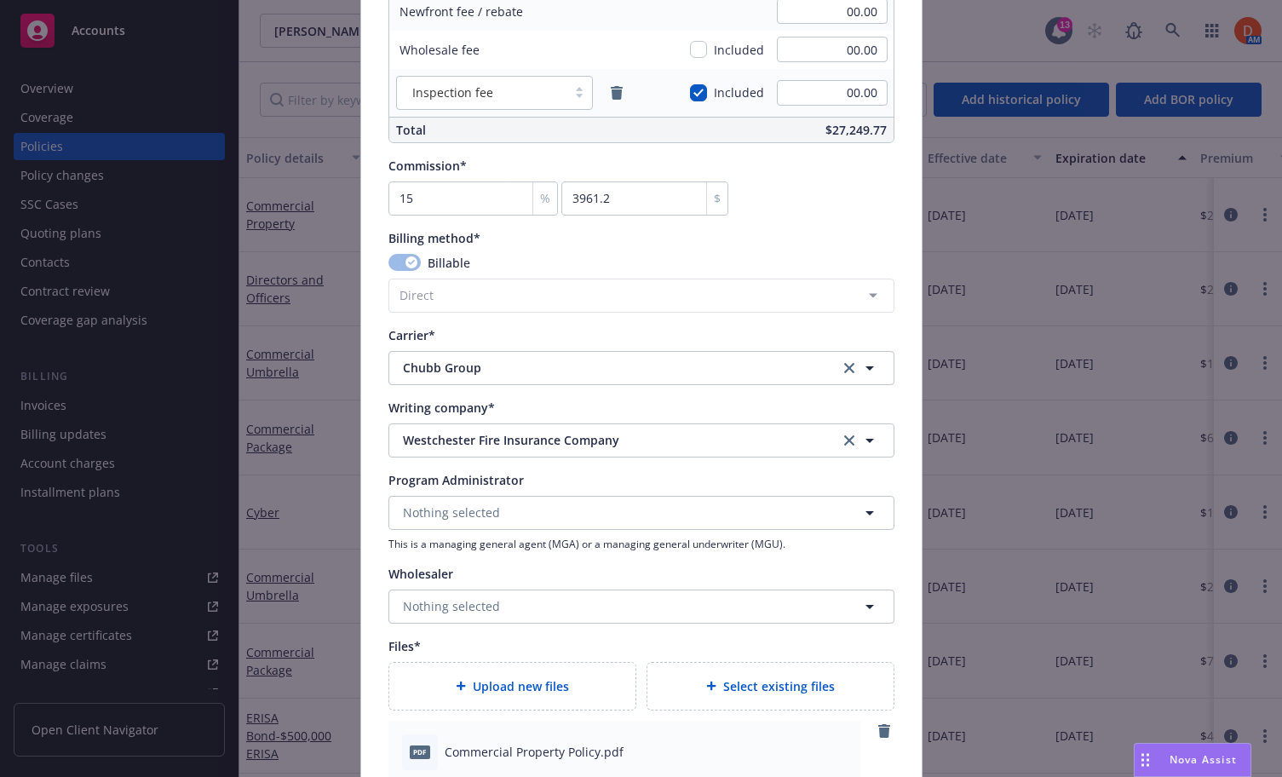
scroll to position [1299, 0]
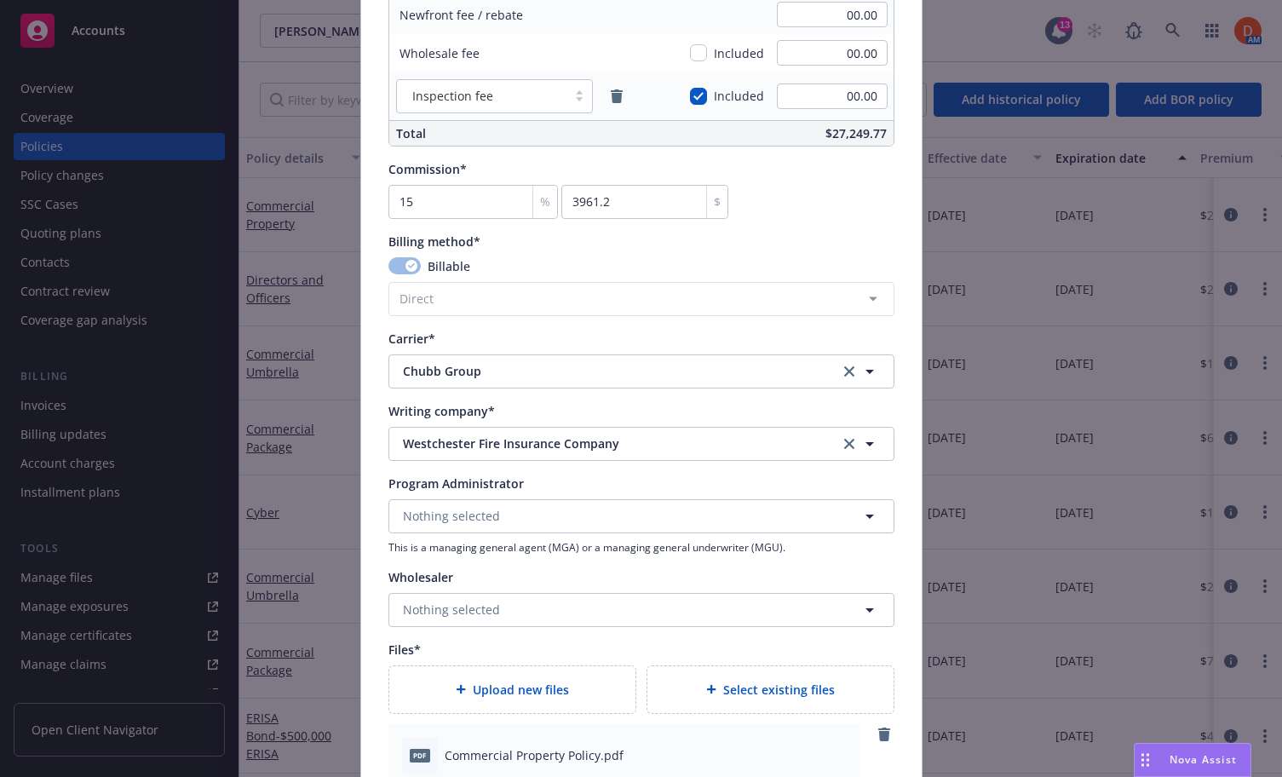
type textarea "x"
